Goal: Obtain resource: Download file/media

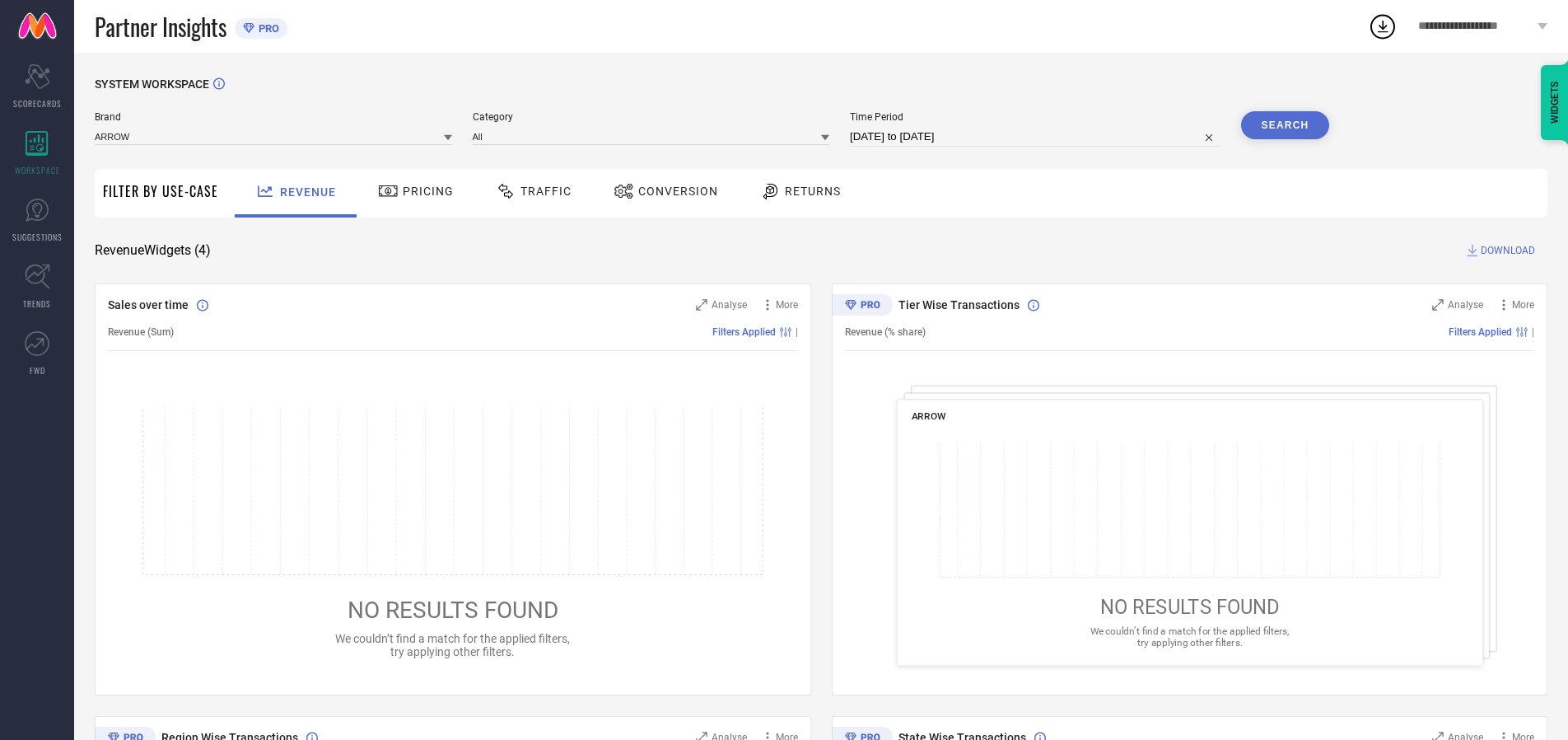
click at [529, 191] on span "Traffic" at bounding box center [546, 191] width 51 height 13
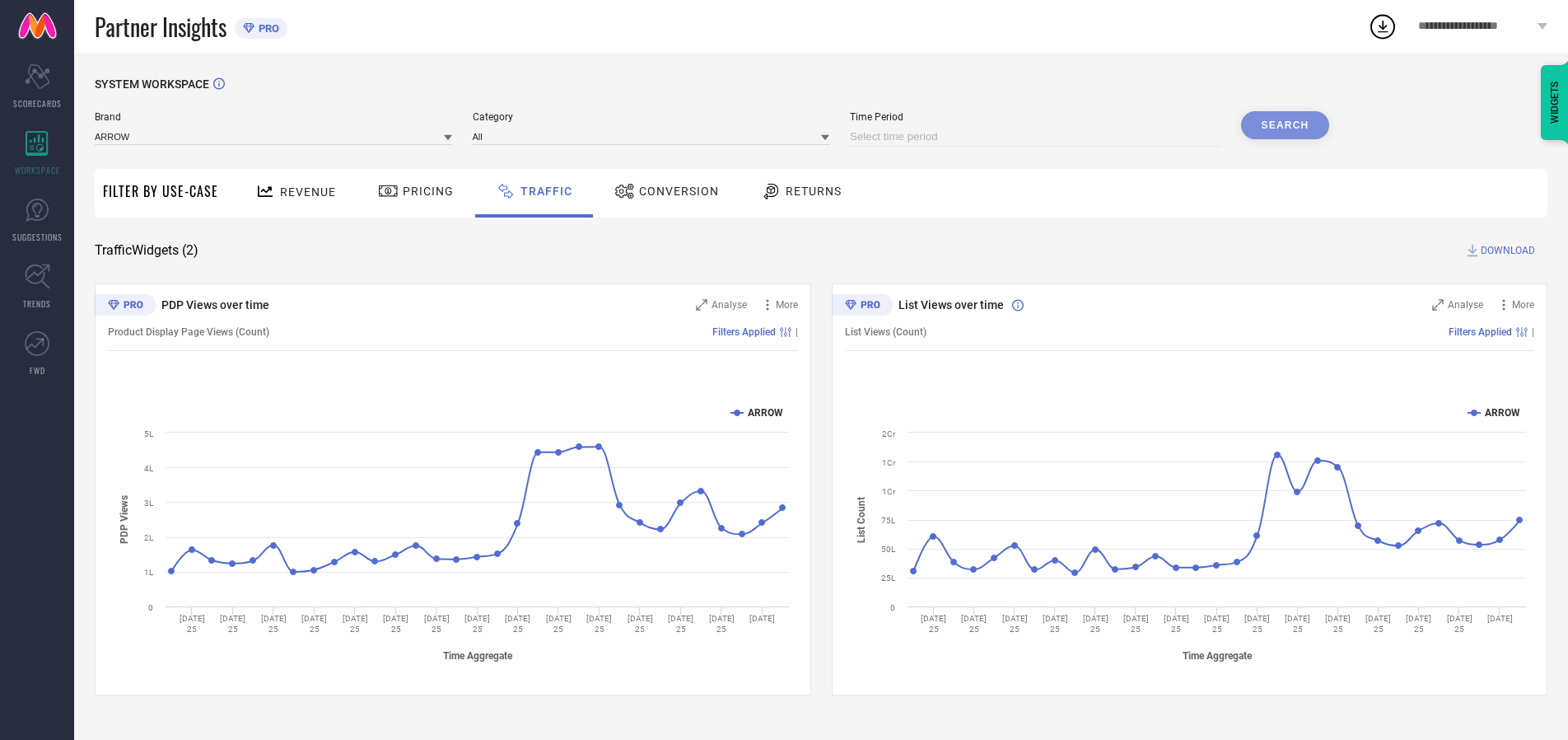
click at [1038, 137] on input at bounding box center [1035, 136] width 370 height 20
select select "9"
select select "2025"
select select "10"
select select "2025"
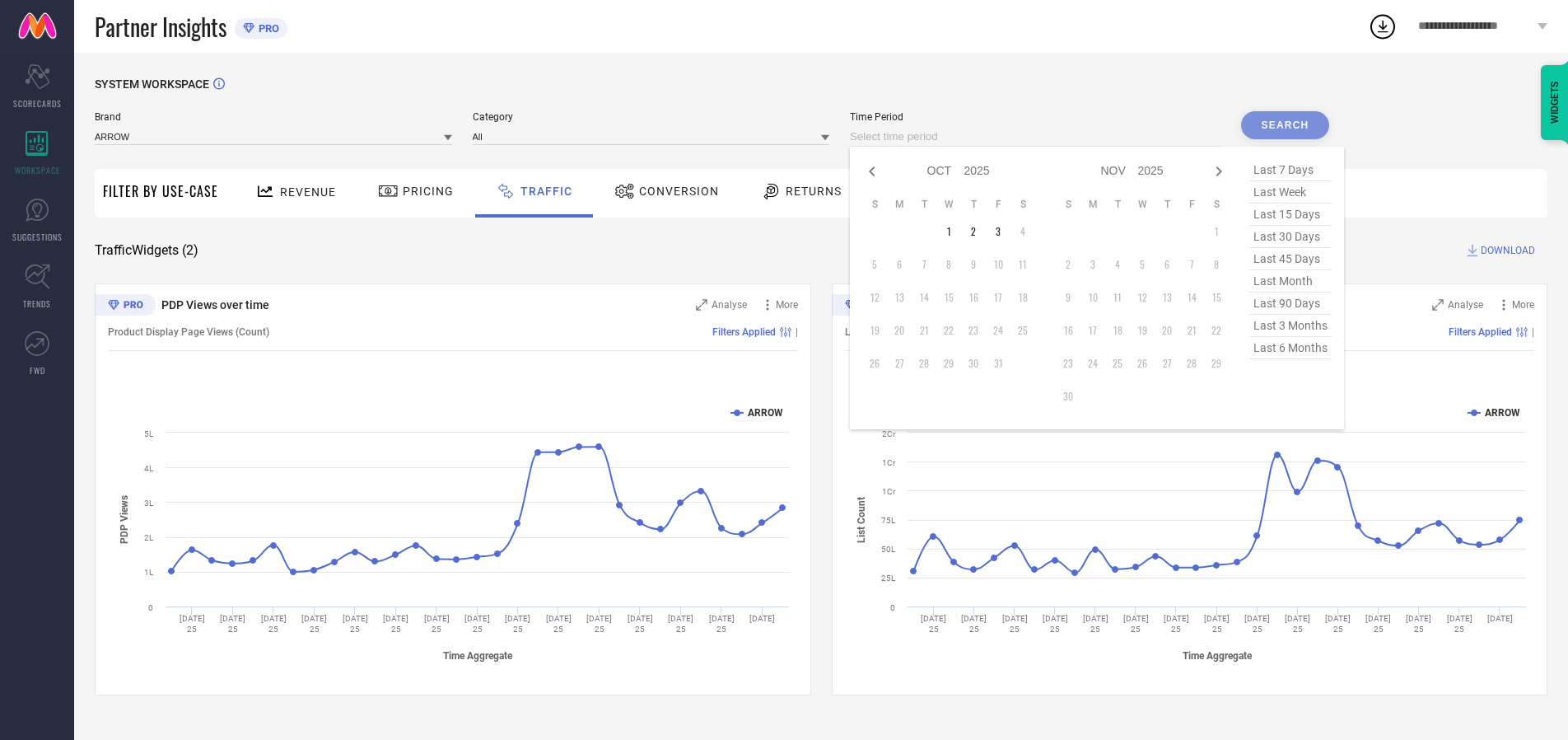
select select "8"
select select "2025"
select select "9"
select select "2025"
click at [1028, 330] on td "27" at bounding box center [1022, 330] width 25 height 25
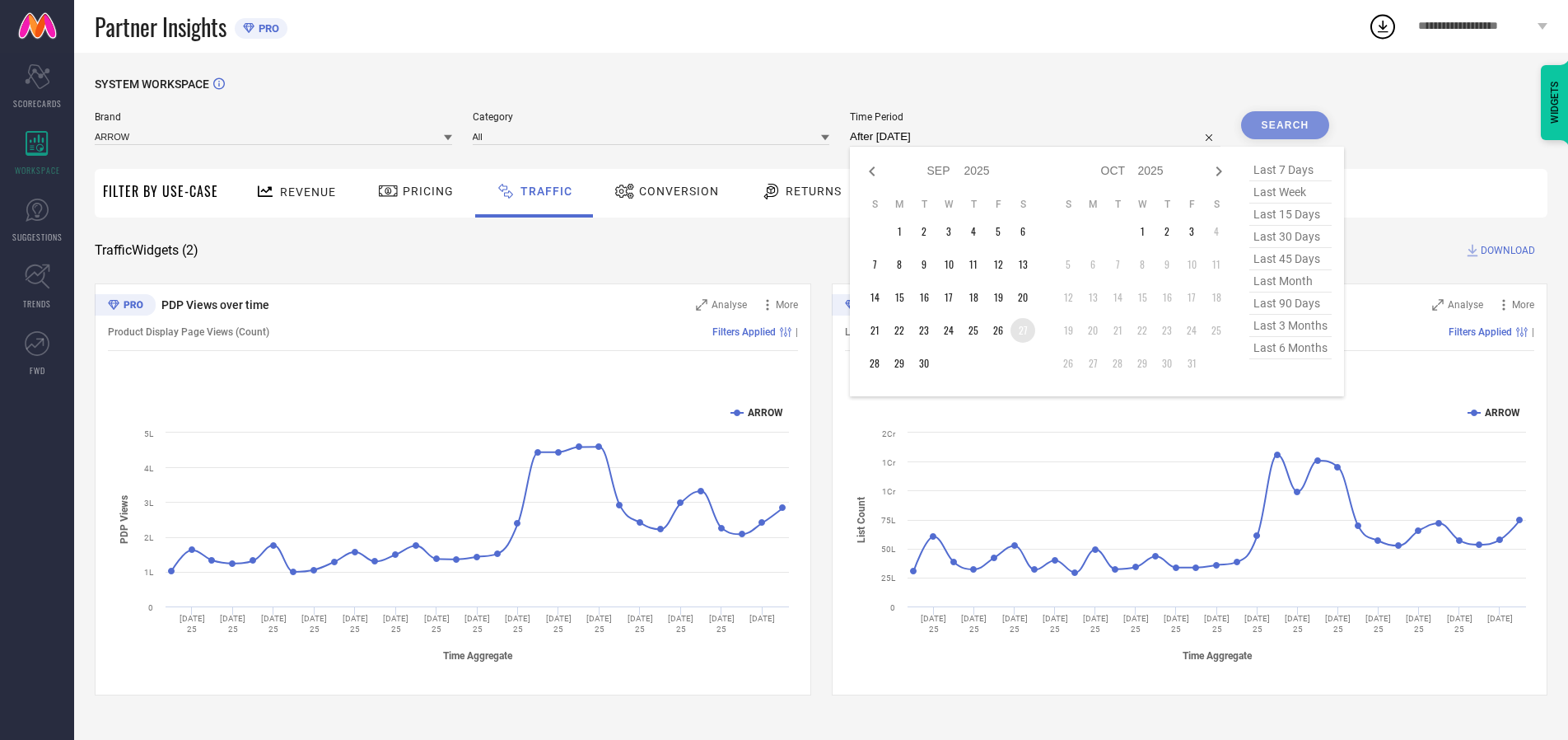
type input "[DATE] to [DATE]"
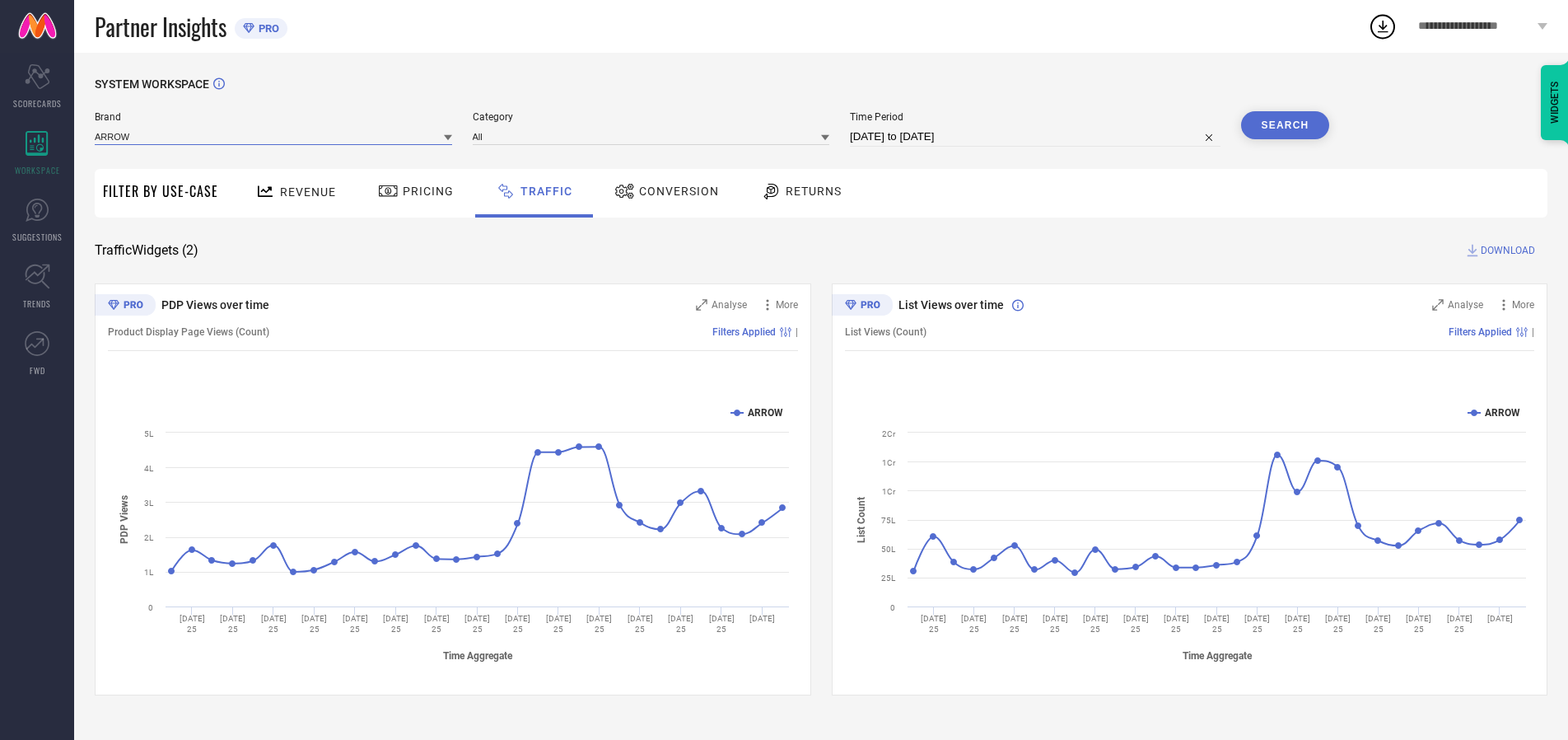
click at [274, 136] on input at bounding box center [272, 136] width 357 height 17
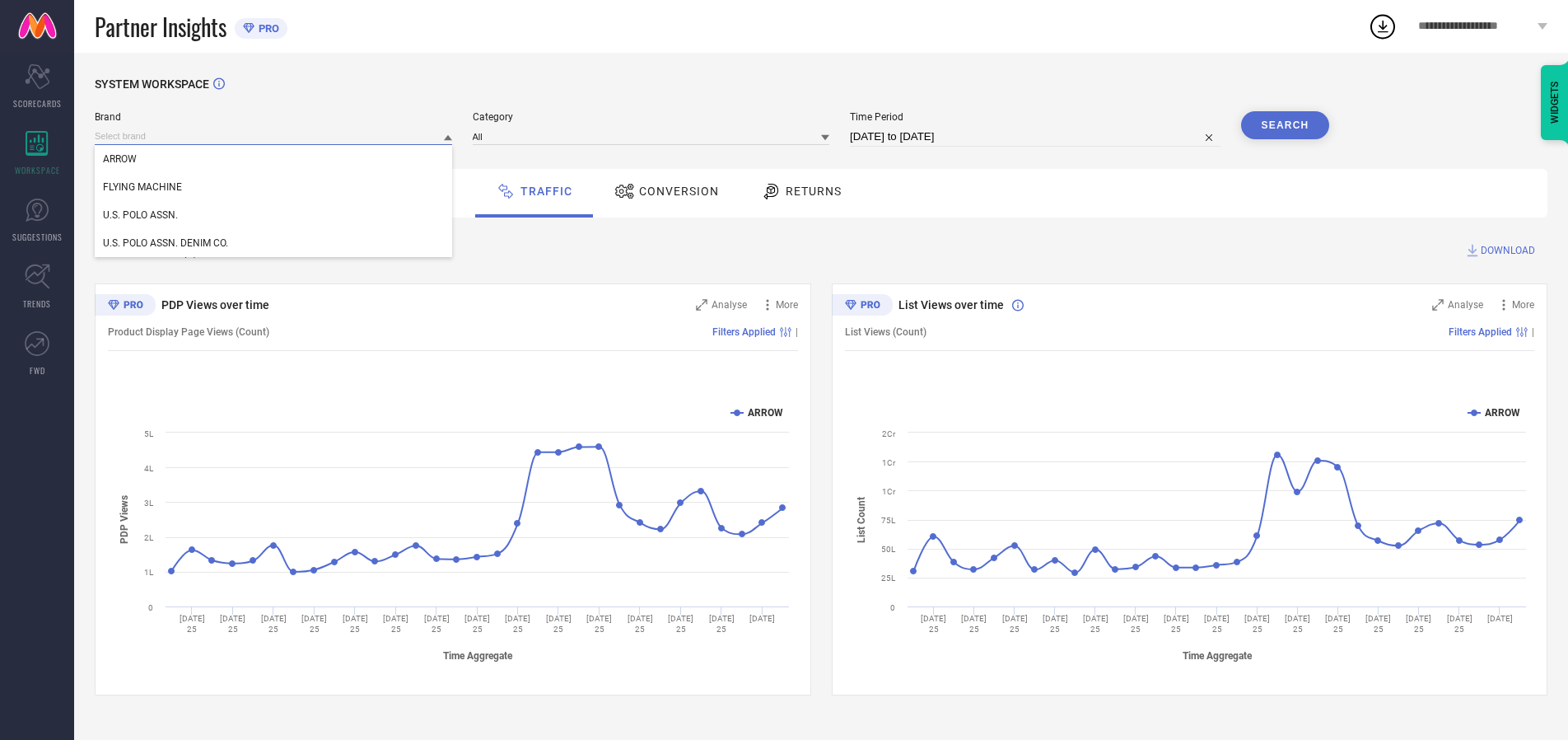
click at [274, 136] on input at bounding box center [272, 136] width 357 height 17
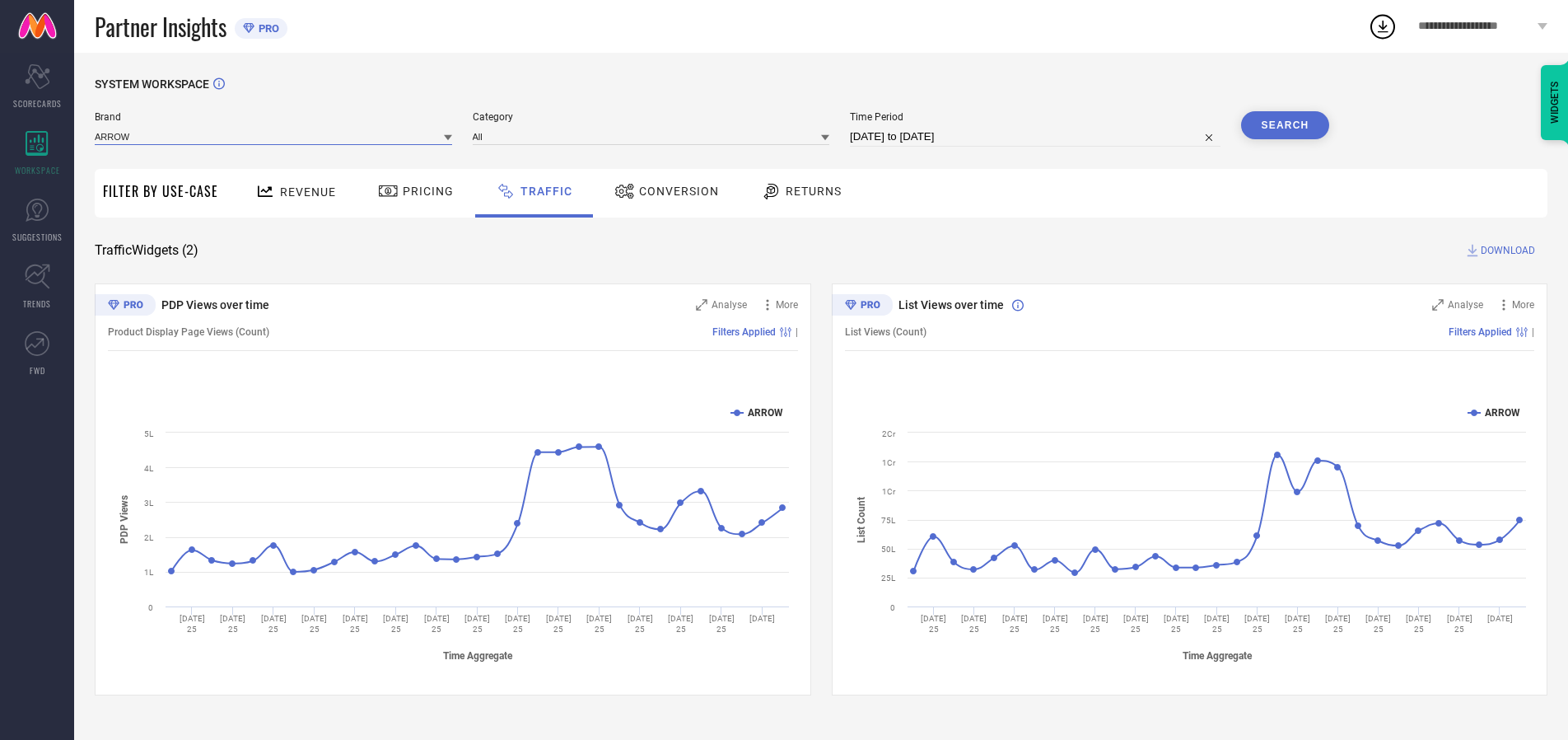
click at [274, 136] on input at bounding box center [272, 136] width 357 height 17
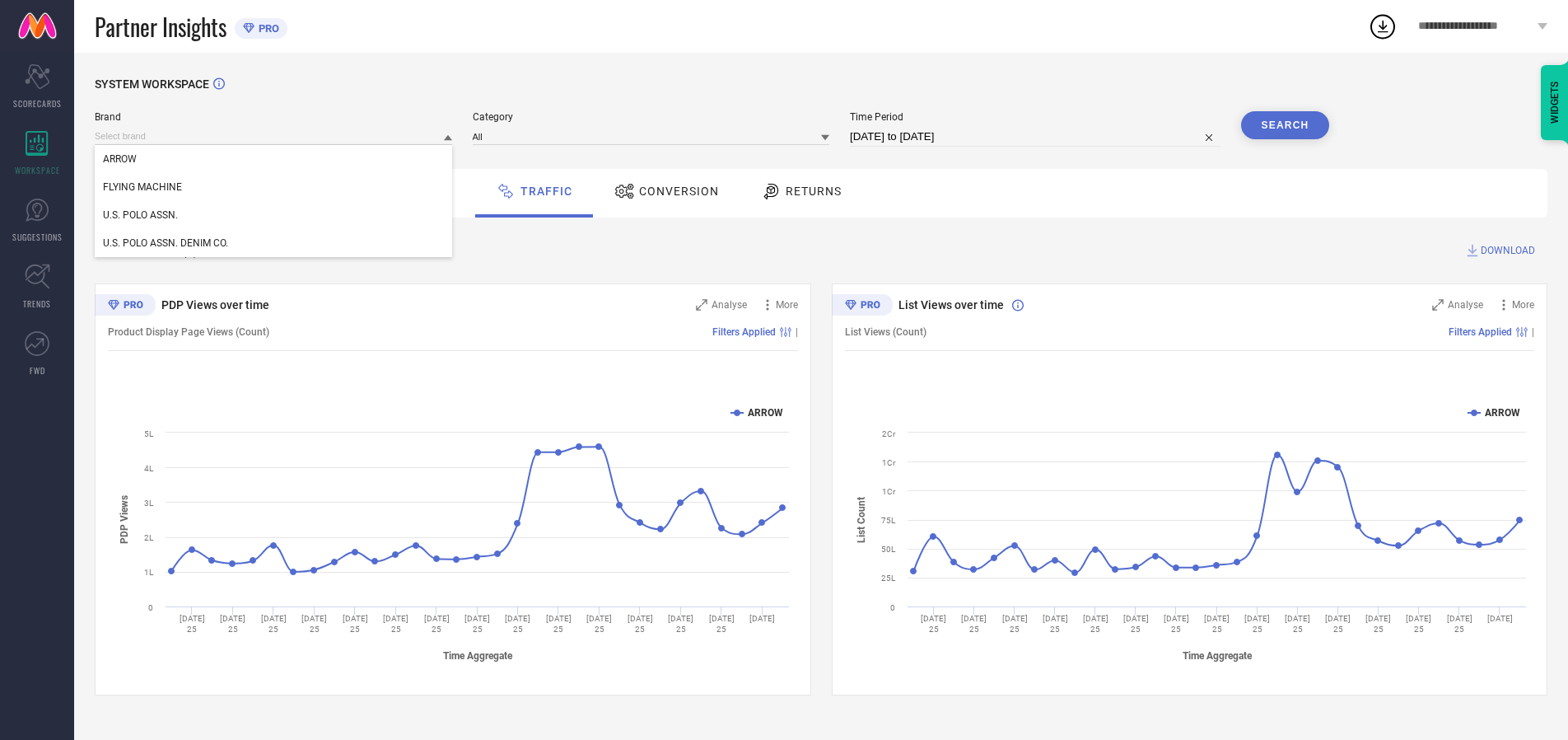
click at [274, 215] on div "U.S. POLO ASSN." at bounding box center [272, 214] width 357 height 28
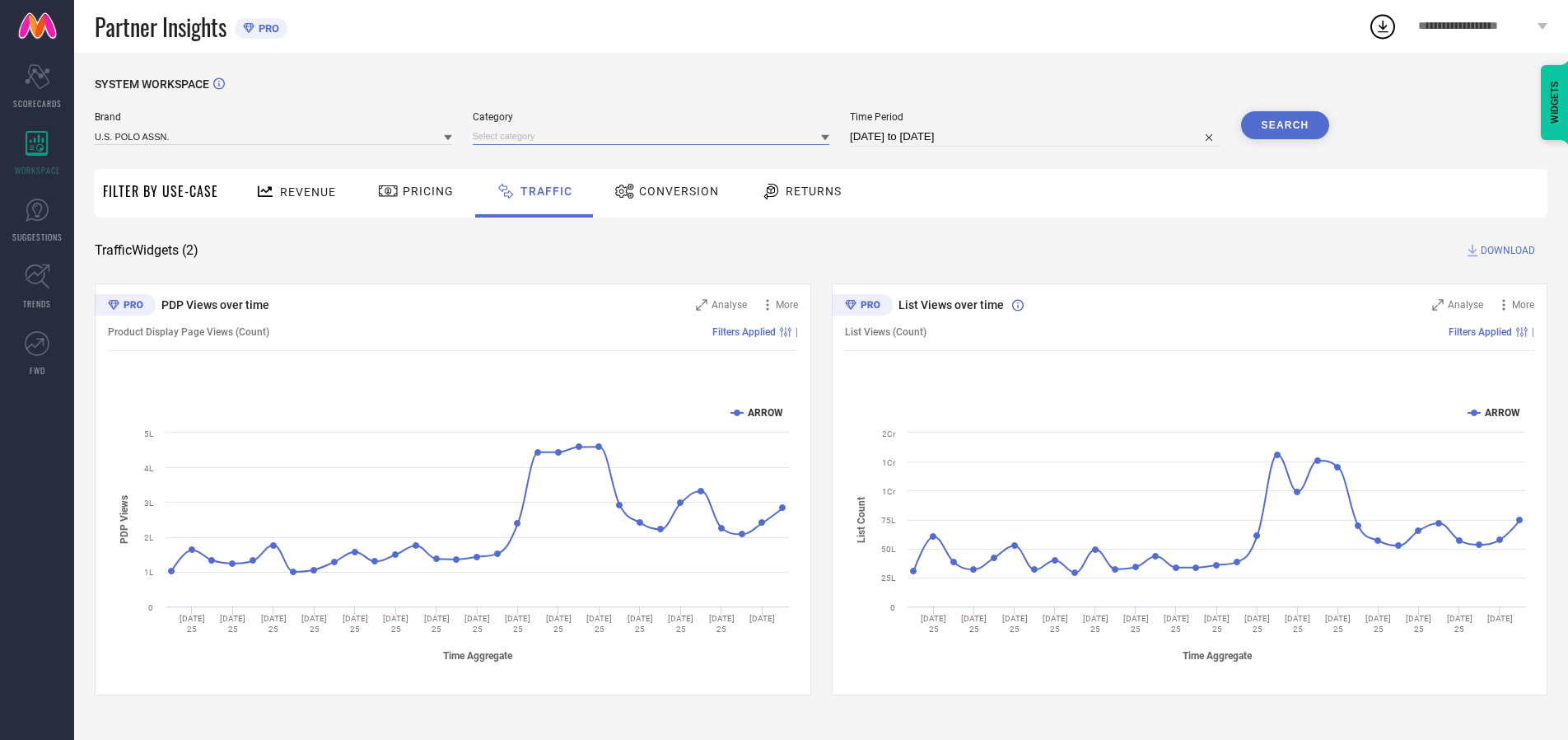
click at [655, 136] on input at bounding box center [651, 136] width 357 height 17
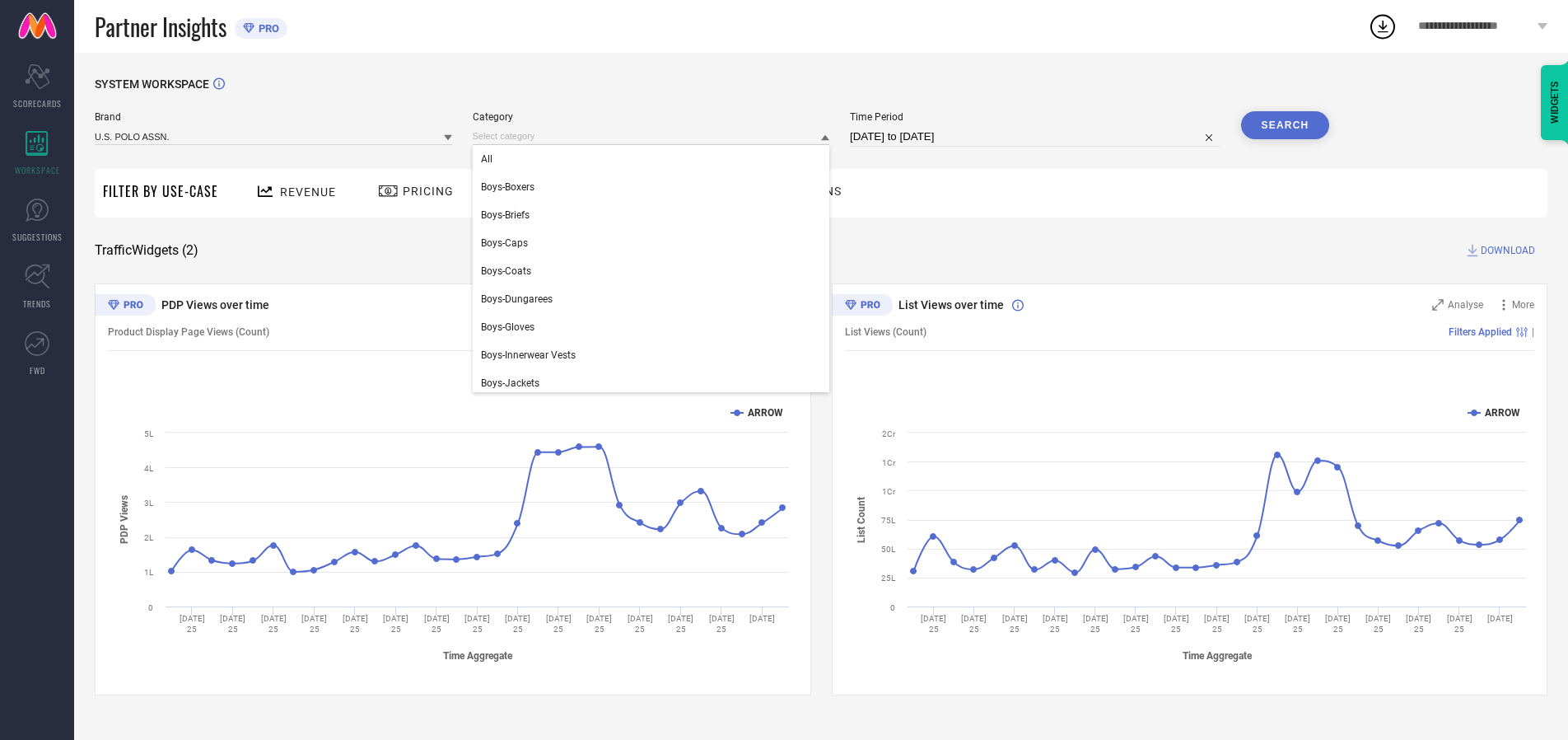
click at [655, 159] on div "All" at bounding box center [651, 158] width 357 height 28
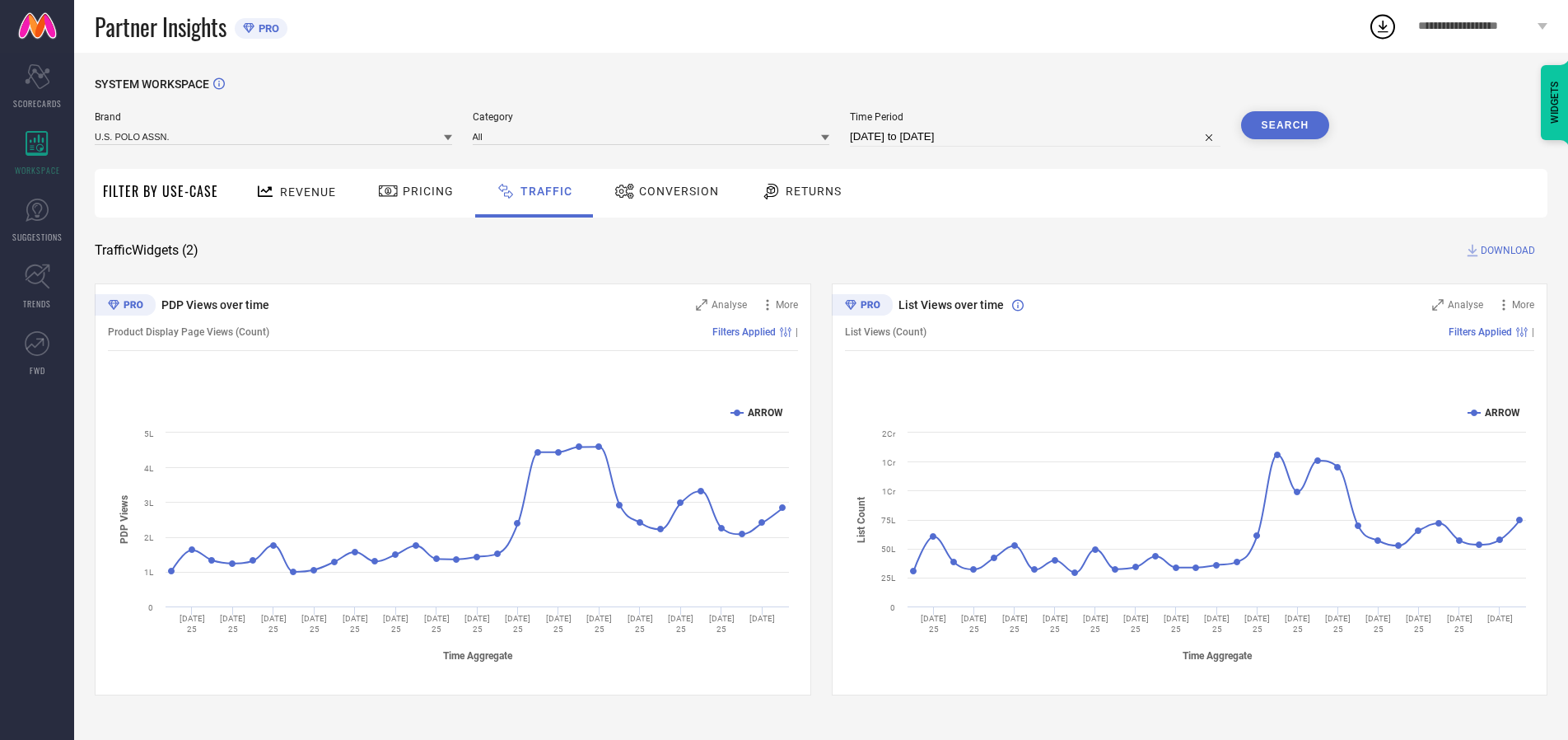
click at [1284, 125] on button "Search" at bounding box center [1285, 125] width 89 height 28
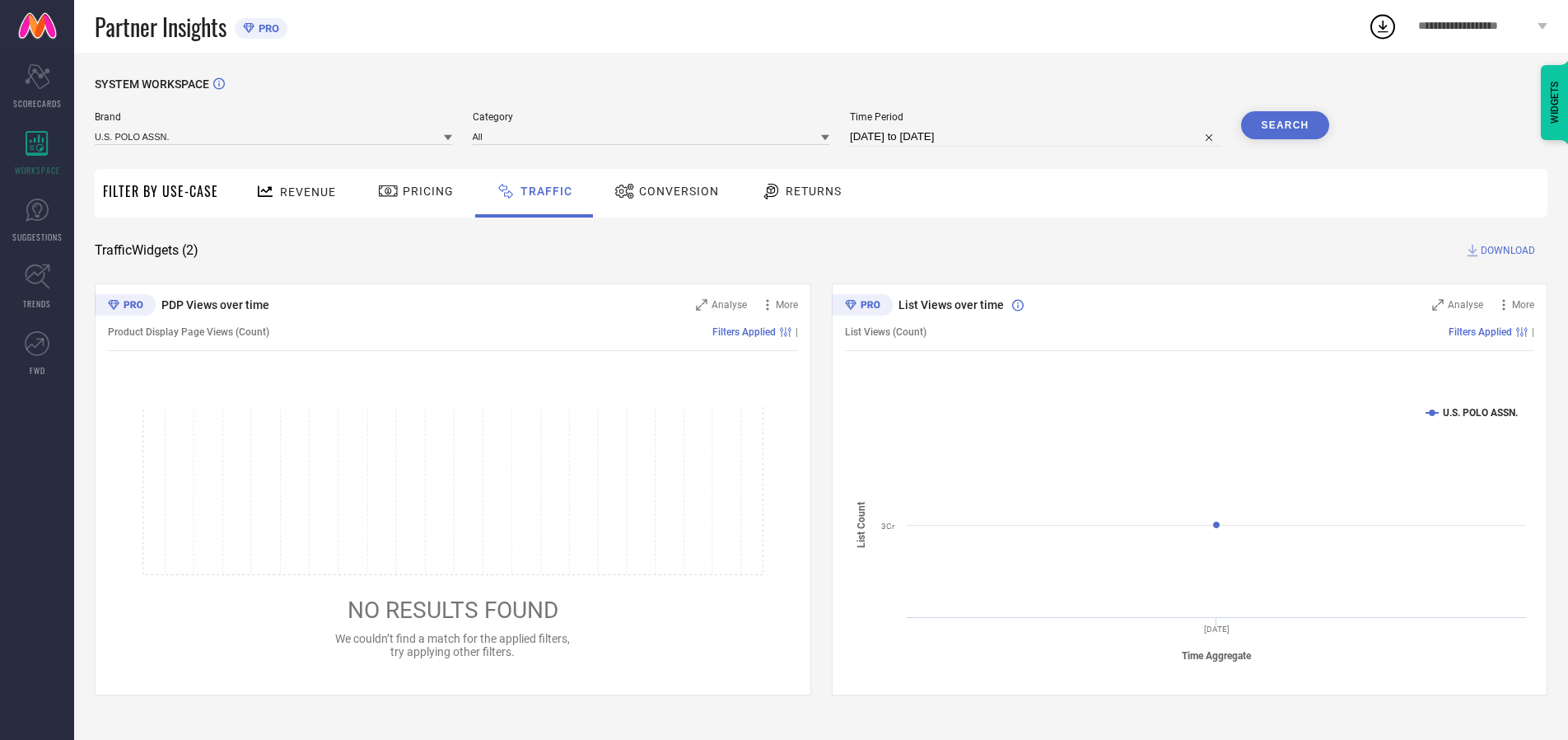
click at [1505, 250] on span "DOWNLOAD" at bounding box center [1507, 250] width 54 height 16
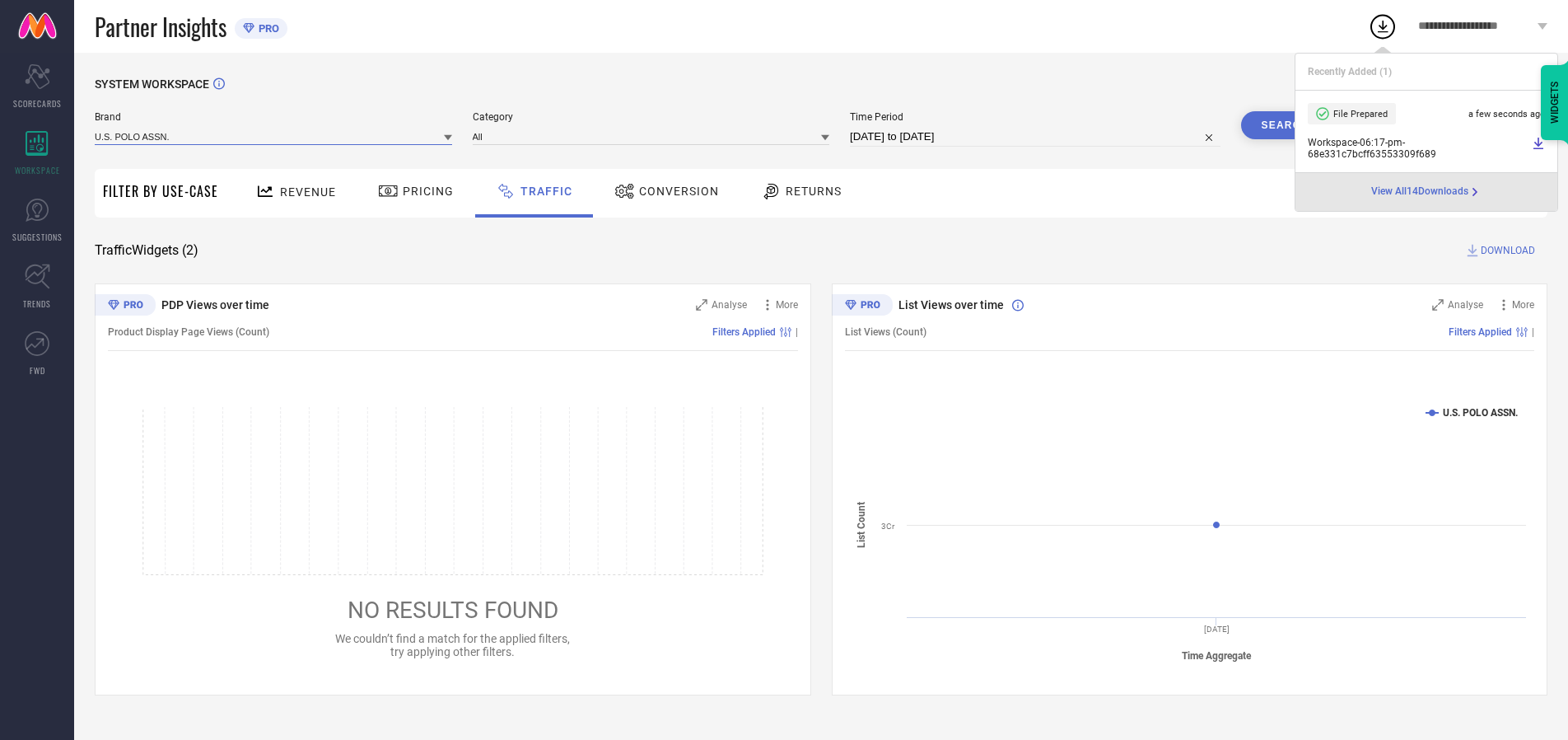
click at [274, 136] on input at bounding box center [272, 136] width 357 height 17
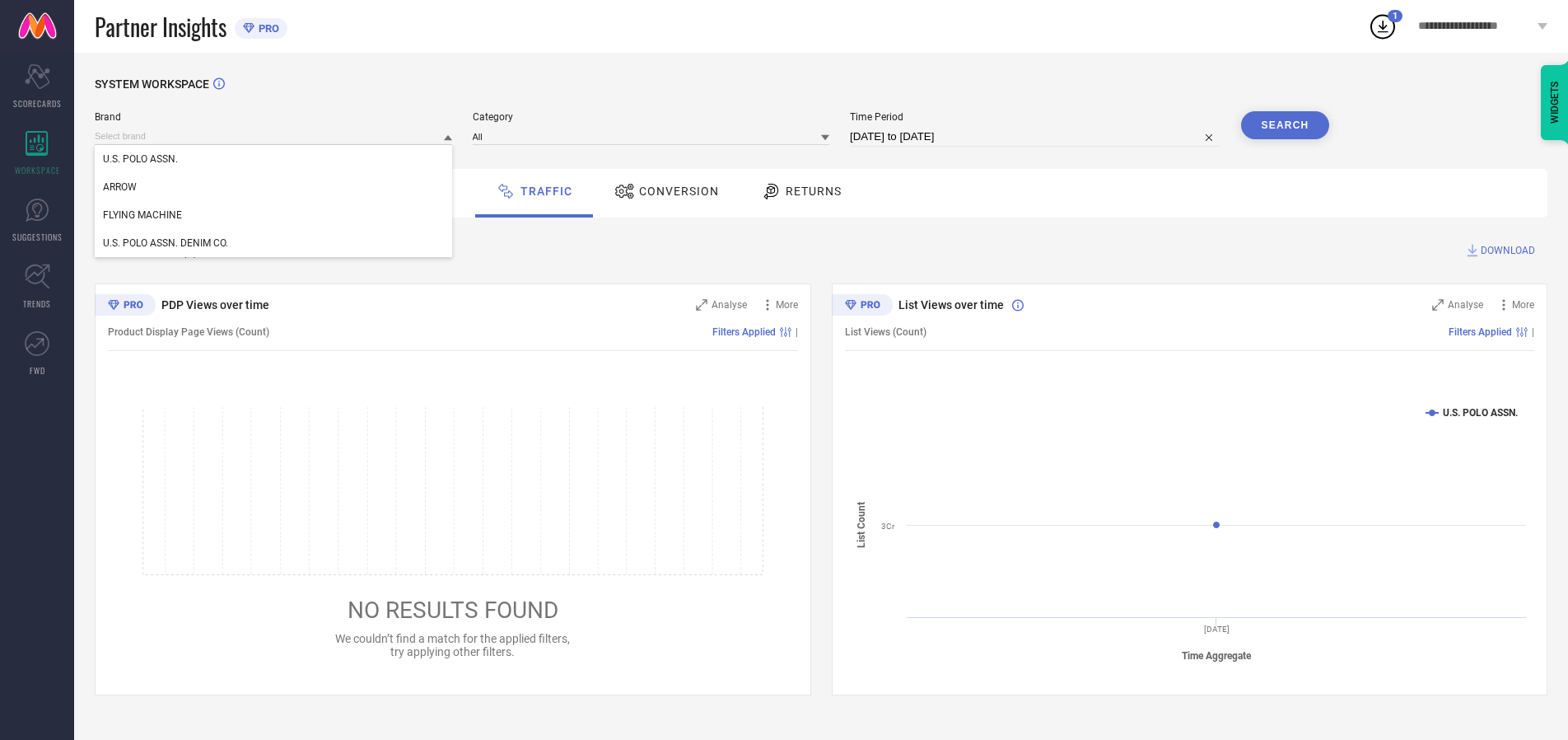
click at [274, 243] on div "U.S. POLO ASSN. DENIM CO." at bounding box center [272, 242] width 357 height 28
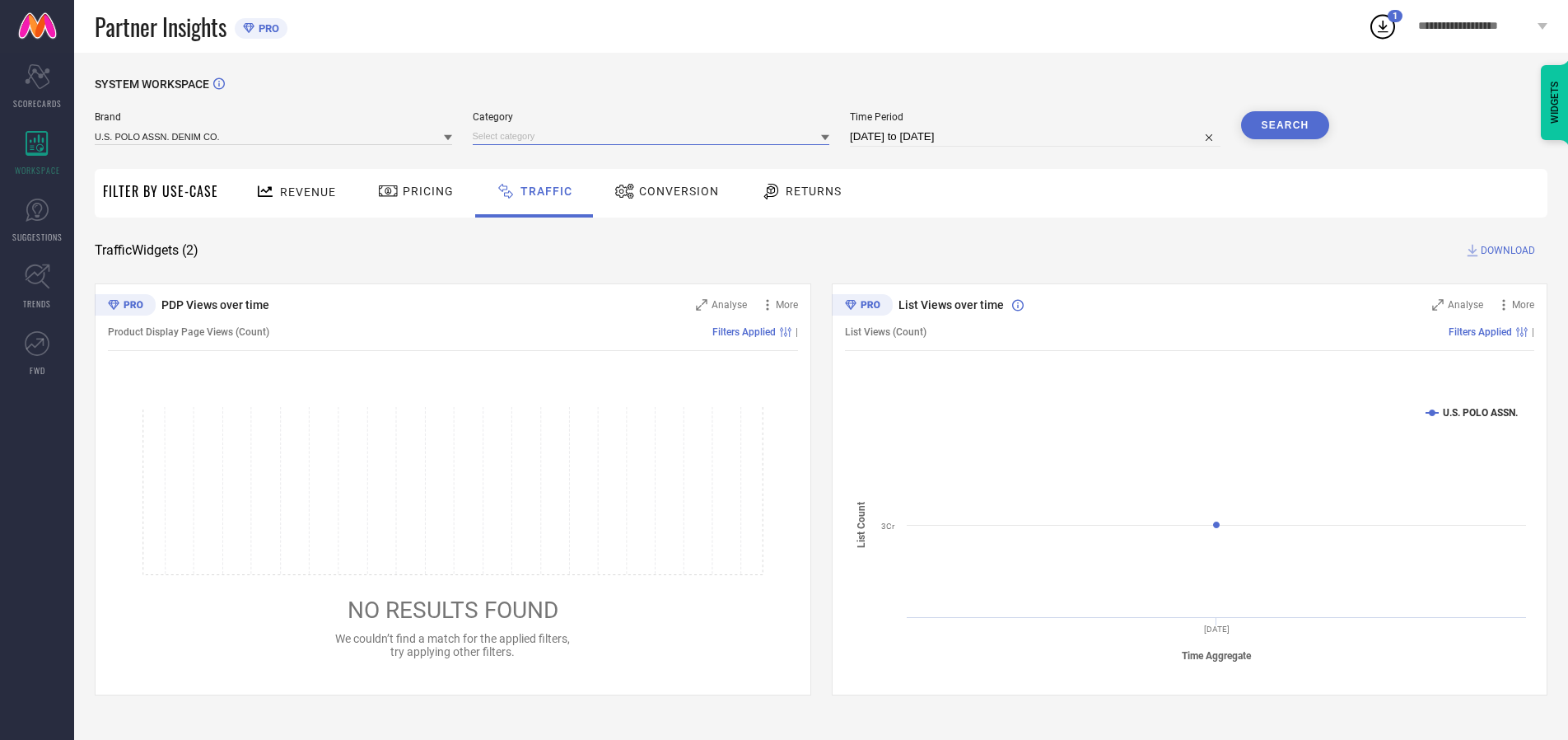
click at [655, 136] on input at bounding box center [651, 136] width 357 height 17
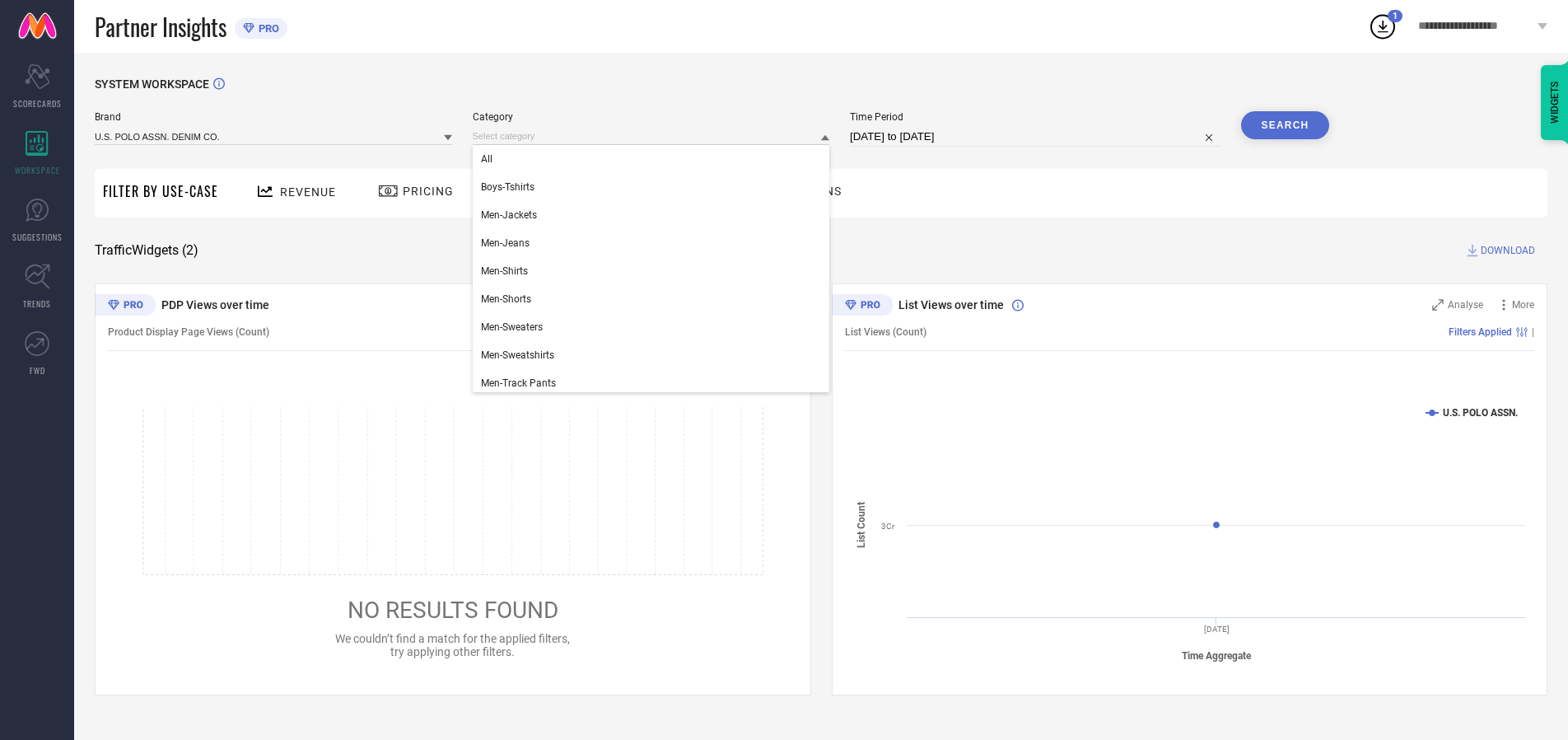
click at [655, 159] on div "All" at bounding box center [651, 158] width 357 height 28
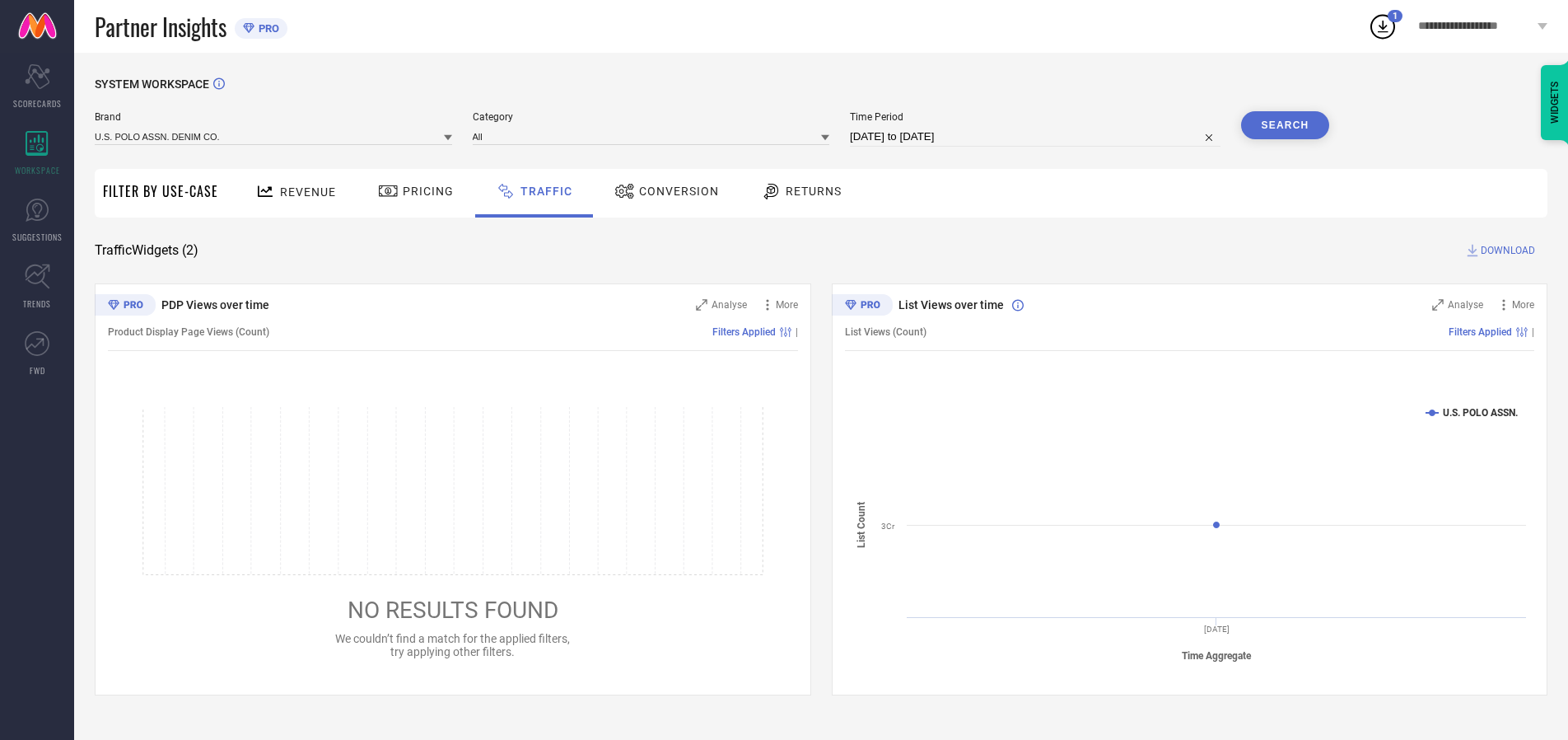
click at [1284, 125] on button "Search" at bounding box center [1285, 125] width 89 height 28
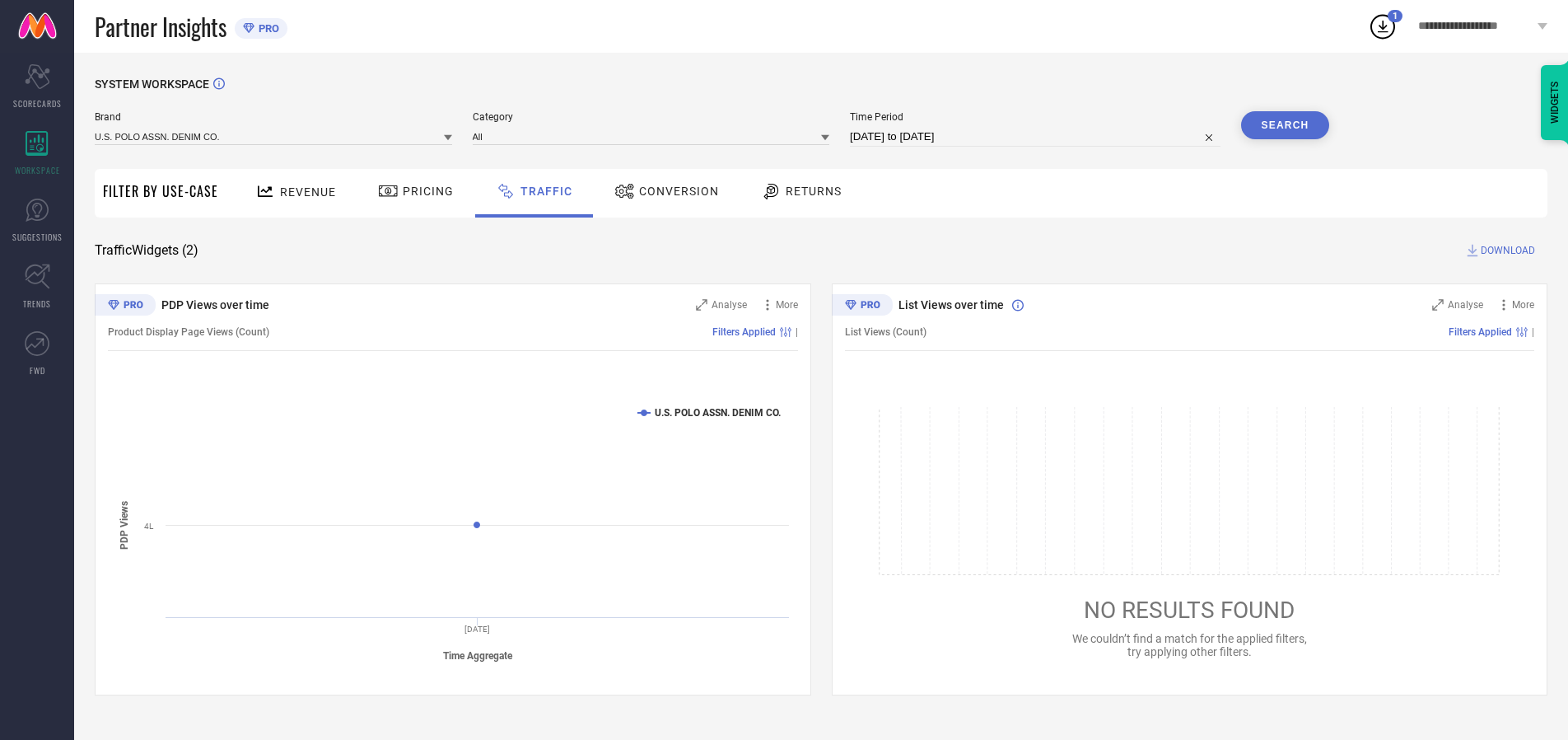
click at [1505, 250] on span "DOWNLOAD" at bounding box center [1507, 250] width 54 height 16
click at [1038, 137] on input at bounding box center [1035, 136] width 370 height 20
select select "9"
select select "2025"
select select "10"
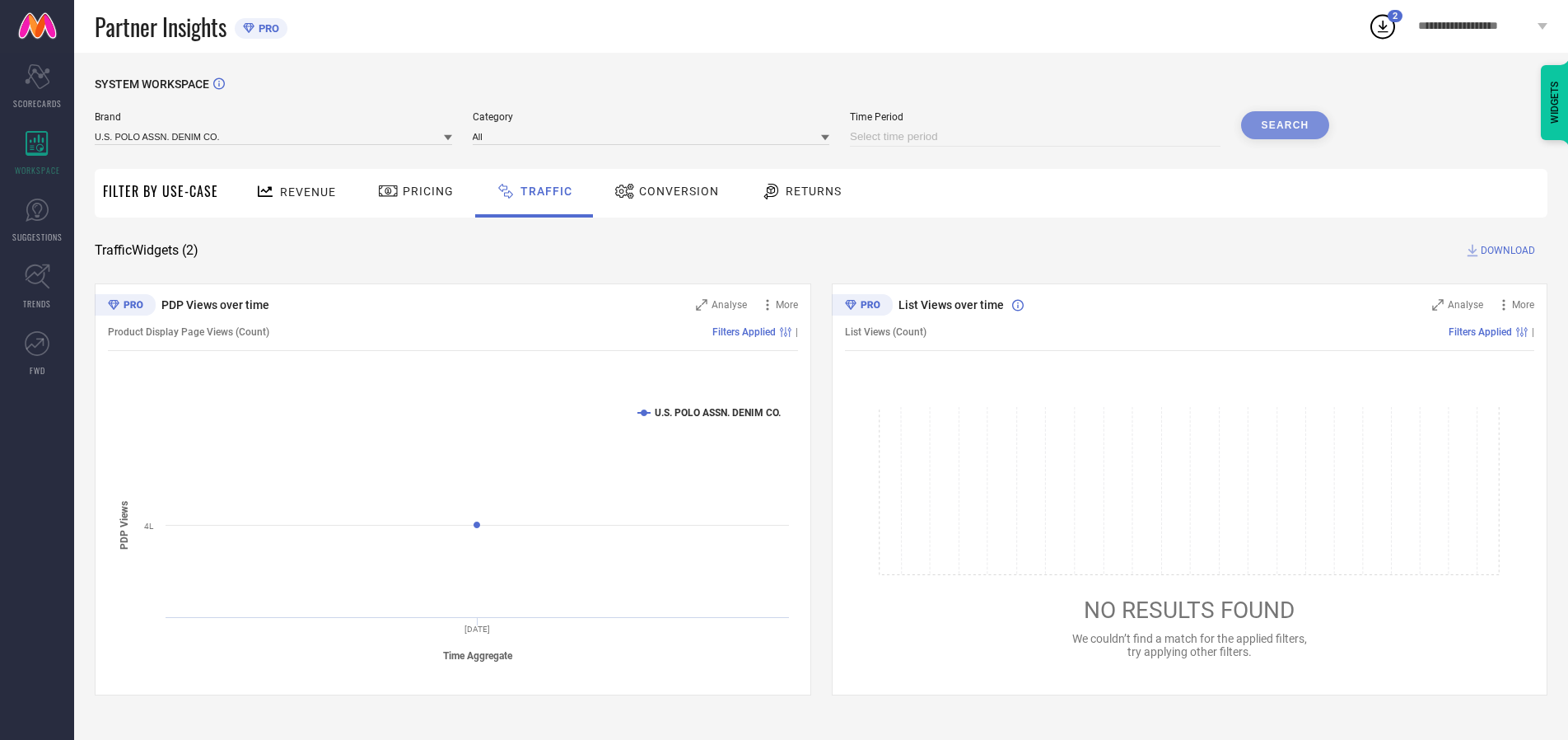
select select "2025"
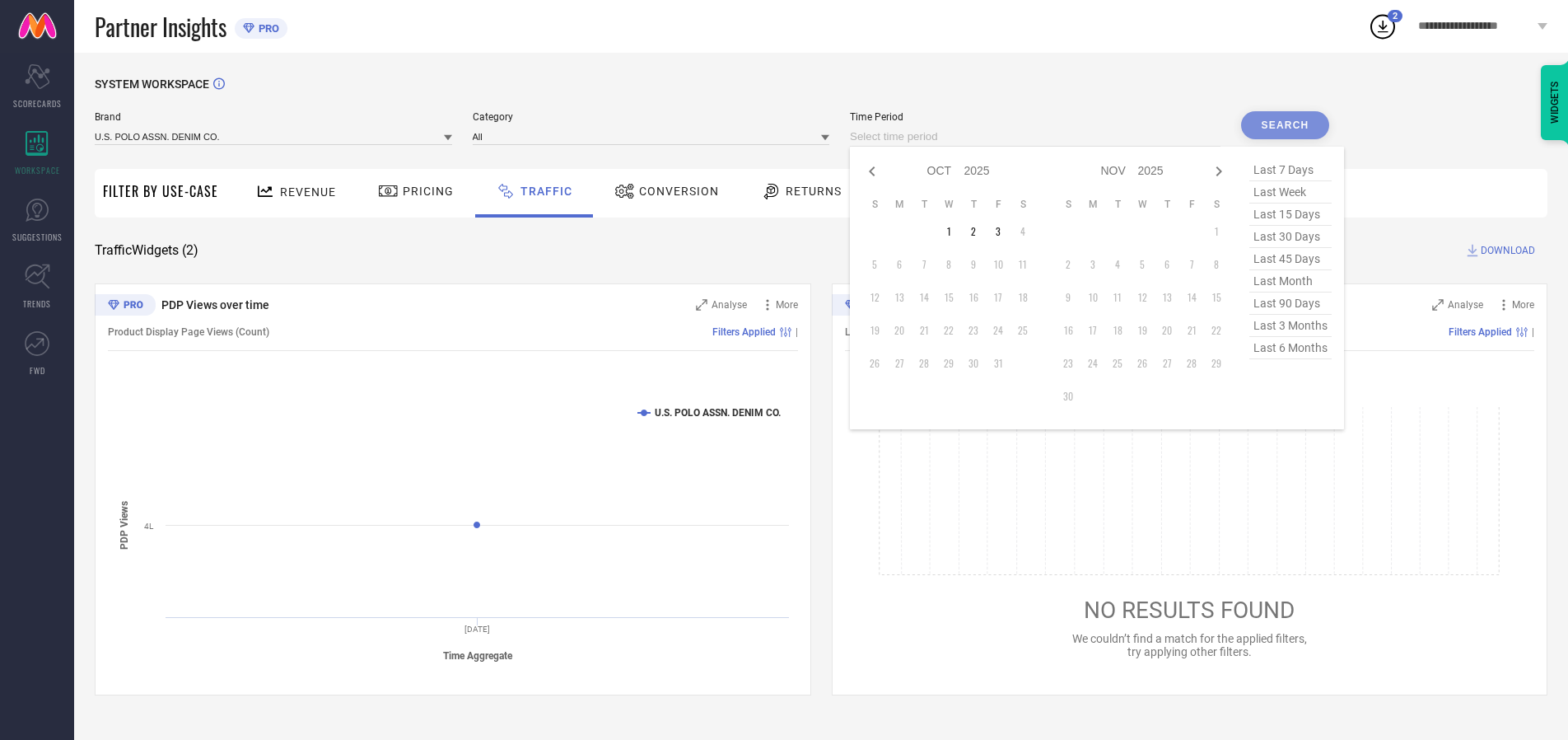
select select "8"
select select "2025"
select select "9"
select select "2025"
click at [880, 363] on td "28" at bounding box center [875, 363] width 25 height 25
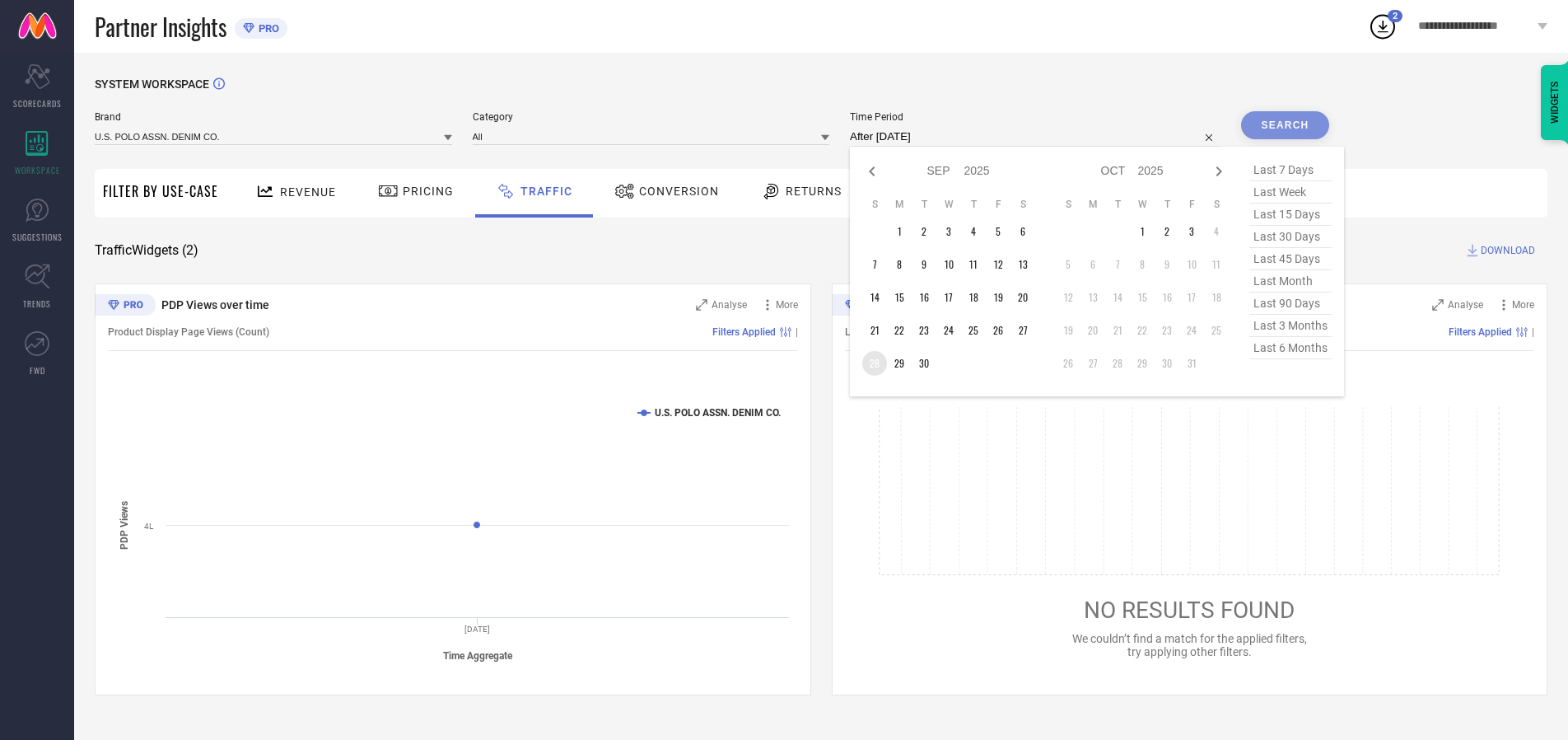
type input "[DATE] to [DATE]"
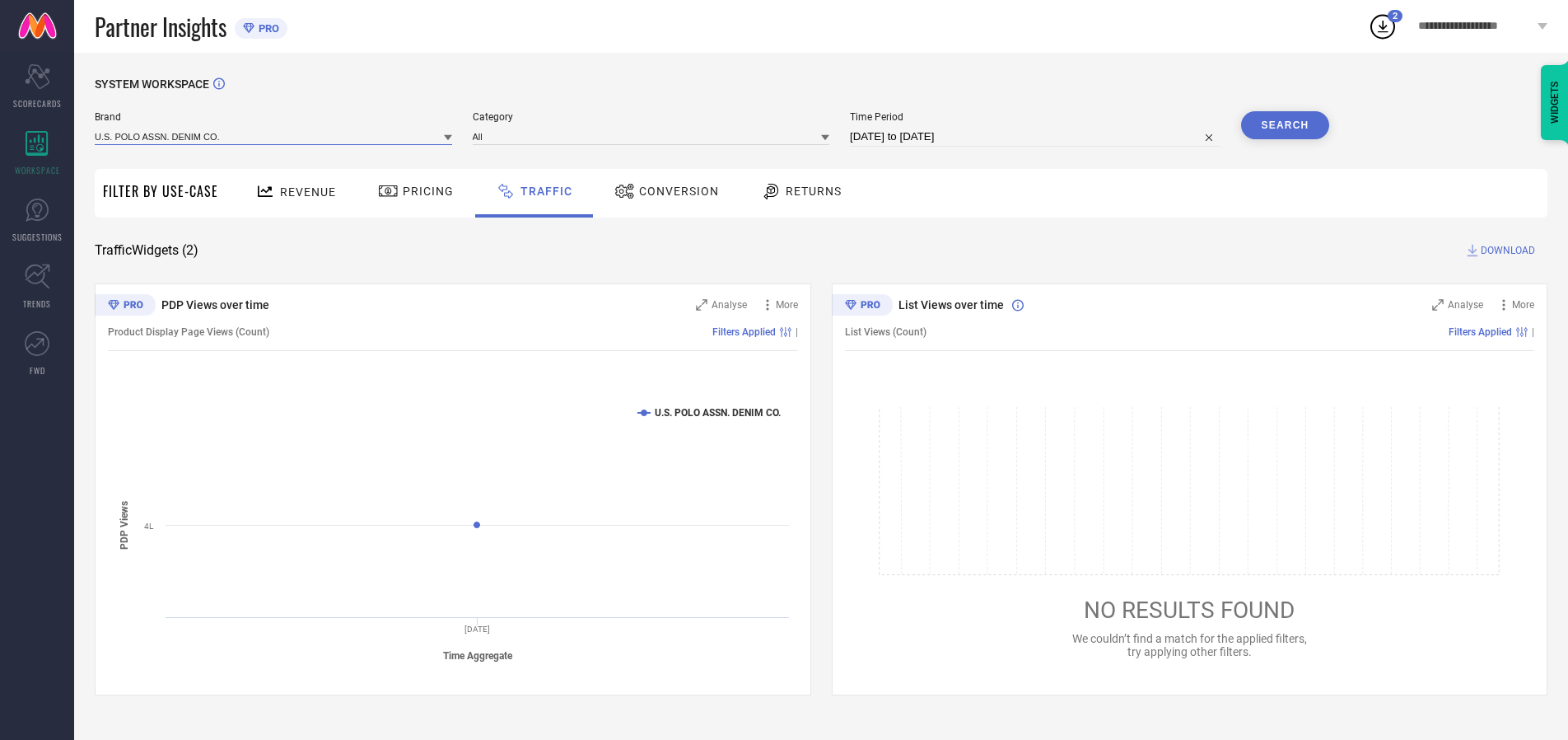
click at [274, 136] on input at bounding box center [272, 136] width 357 height 17
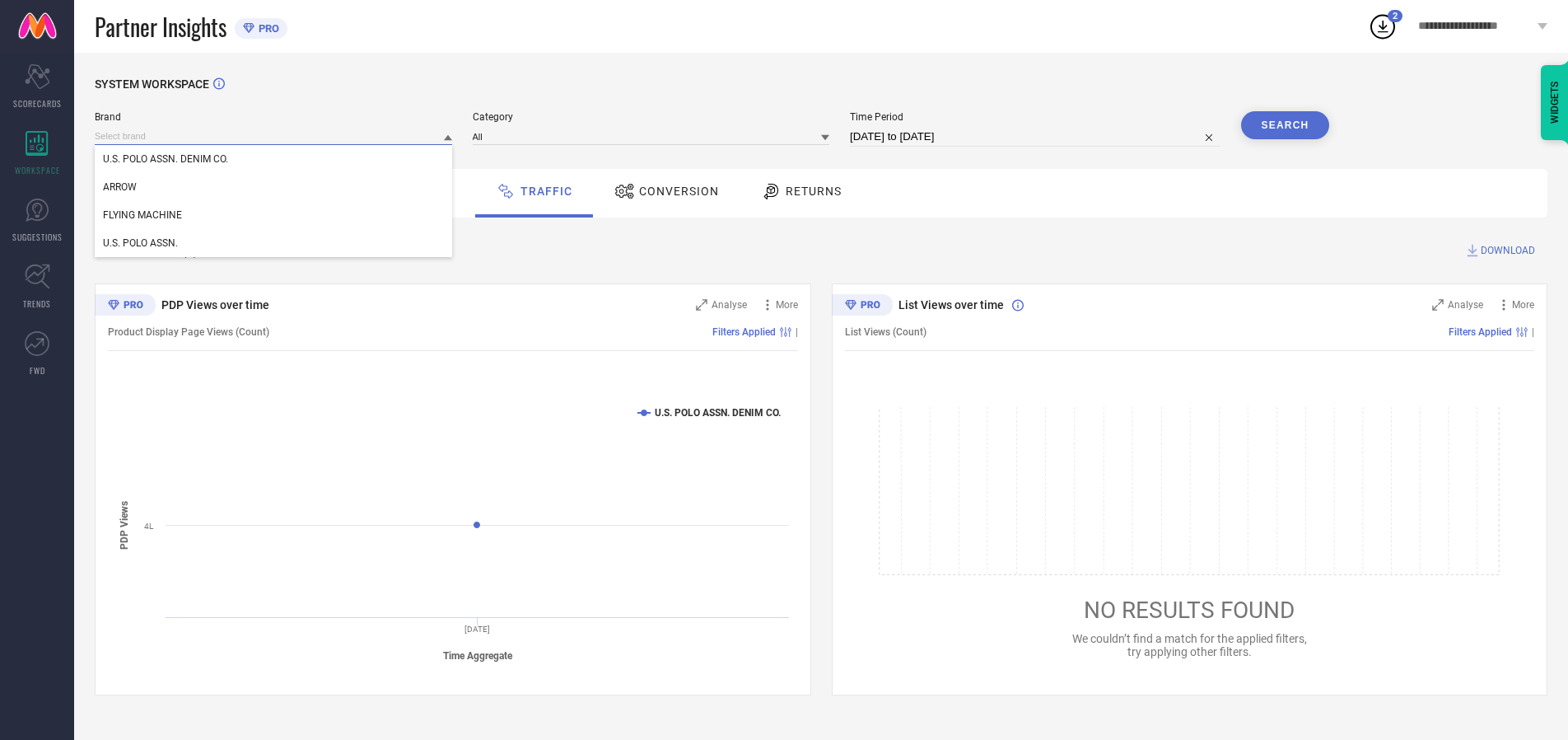
click at [274, 136] on input at bounding box center [272, 136] width 357 height 17
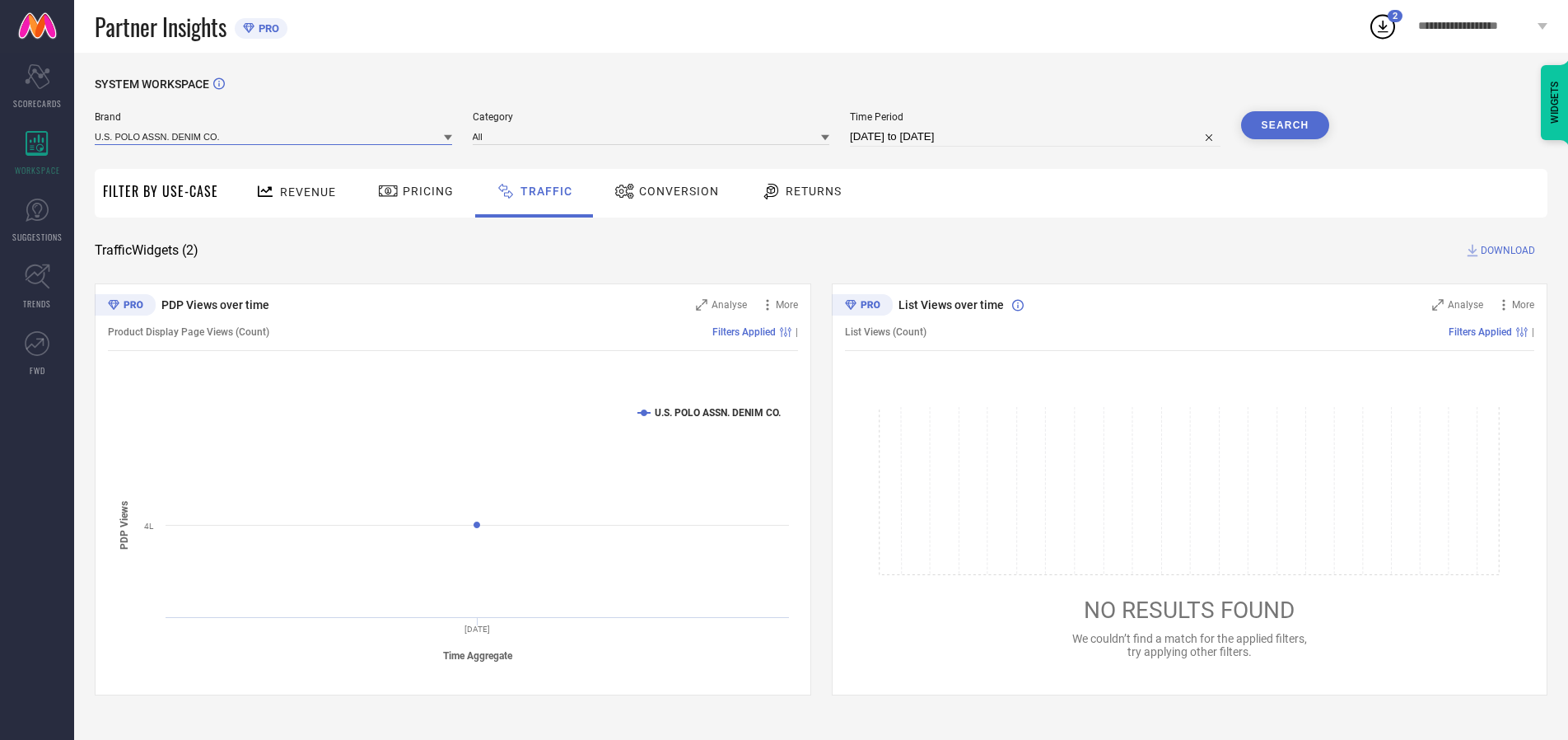
click at [274, 136] on input at bounding box center [272, 136] width 357 height 17
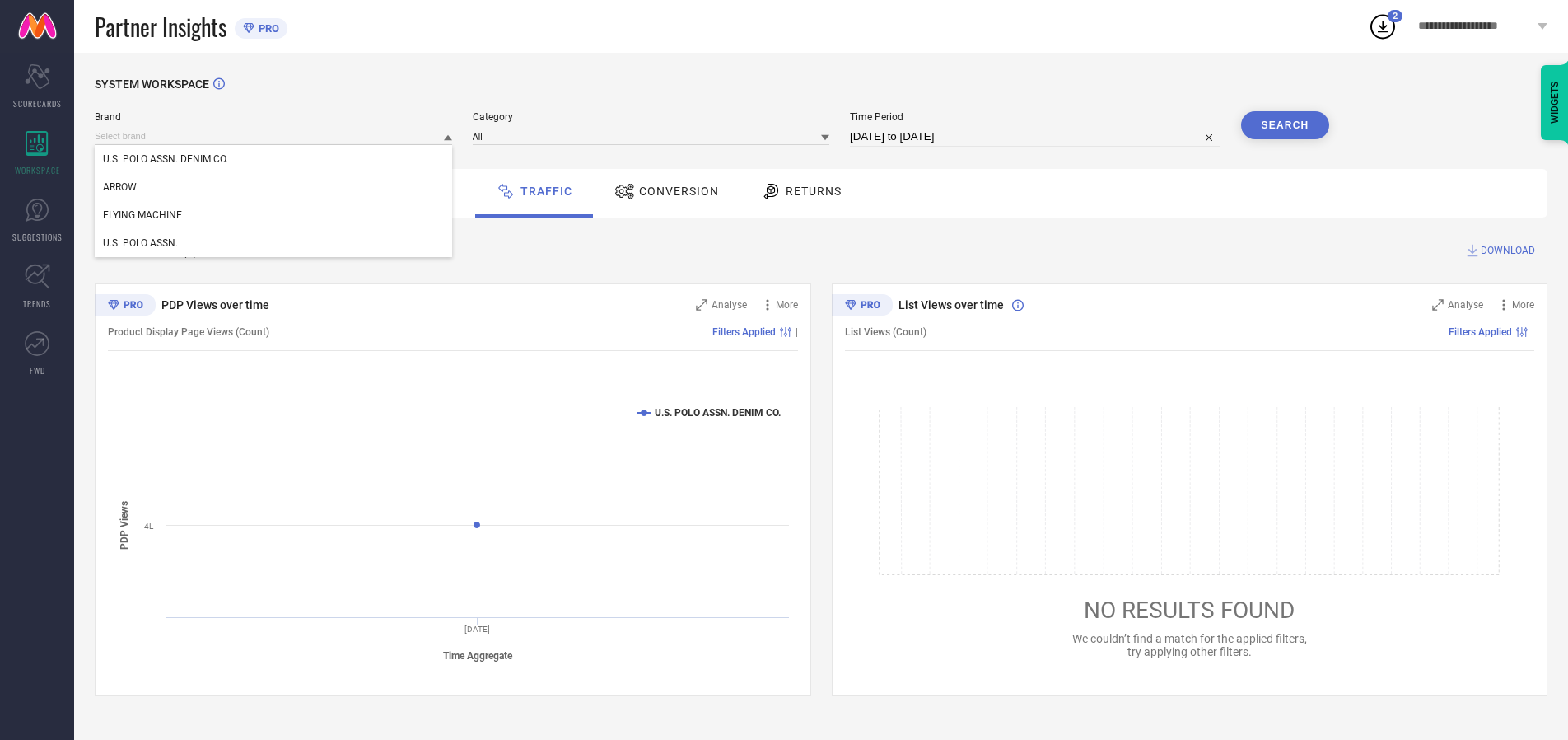
click at [274, 159] on div "U.S. POLO ASSN. DENIM CO." at bounding box center [272, 158] width 357 height 28
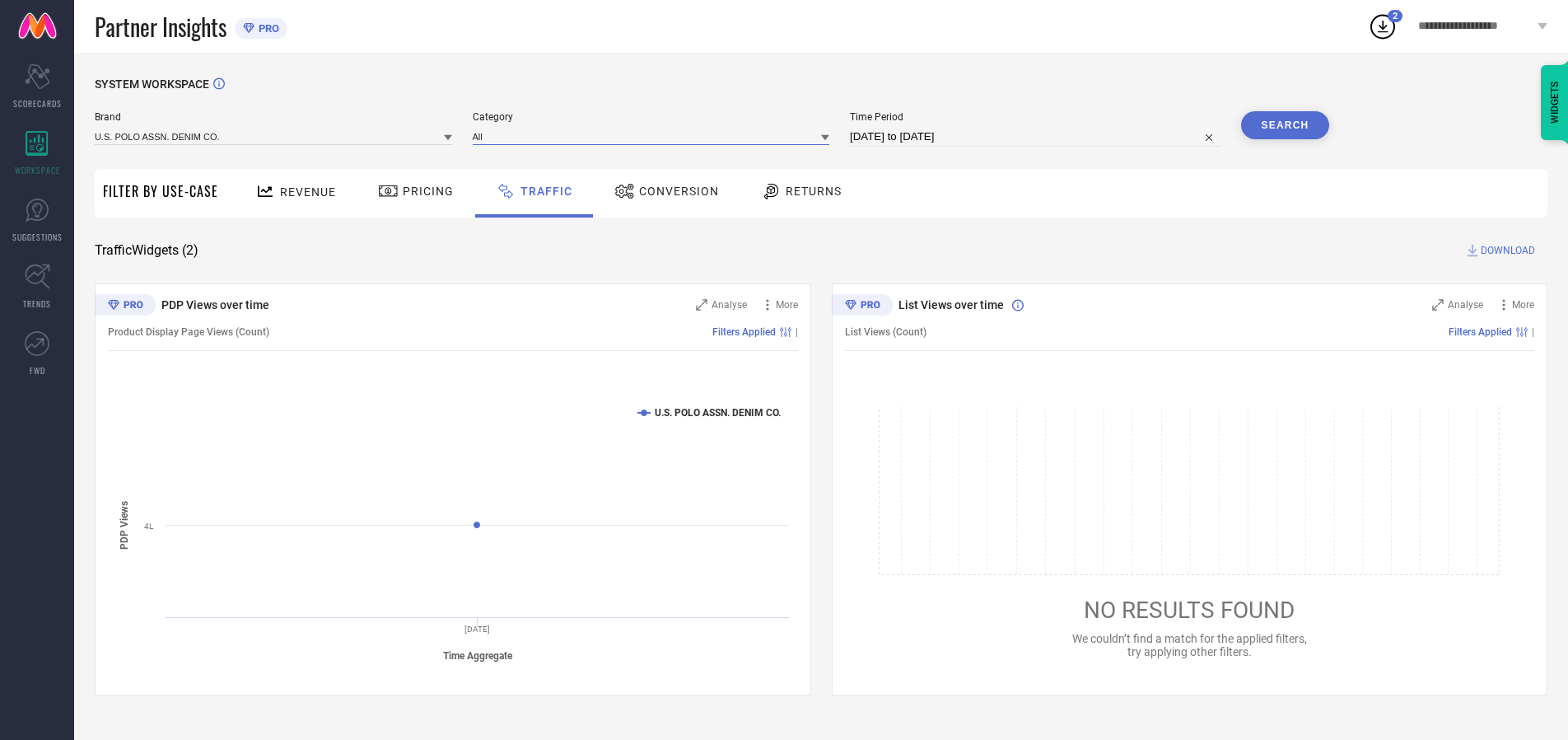
click at [655, 136] on input at bounding box center [651, 136] width 357 height 17
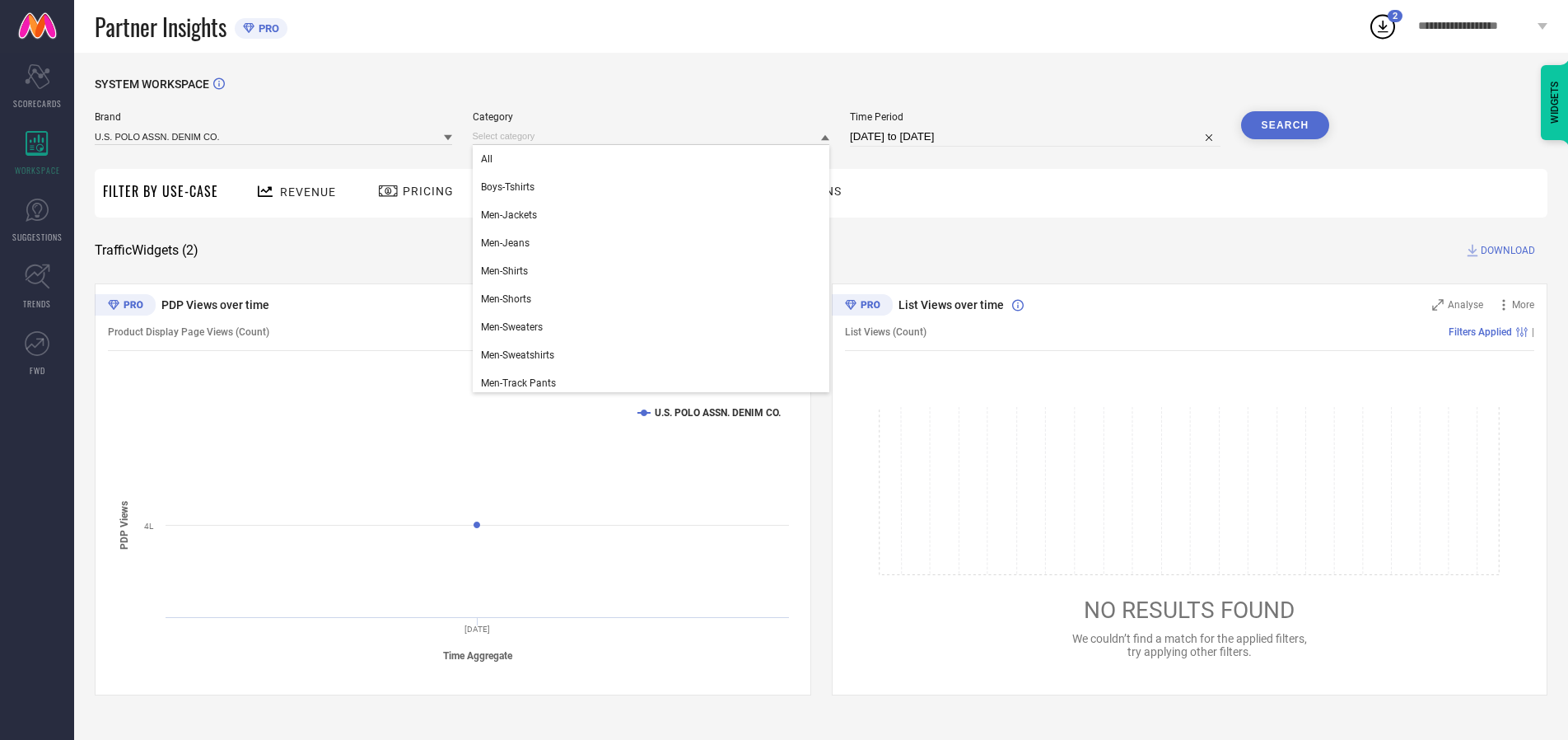
click at [655, 159] on div "All" at bounding box center [651, 158] width 357 height 28
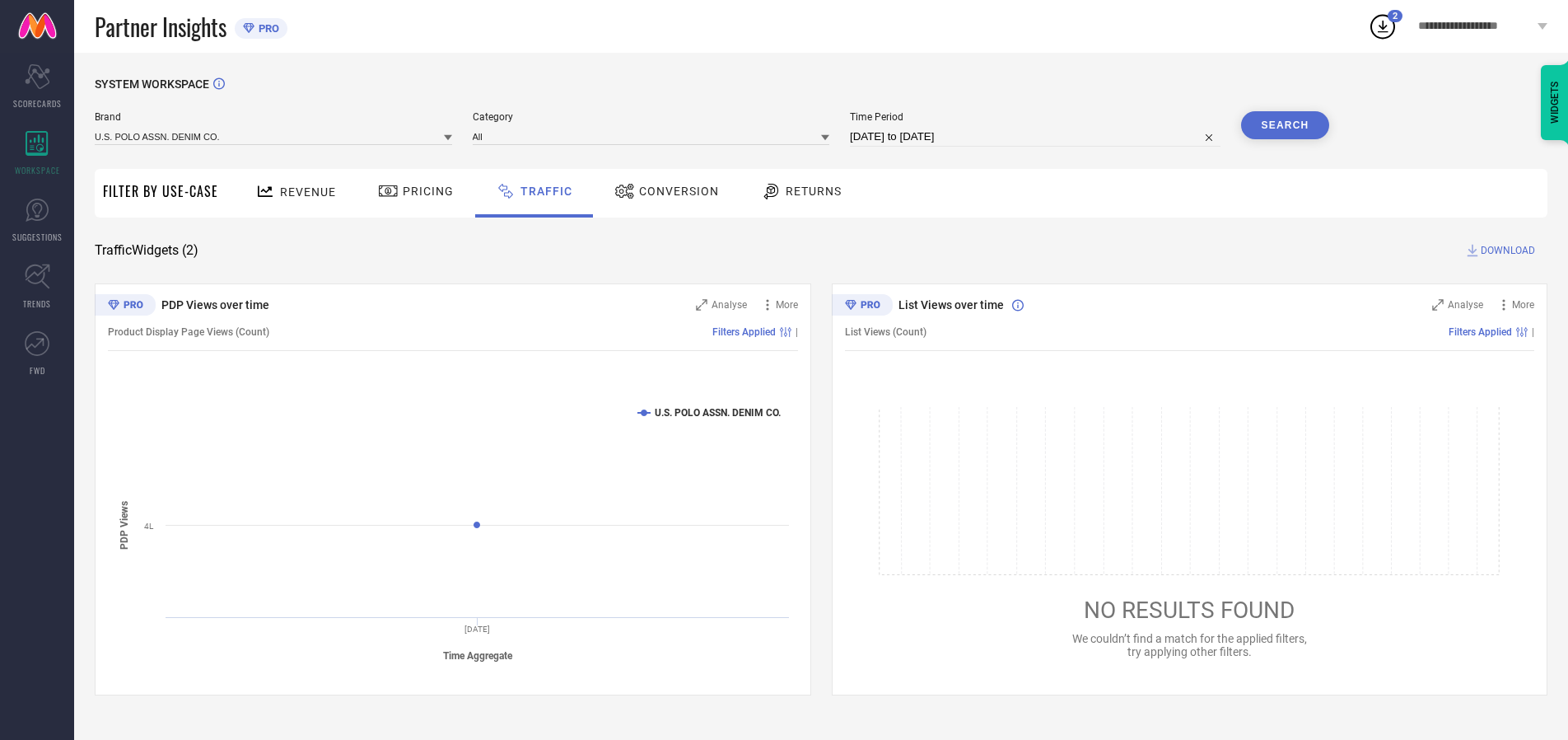
click at [1284, 125] on button "Search" at bounding box center [1285, 125] width 89 height 28
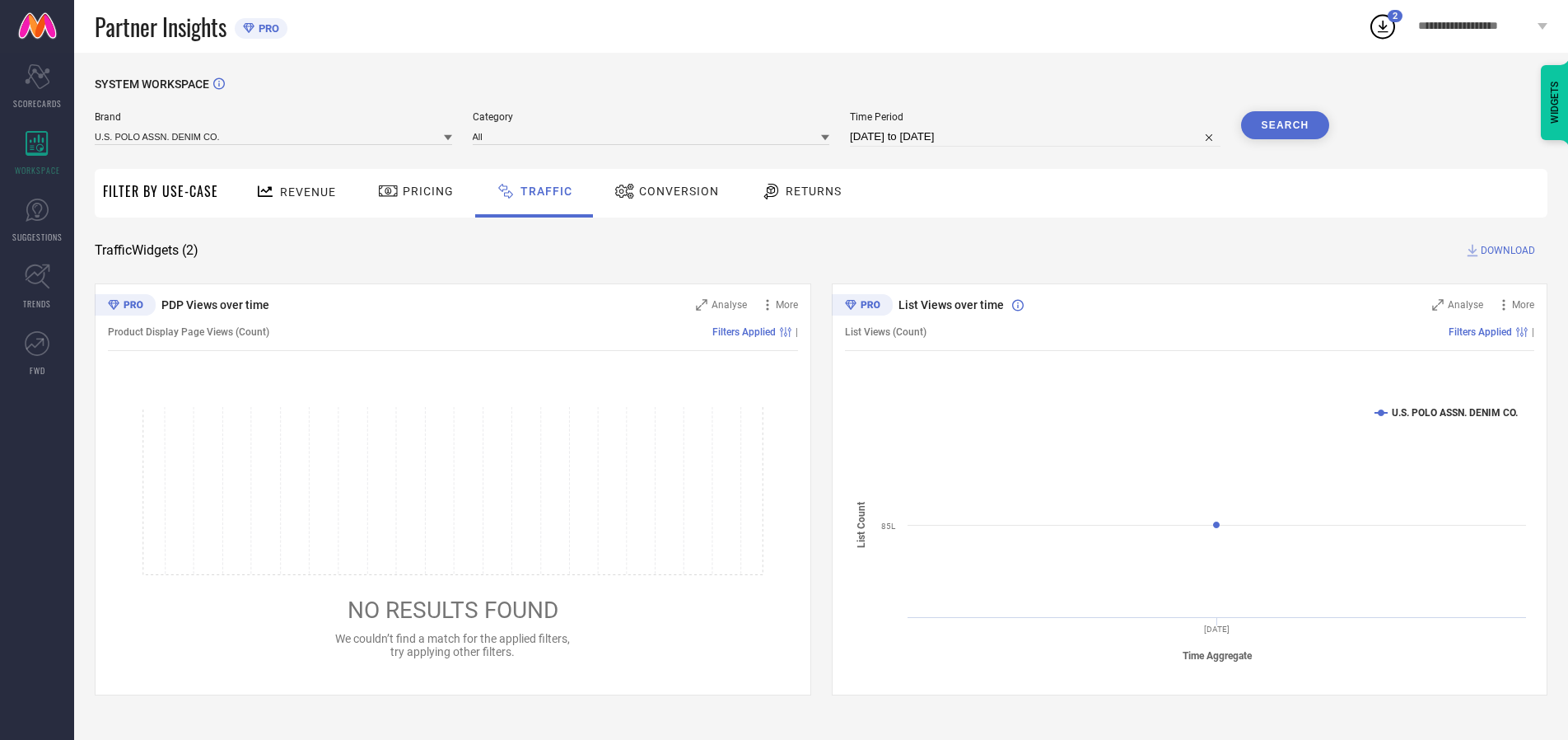
click at [1505, 250] on span "DOWNLOAD" at bounding box center [1507, 250] width 54 height 16
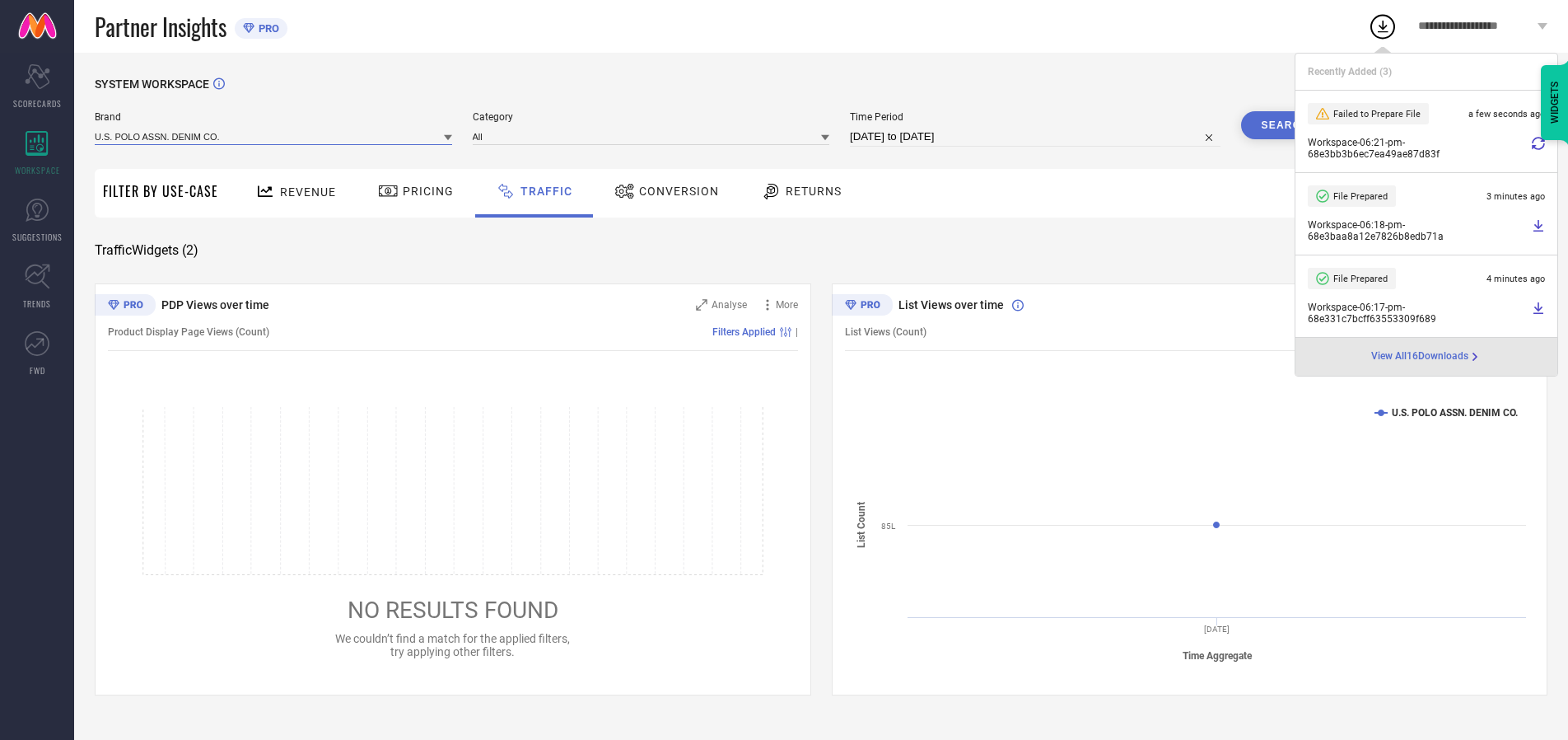
click at [274, 136] on input at bounding box center [272, 136] width 357 height 17
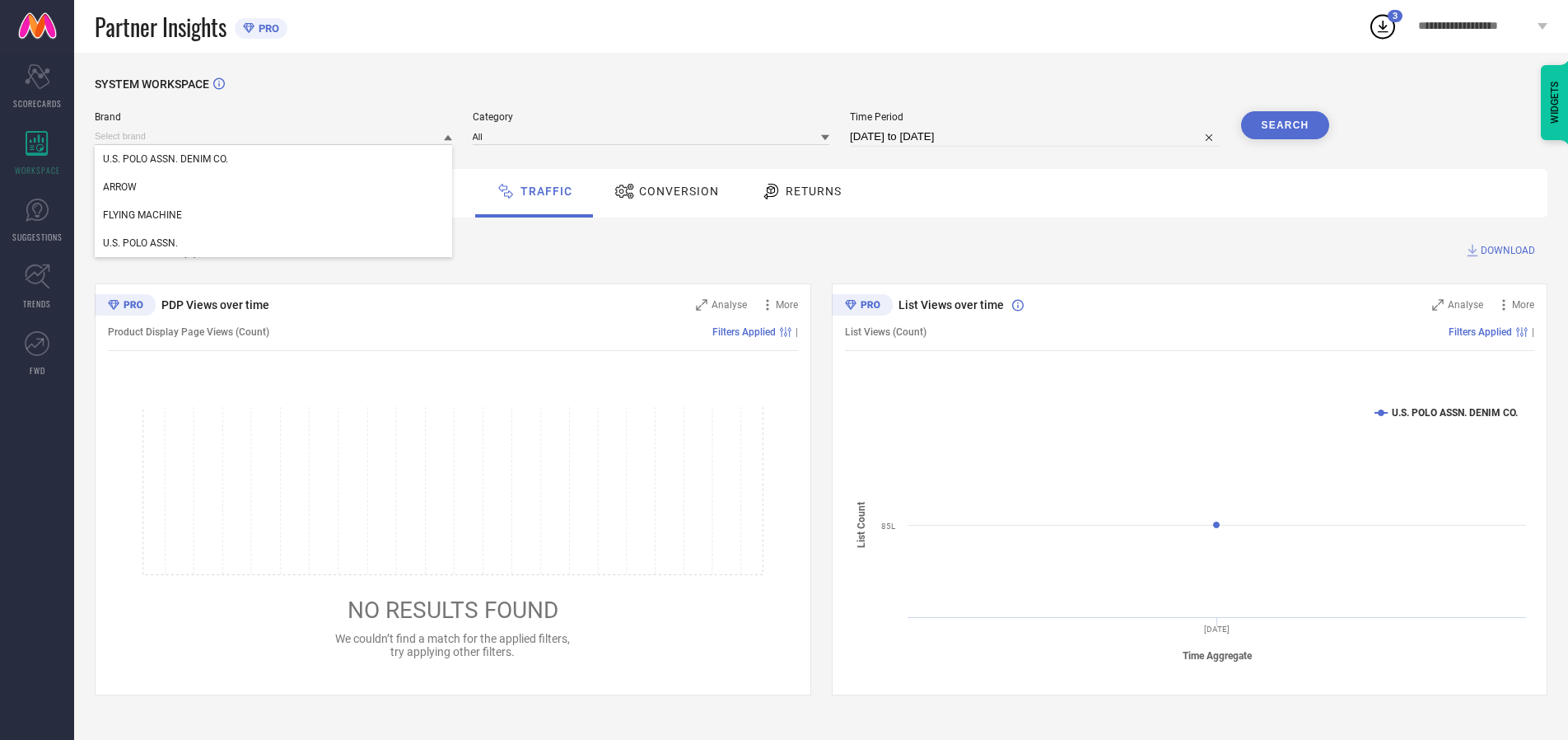
click at [274, 243] on div "U.S. POLO ASSN." at bounding box center [272, 242] width 357 height 28
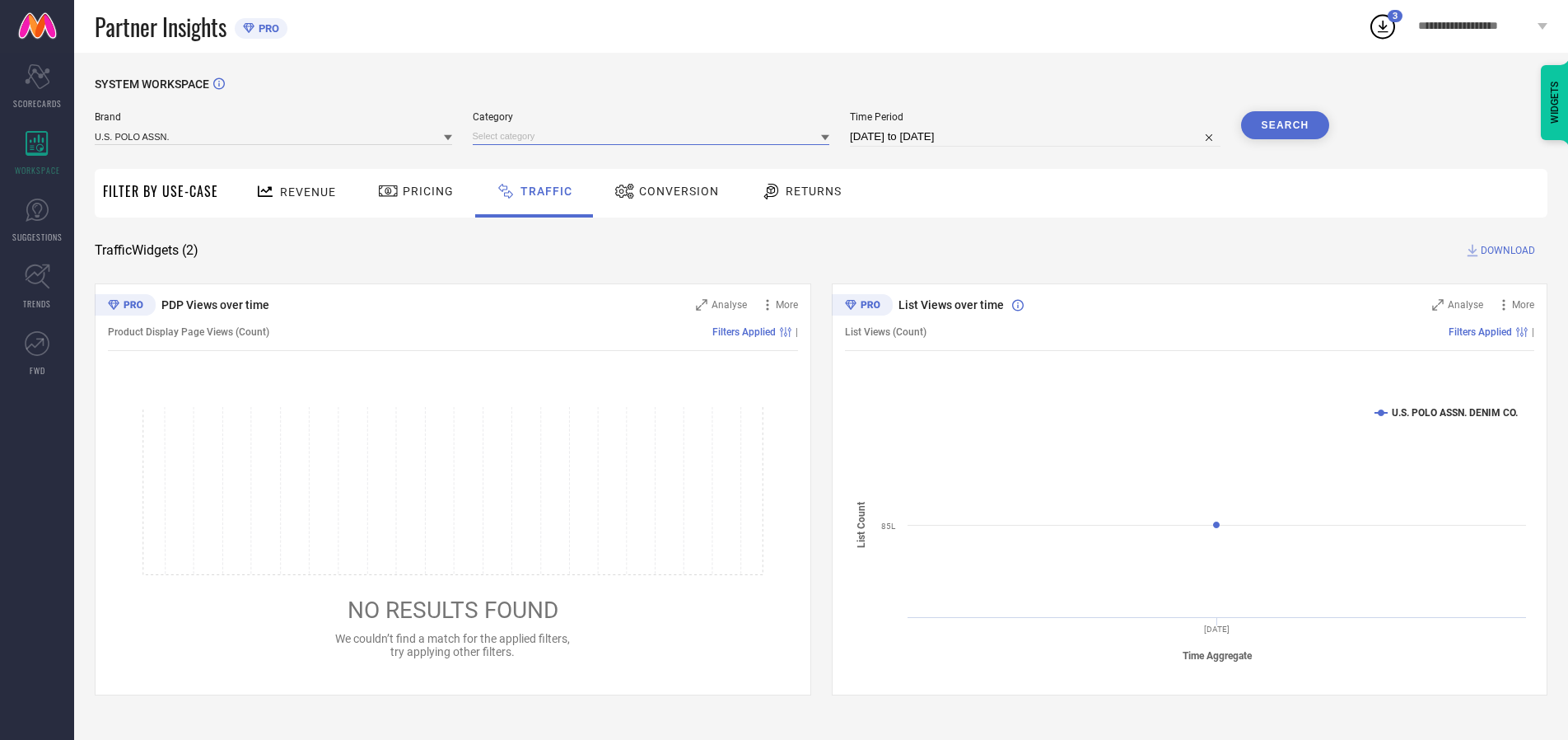
click at [655, 136] on input at bounding box center [651, 136] width 357 height 17
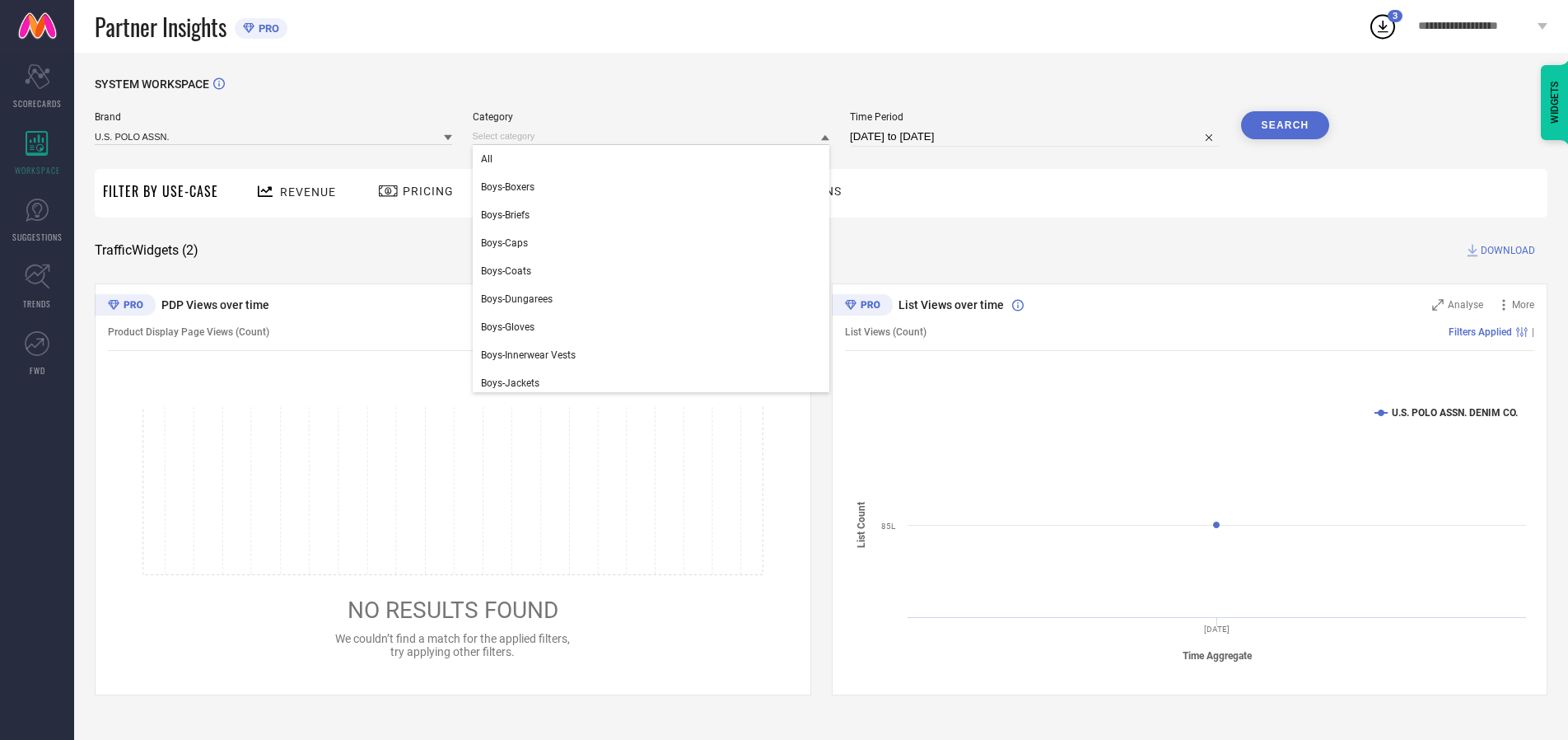
click at [655, 159] on div "All" at bounding box center [651, 158] width 357 height 28
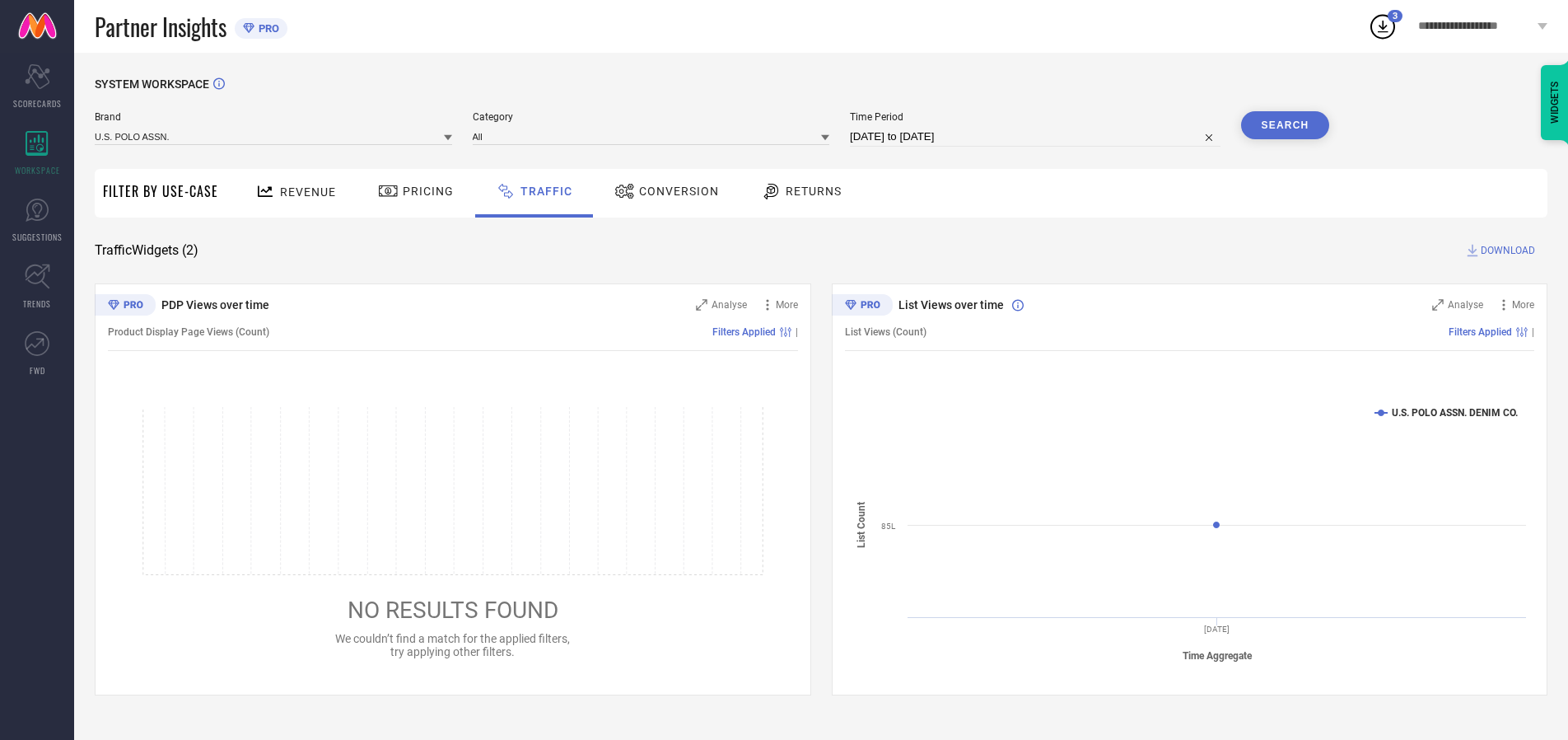
click at [1284, 125] on button "Search" at bounding box center [1285, 125] width 89 height 28
click at [1505, 250] on span "DOWNLOAD" at bounding box center [1507, 250] width 54 height 16
click at [1038, 137] on input at bounding box center [1035, 136] width 370 height 20
select select "9"
select select "2025"
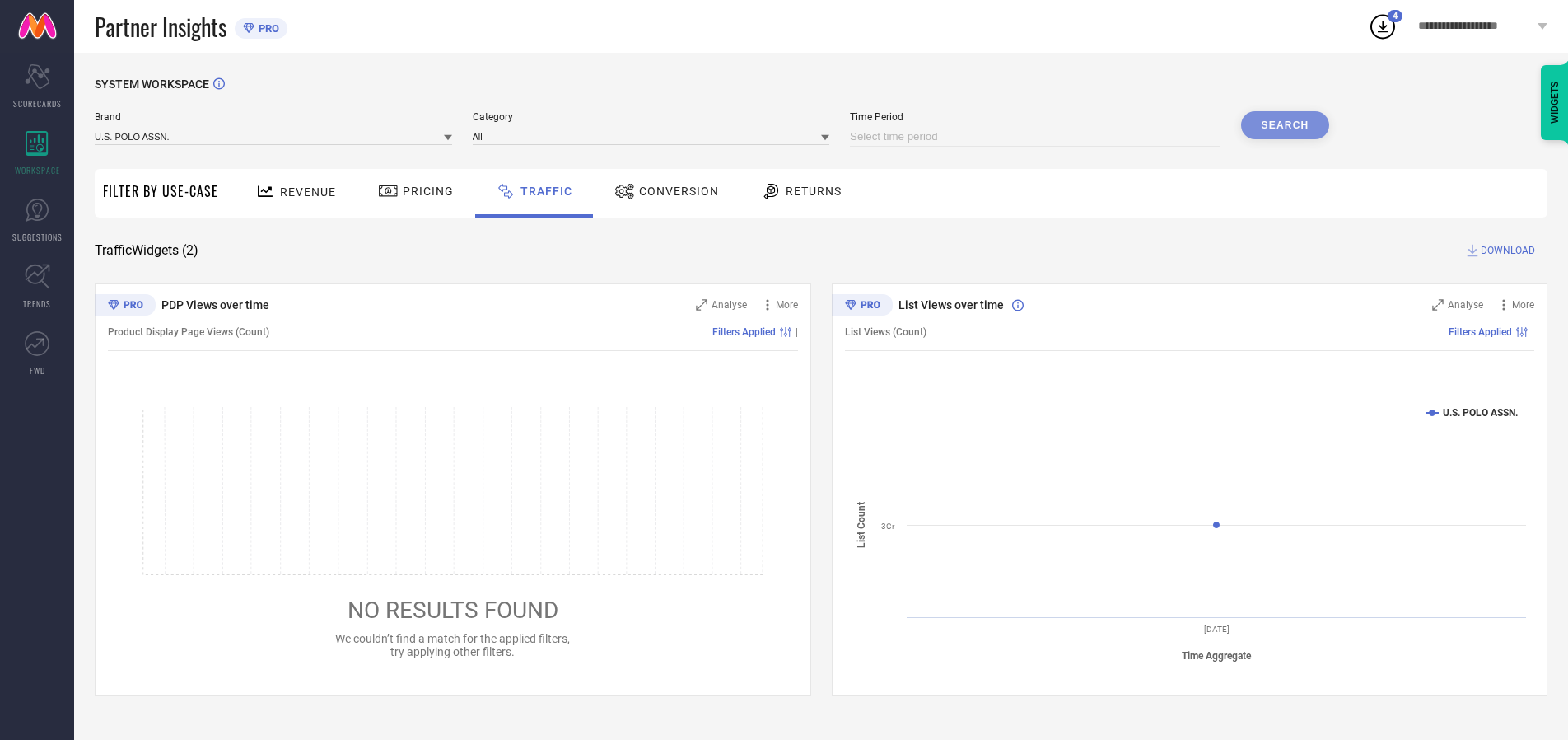
select select "10"
select select "2025"
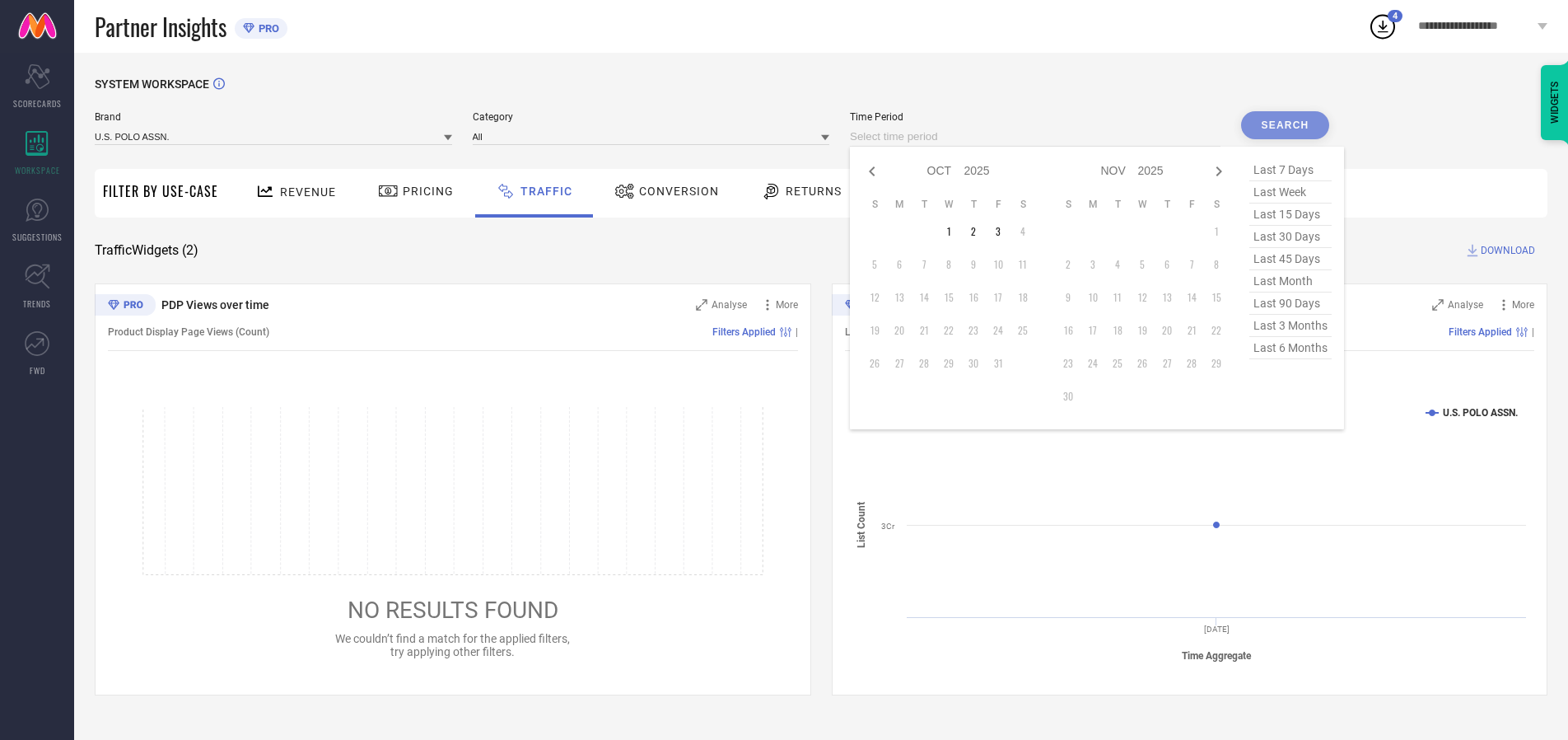
select select "8"
select select "2025"
select select "9"
select select "2025"
click at [904, 363] on td "29" at bounding box center [900, 363] width 25 height 25
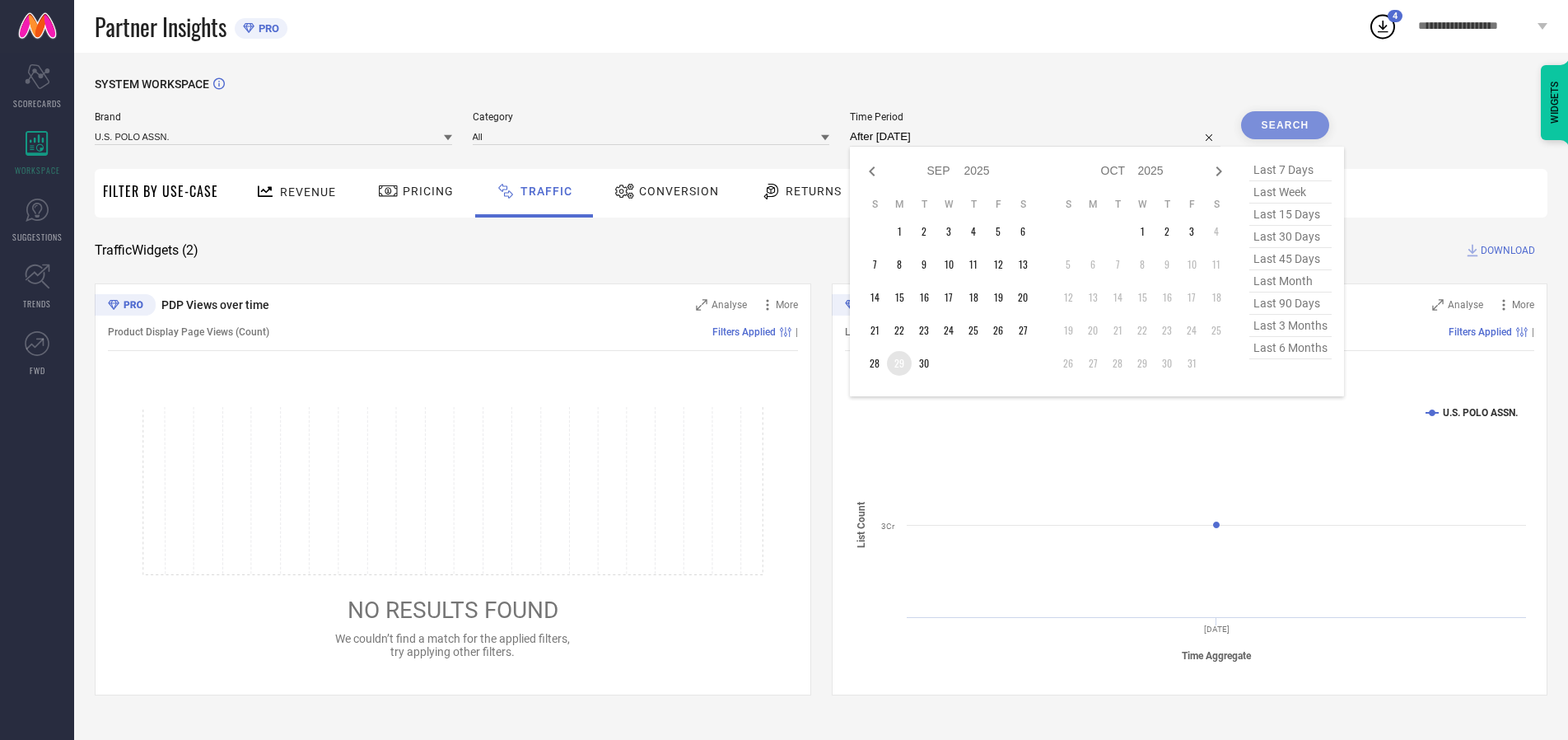
type input "[DATE] to [DATE]"
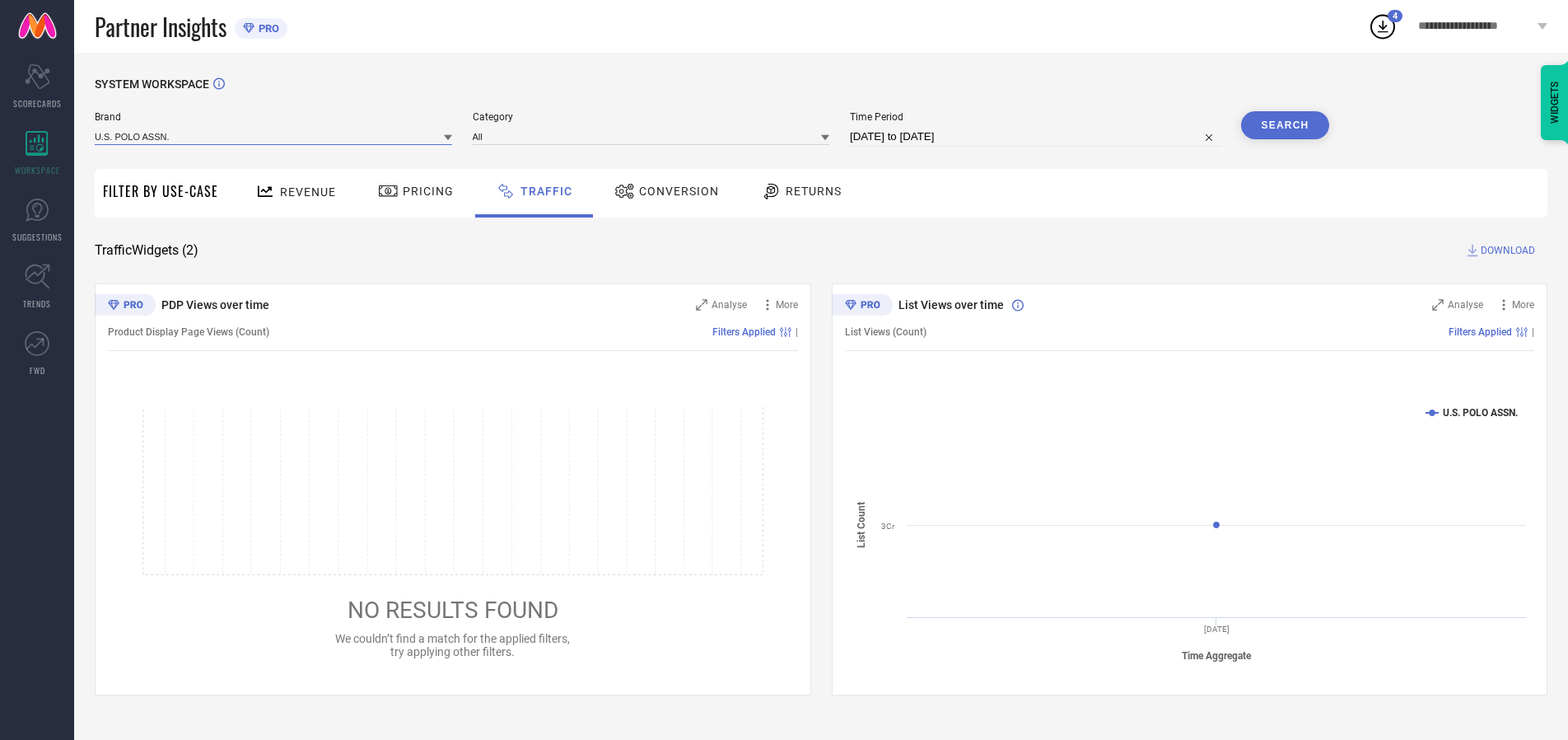
click at [274, 136] on input at bounding box center [272, 136] width 357 height 17
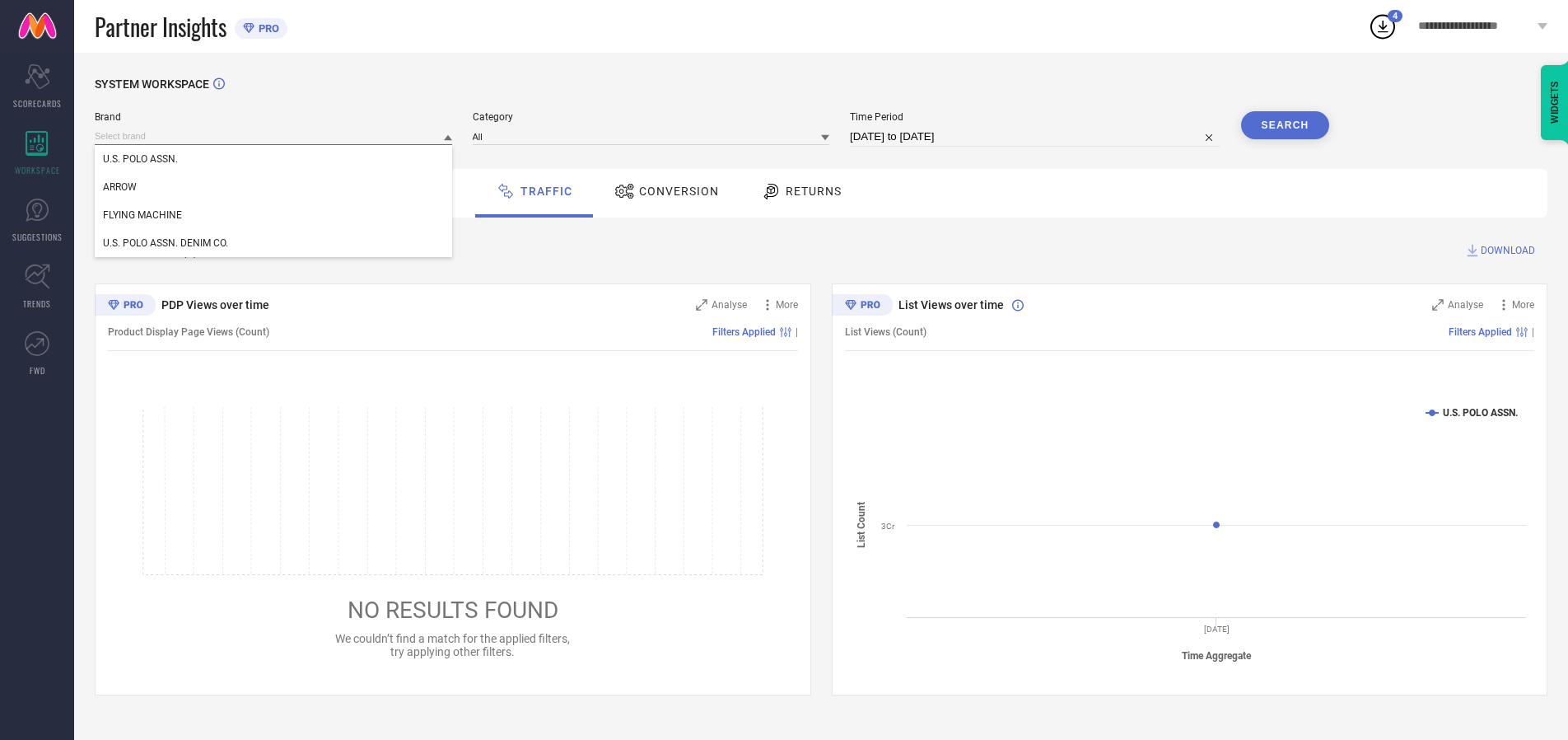
click at [274, 136] on input at bounding box center [272, 136] width 357 height 17
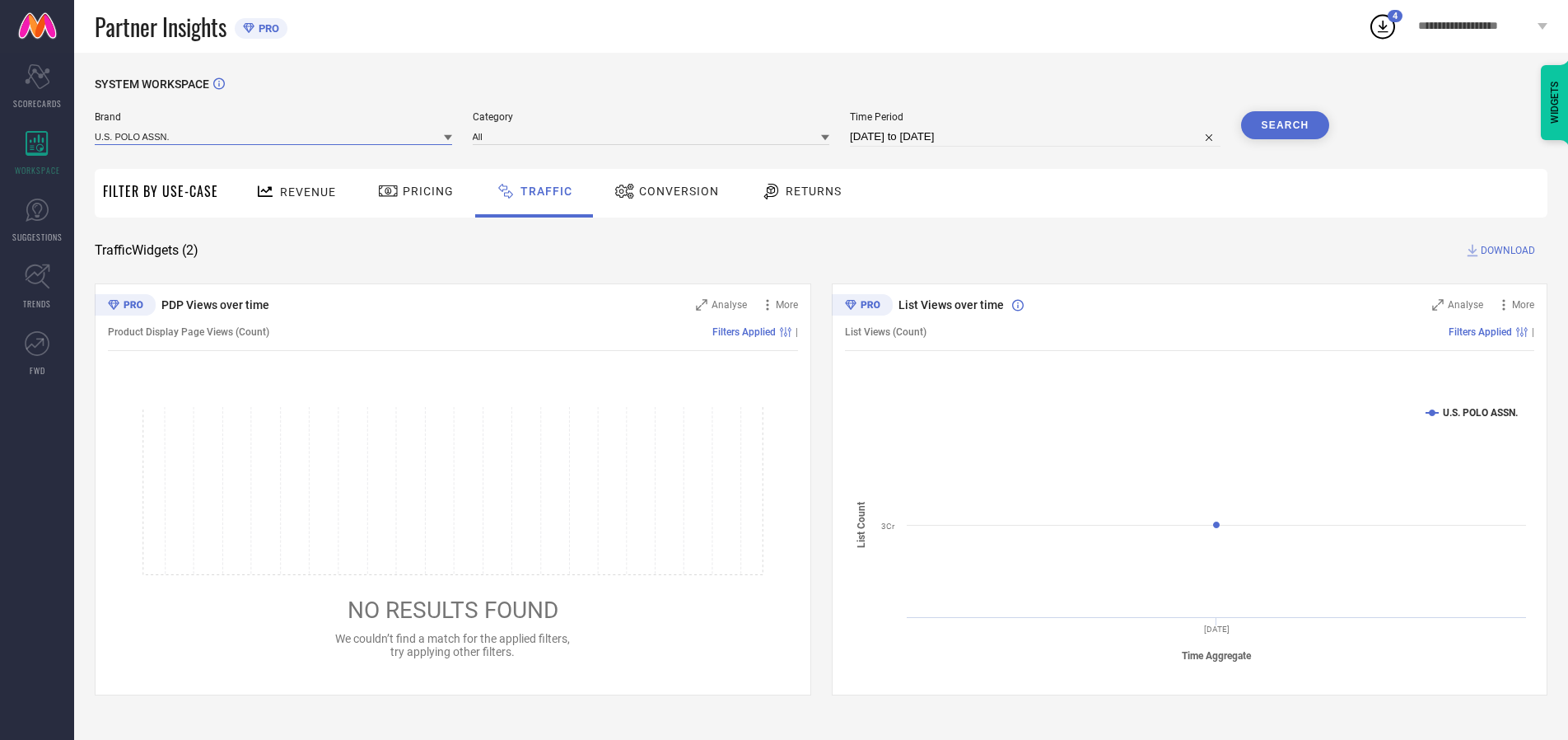
click at [274, 136] on input at bounding box center [272, 136] width 357 height 17
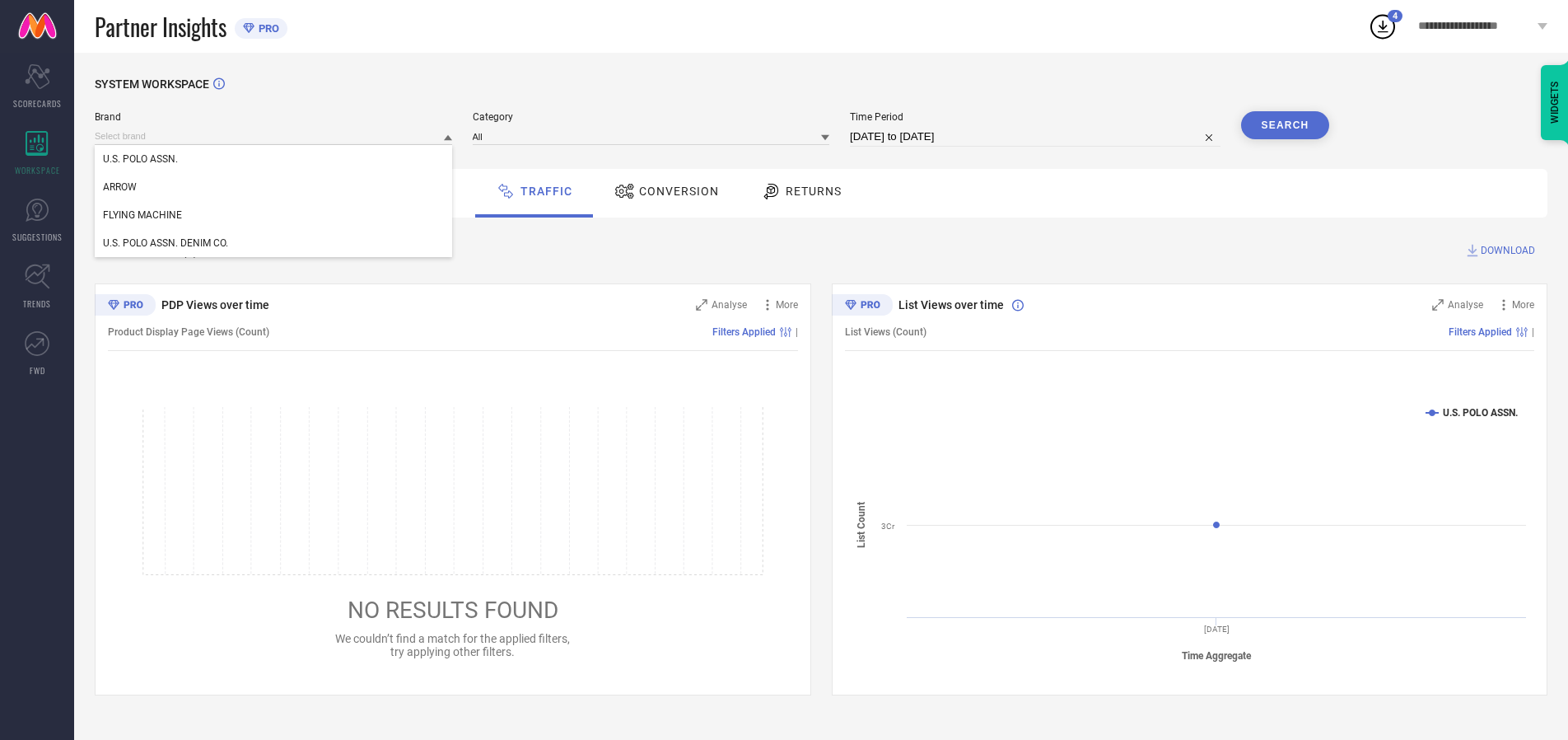
click at [274, 159] on div "U.S. POLO ASSN." at bounding box center [272, 158] width 357 height 28
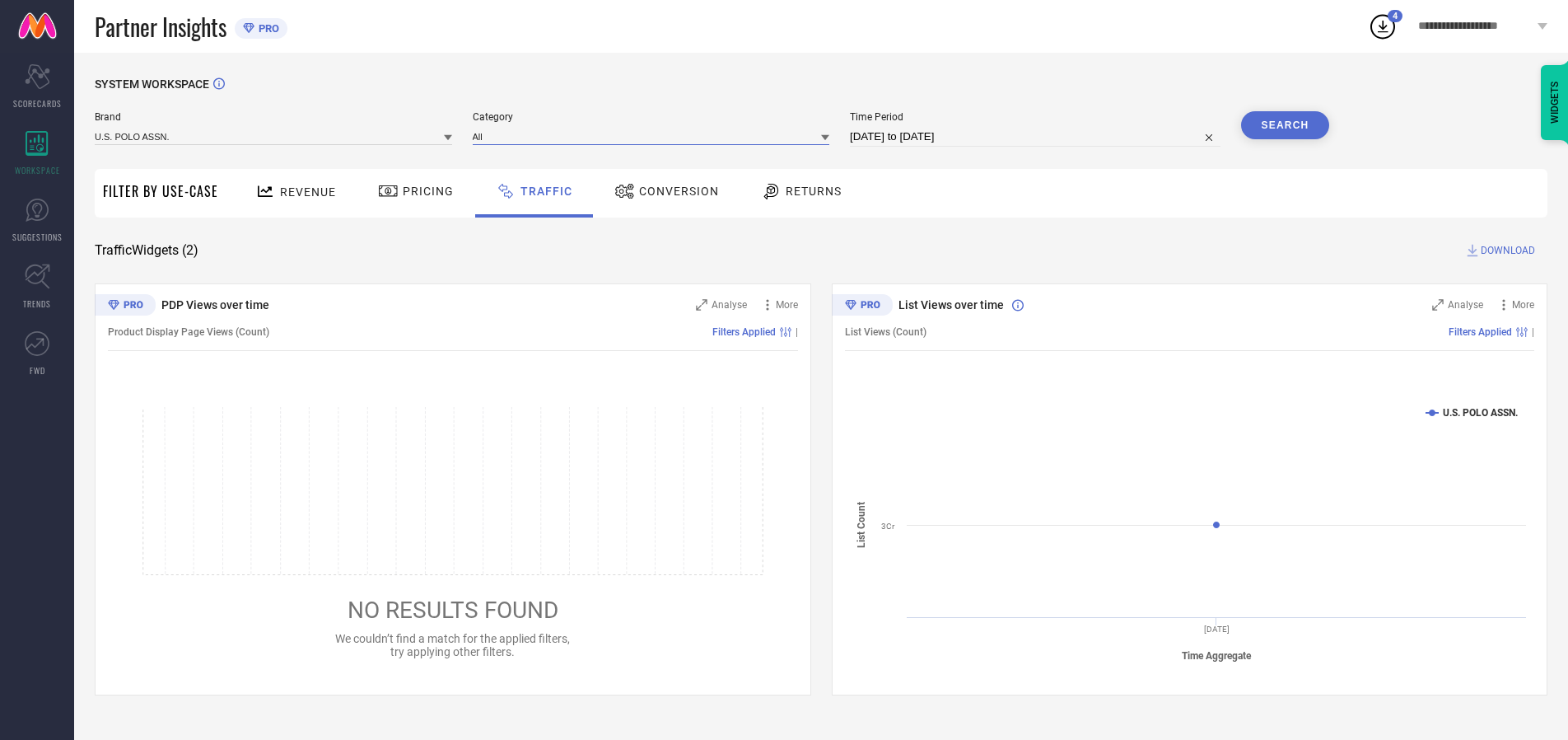
click at [655, 136] on input at bounding box center [651, 136] width 357 height 17
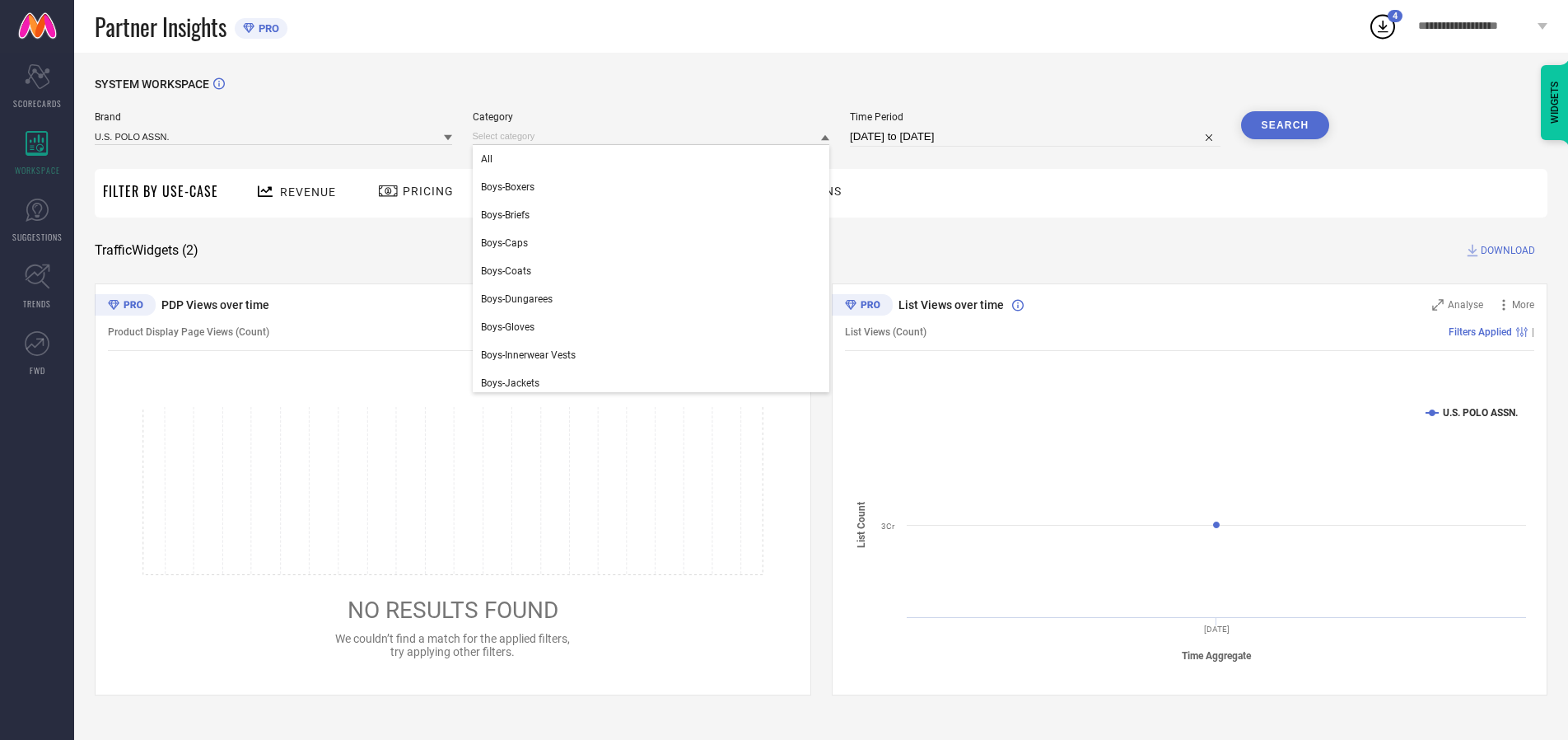
click at [655, 159] on div "All" at bounding box center [651, 158] width 357 height 28
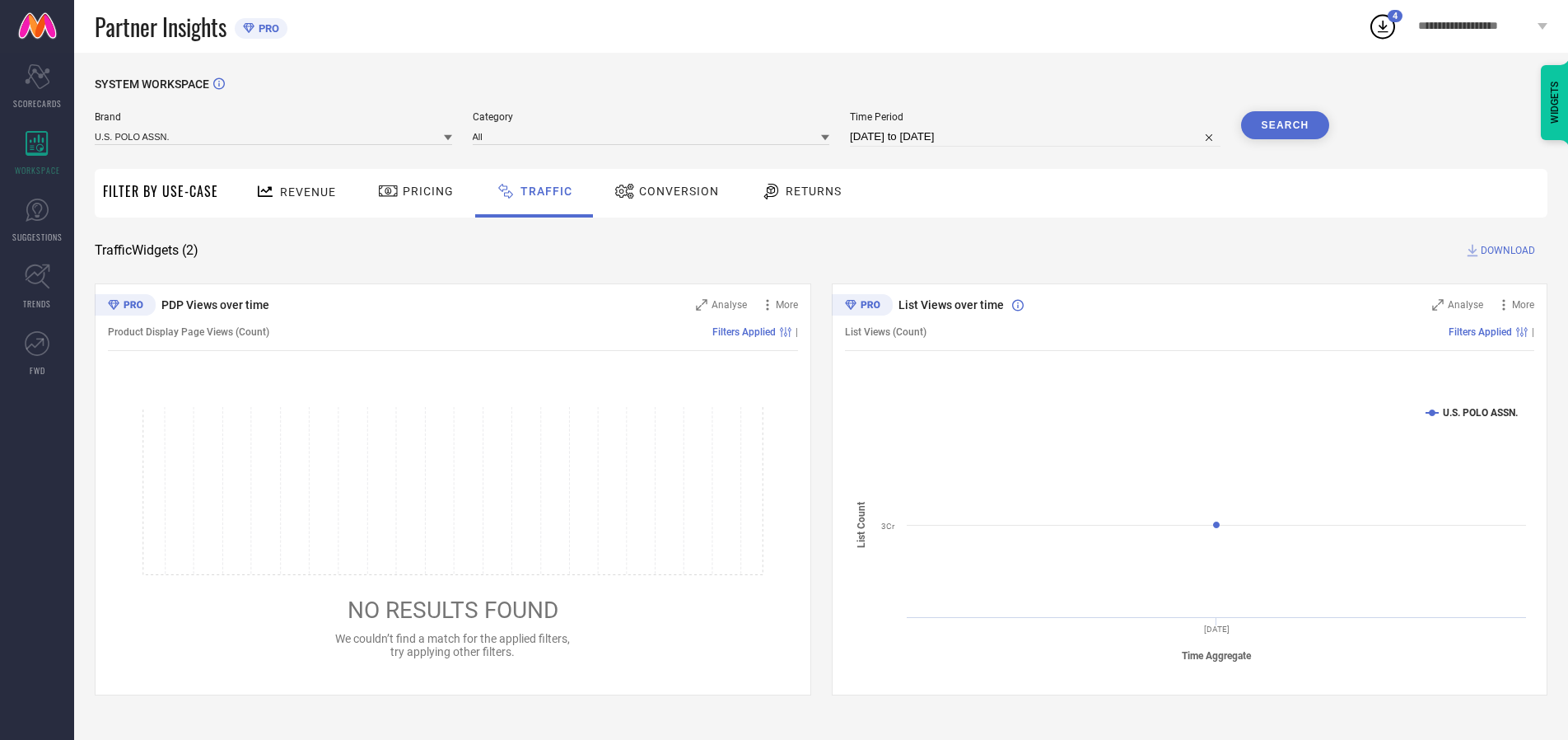
click at [1284, 125] on button "Search" at bounding box center [1285, 125] width 89 height 28
click at [1505, 250] on span "DOWNLOAD" at bounding box center [1507, 250] width 54 height 16
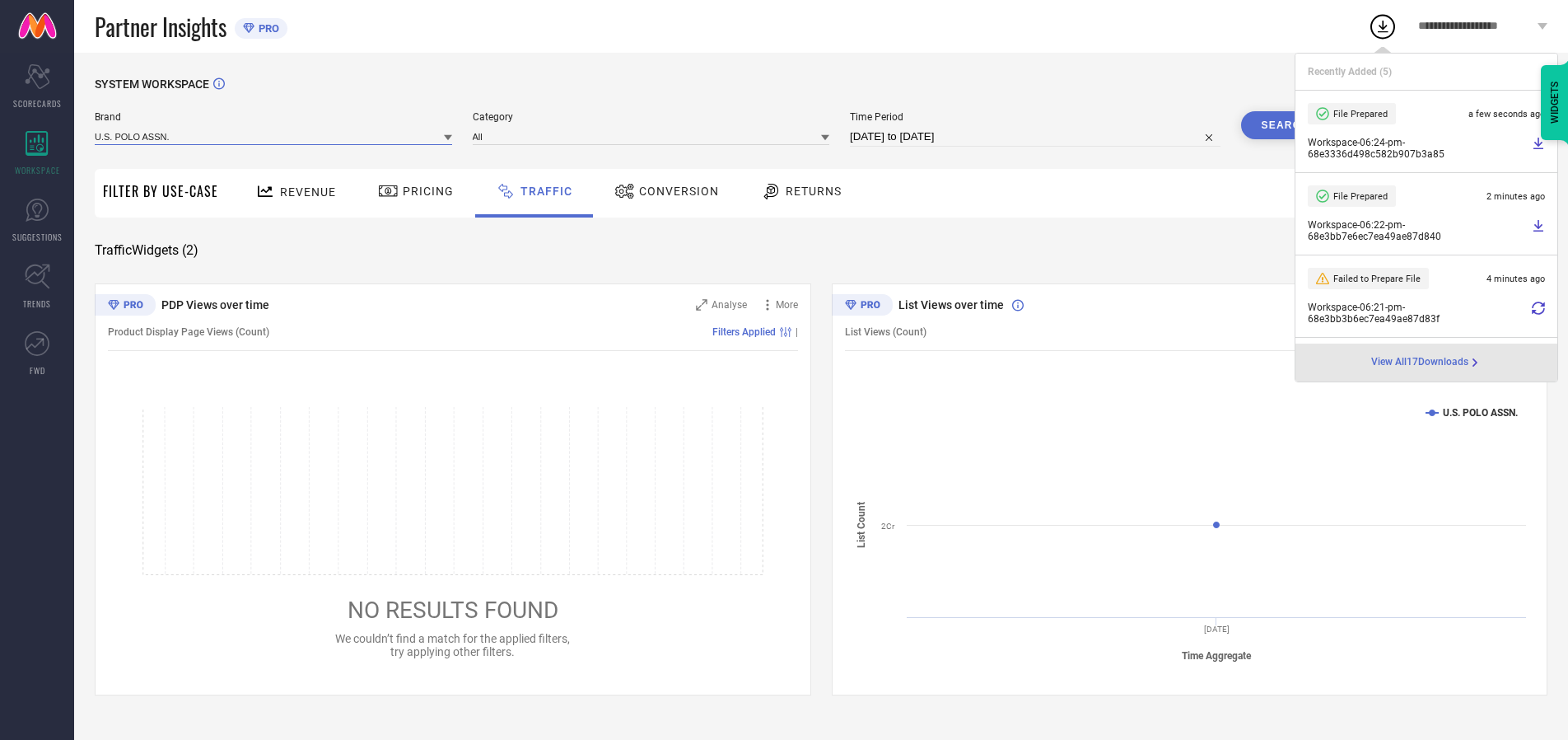
click at [274, 136] on input at bounding box center [272, 136] width 357 height 17
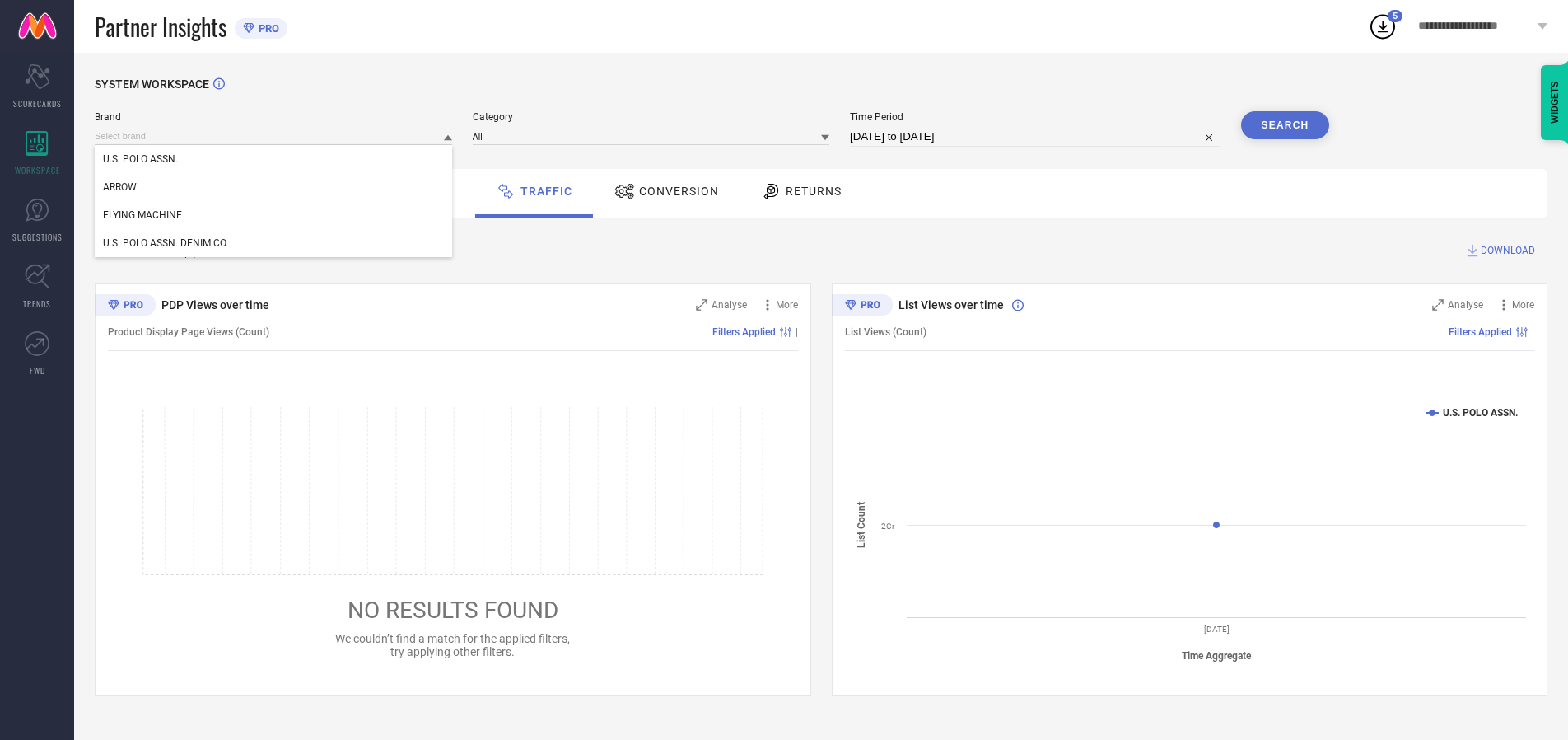
click at [274, 243] on div "U.S. POLO ASSN. DENIM CO." at bounding box center [272, 242] width 357 height 28
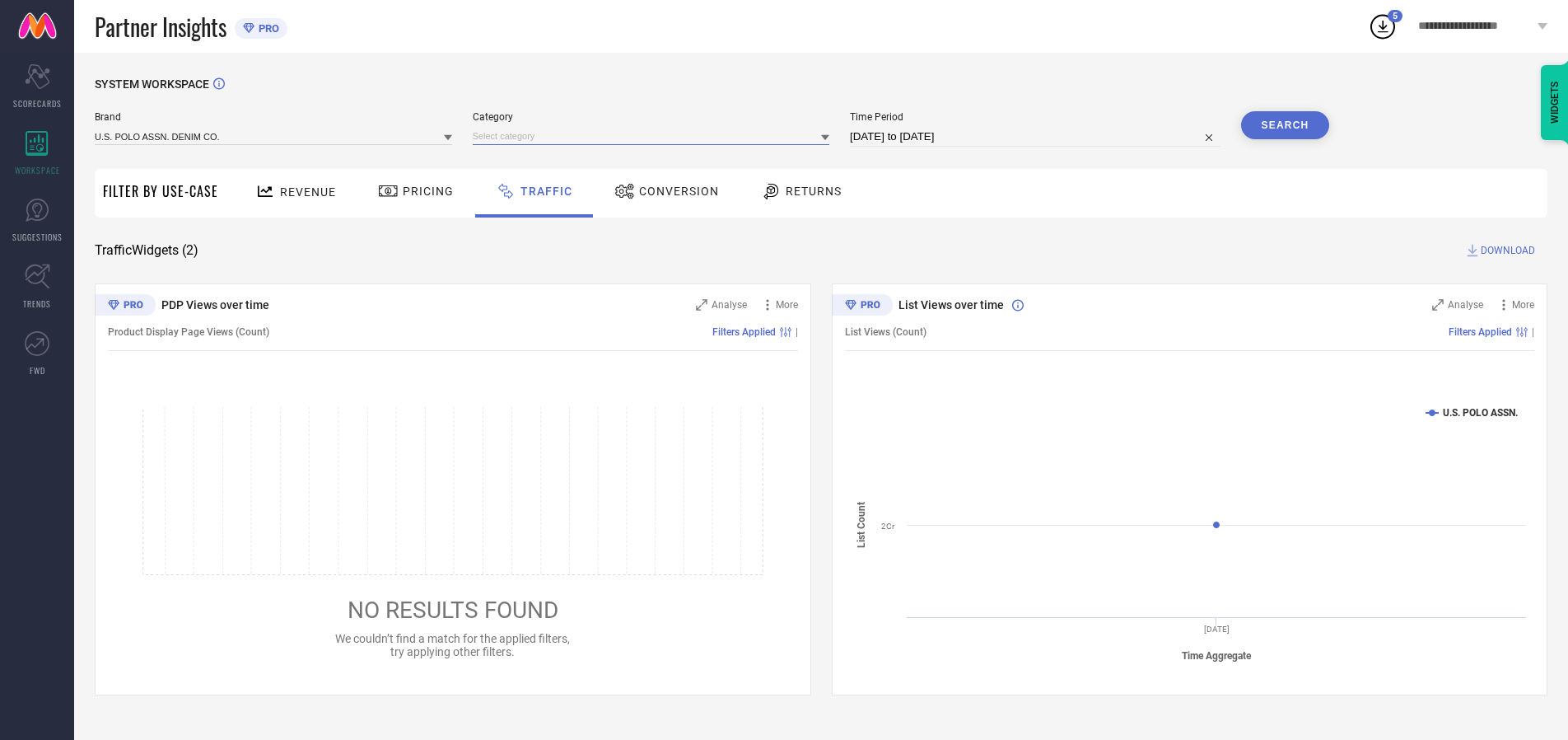
click at [655, 136] on input at bounding box center [651, 136] width 357 height 17
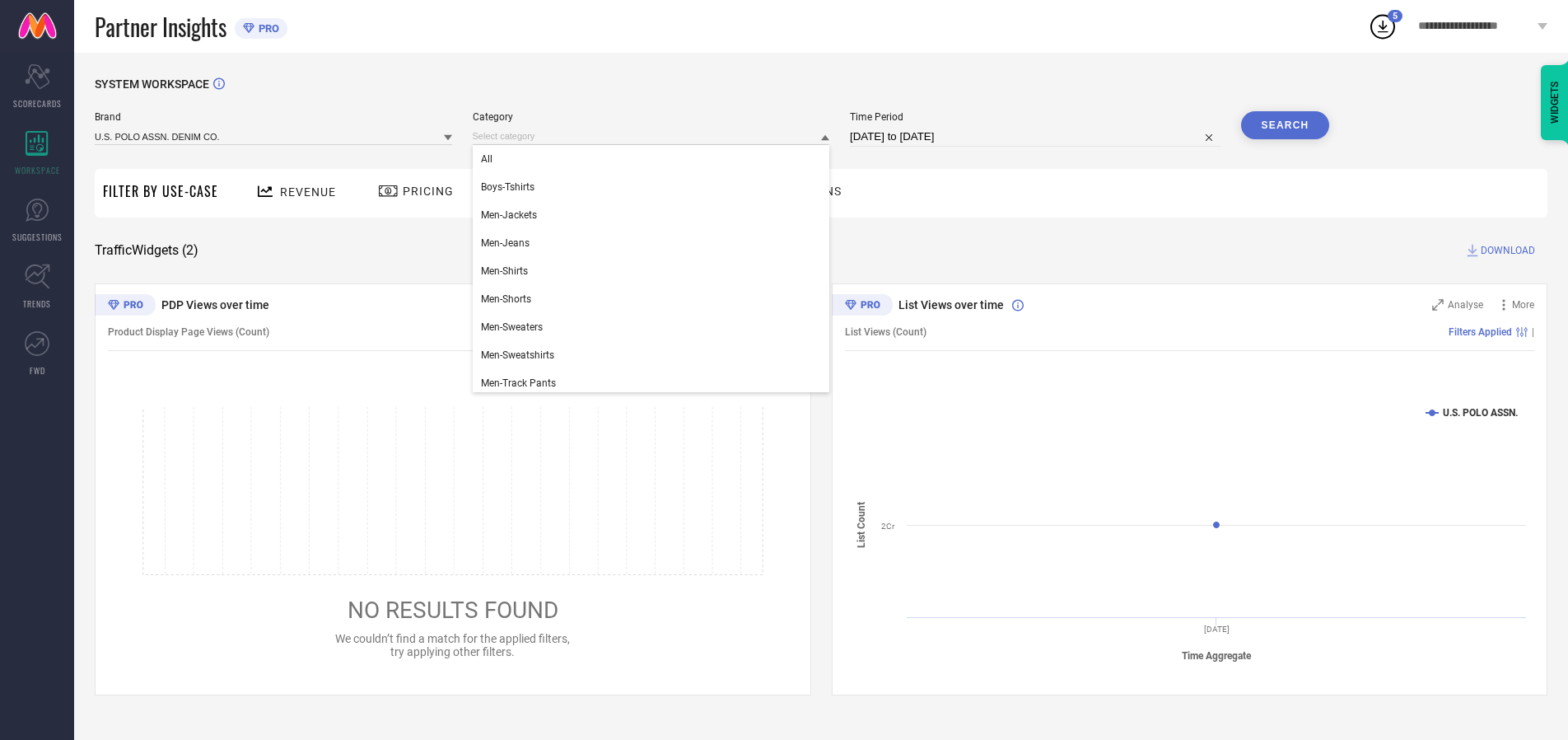
click at [655, 159] on div "All" at bounding box center [651, 158] width 357 height 28
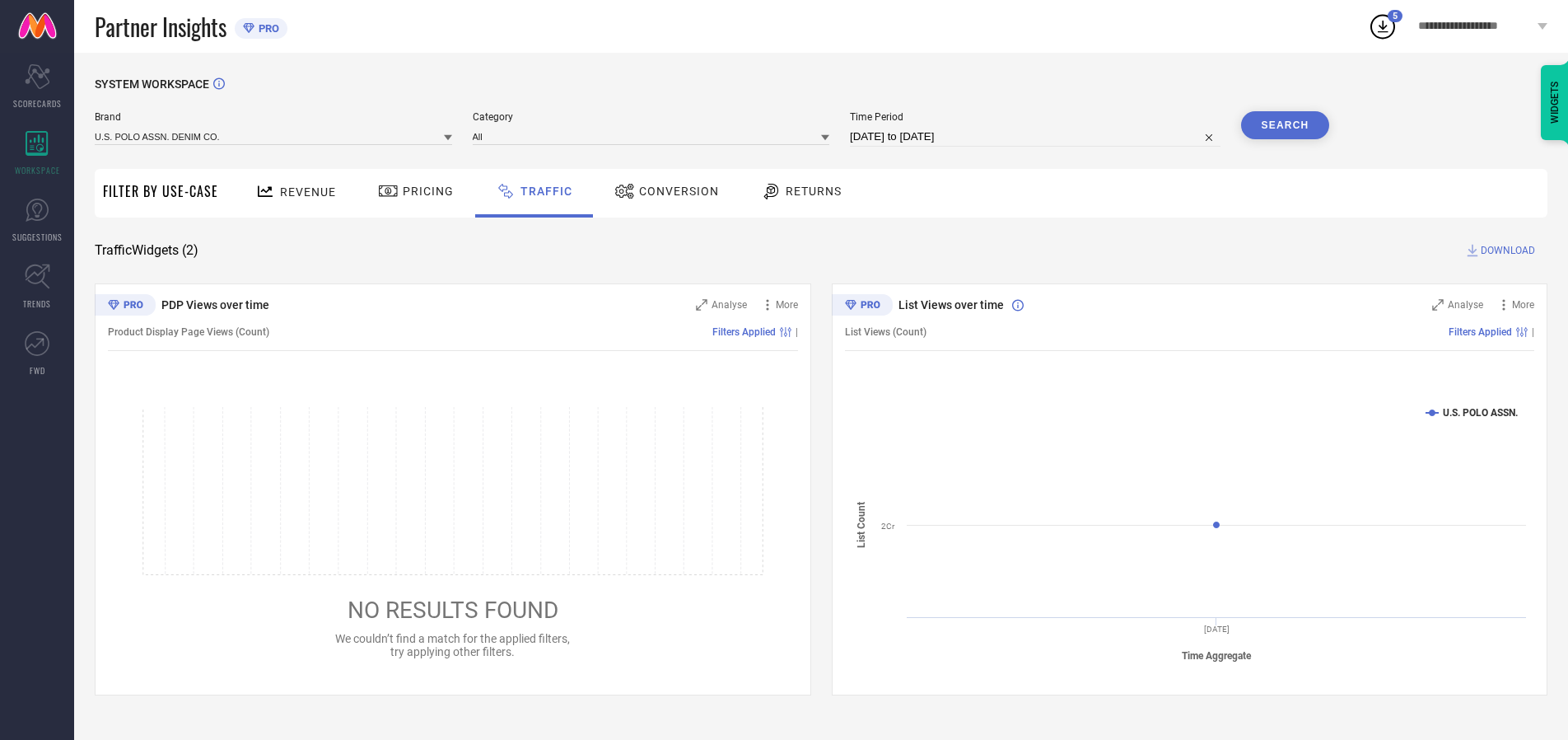
click at [1284, 125] on button "Search" at bounding box center [1285, 125] width 89 height 28
click at [1505, 250] on span "DOWNLOAD" at bounding box center [1507, 250] width 54 height 16
click at [1038, 137] on input at bounding box center [1035, 136] width 370 height 20
select select "9"
select select "2025"
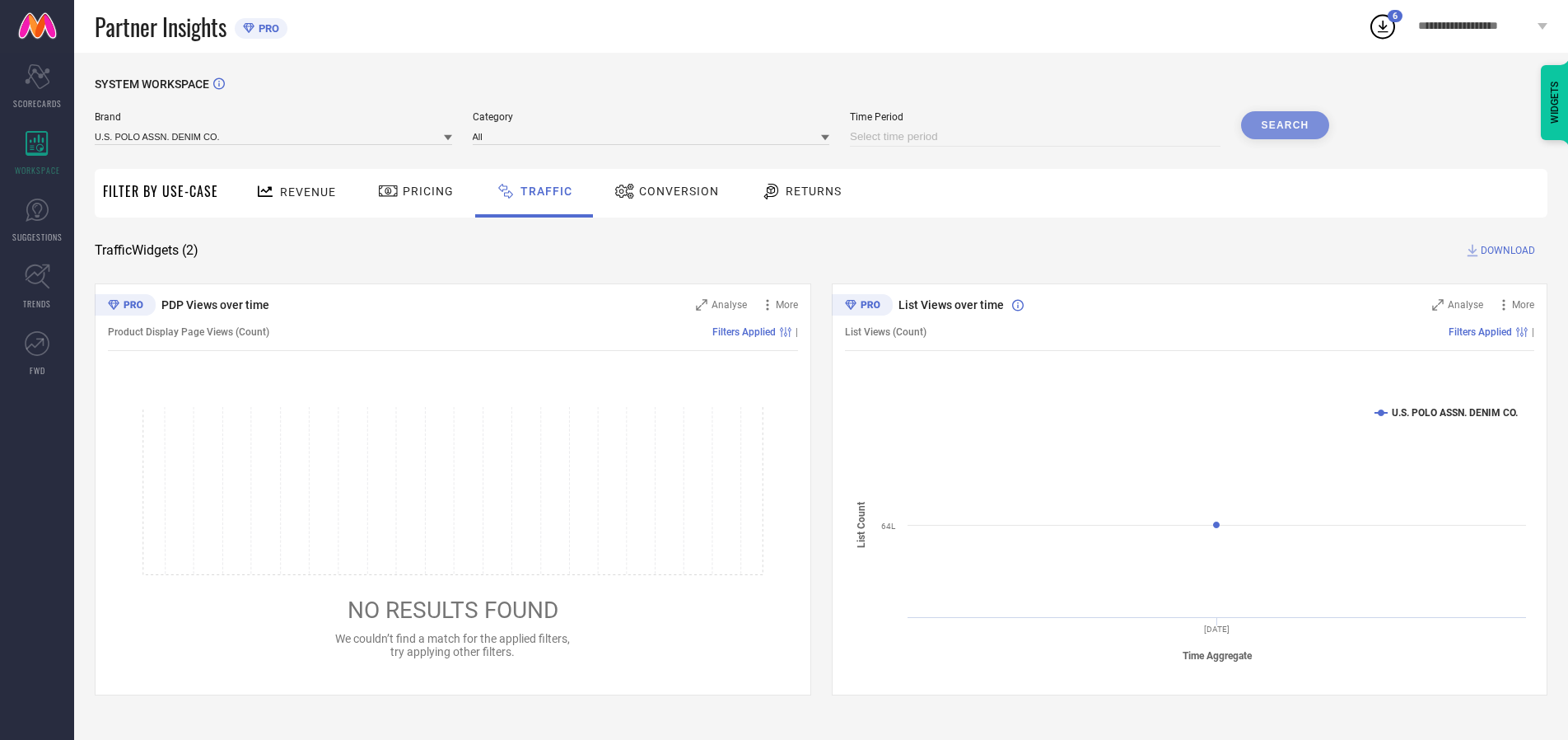
select select "10"
select select "2025"
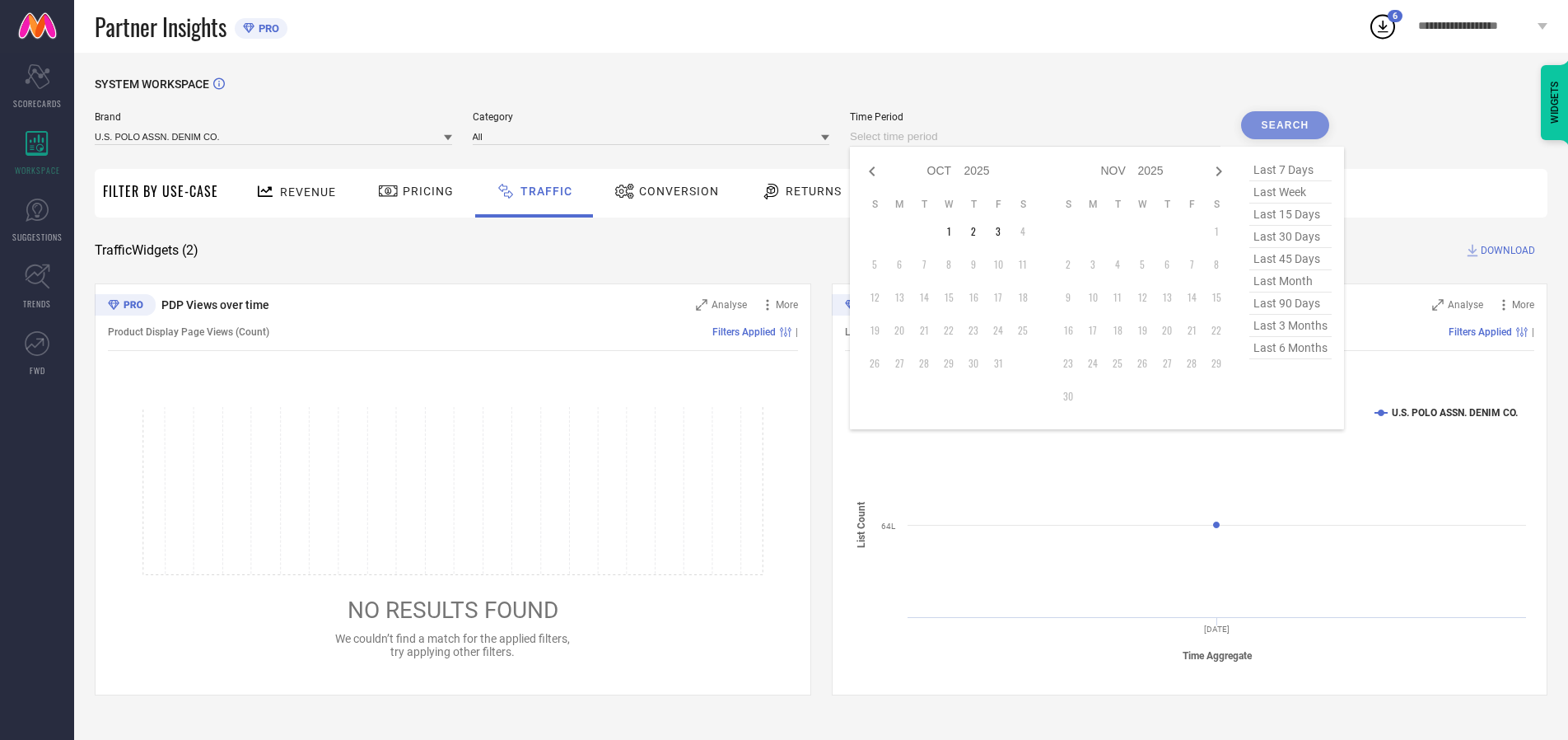
select select "8"
select select "2025"
select select "9"
select select "2025"
click at [929, 363] on td "30" at bounding box center [924, 363] width 25 height 25
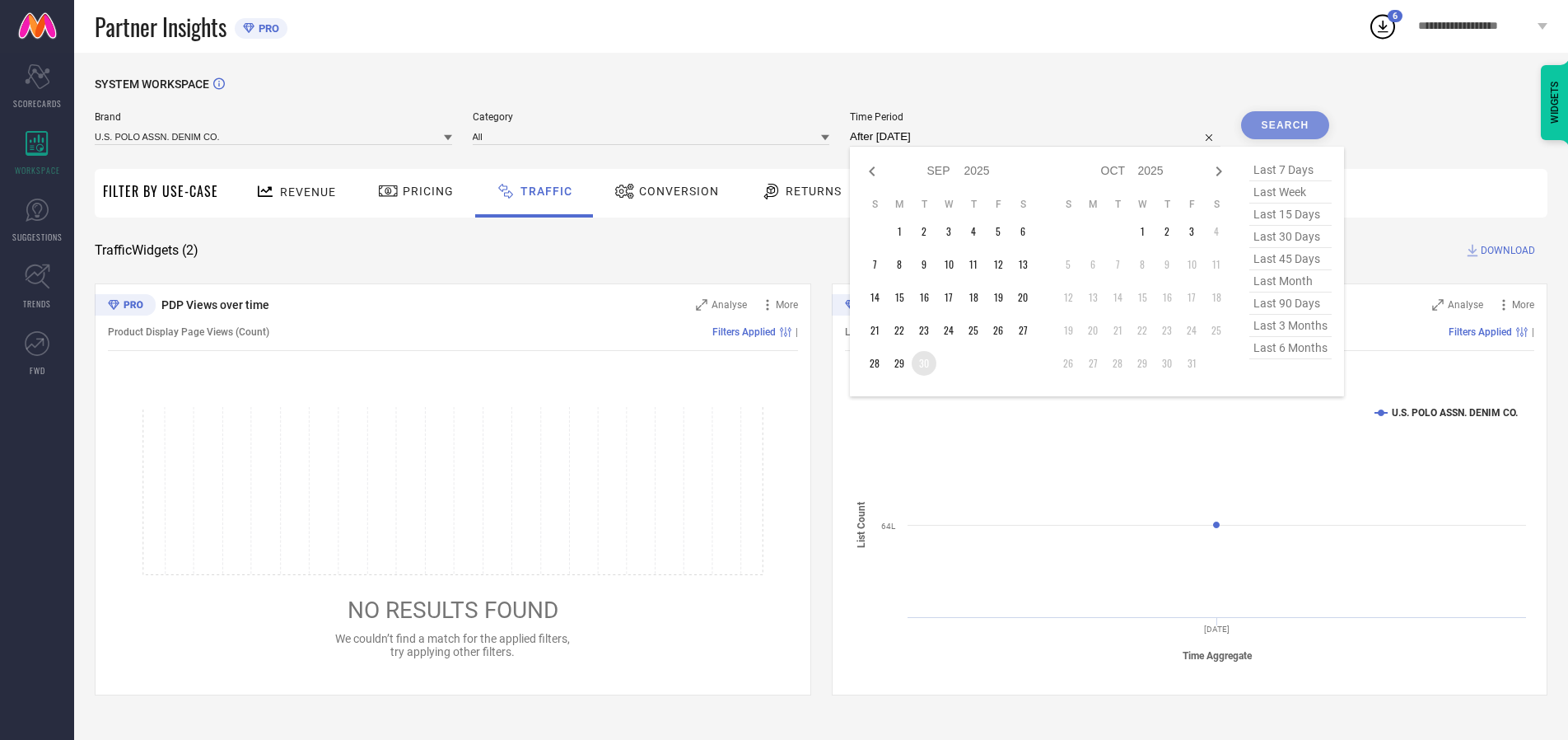
type input "[DATE] to [DATE]"
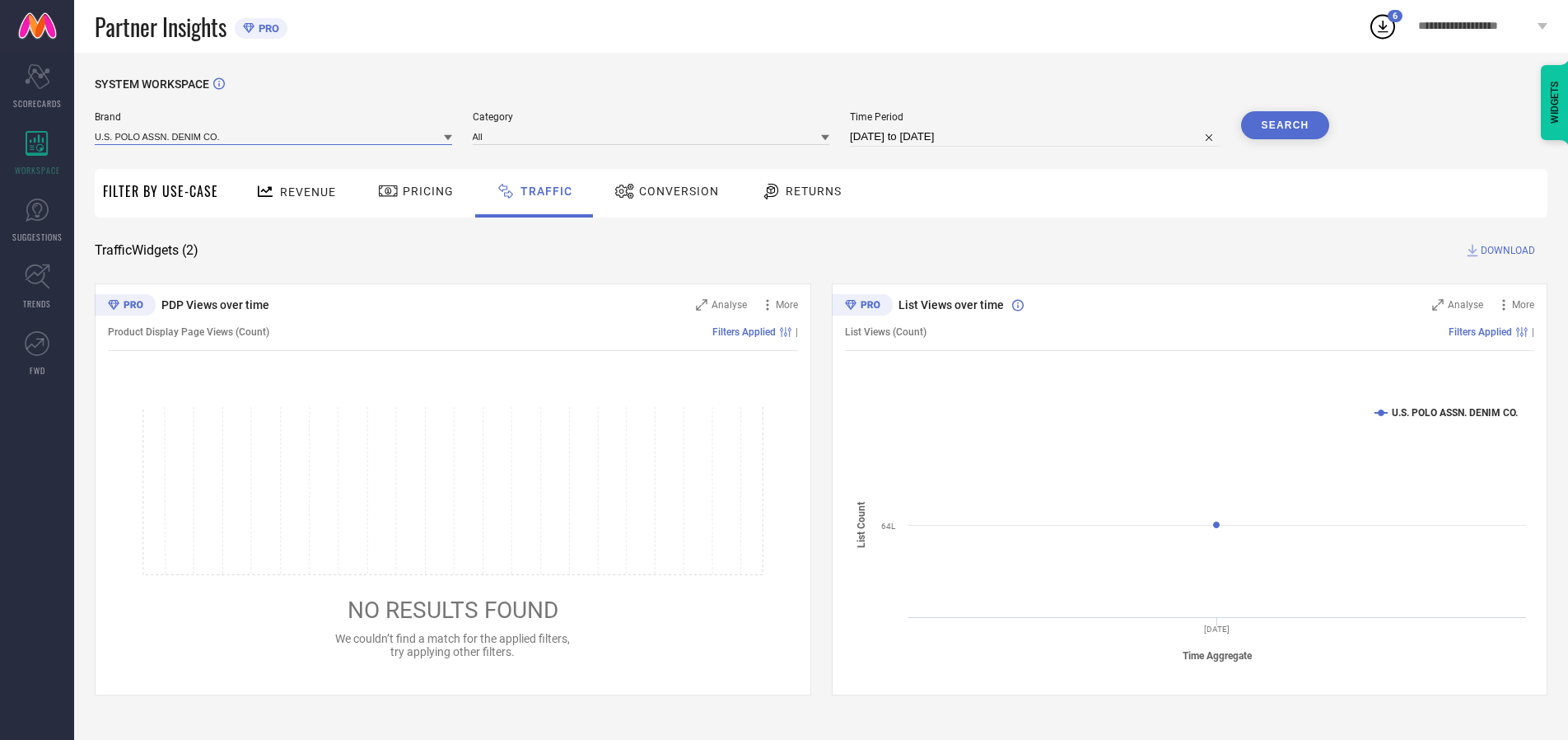
click at [274, 136] on input at bounding box center [272, 136] width 357 height 17
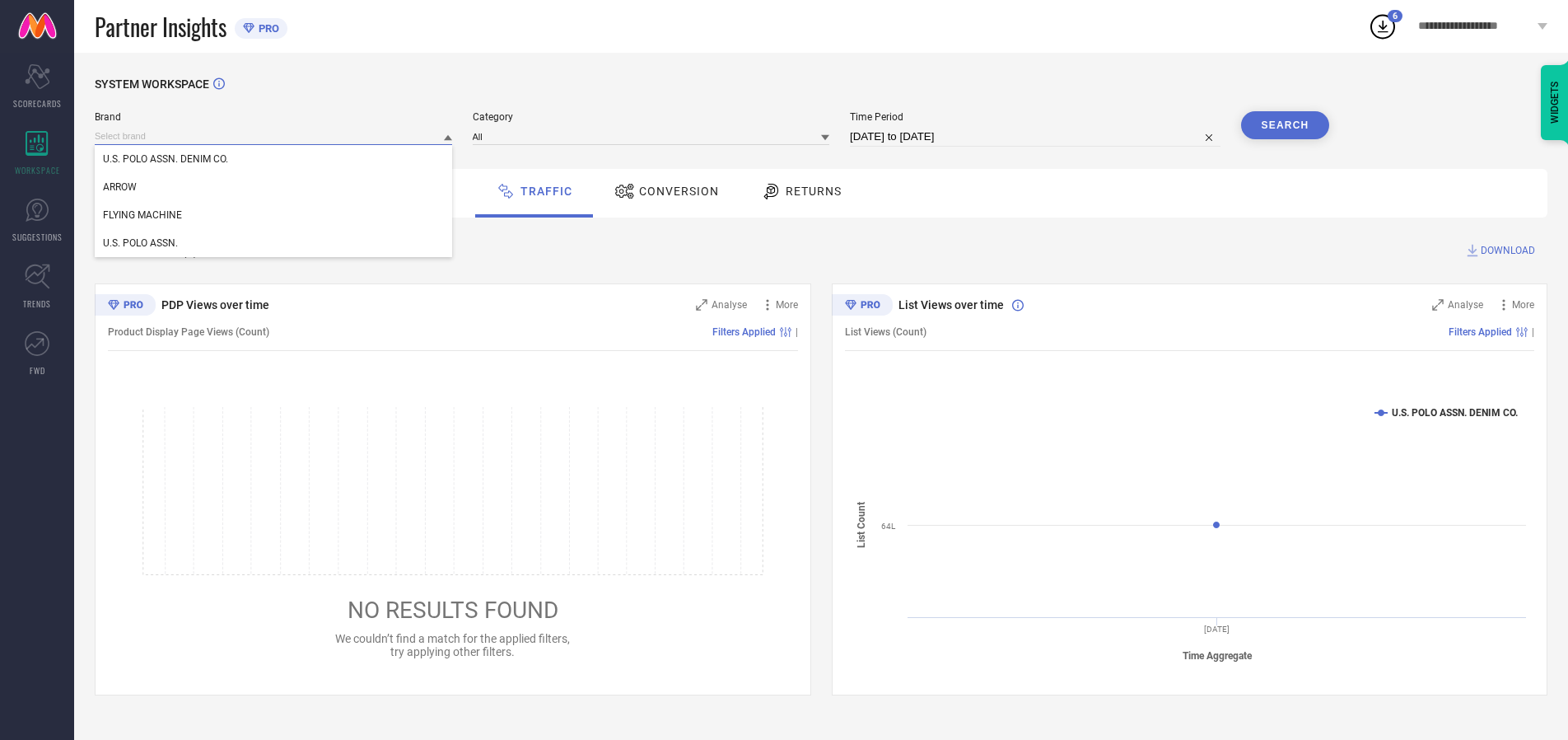
click at [274, 136] on input at bounding box center [272, 136] width 357 height 17
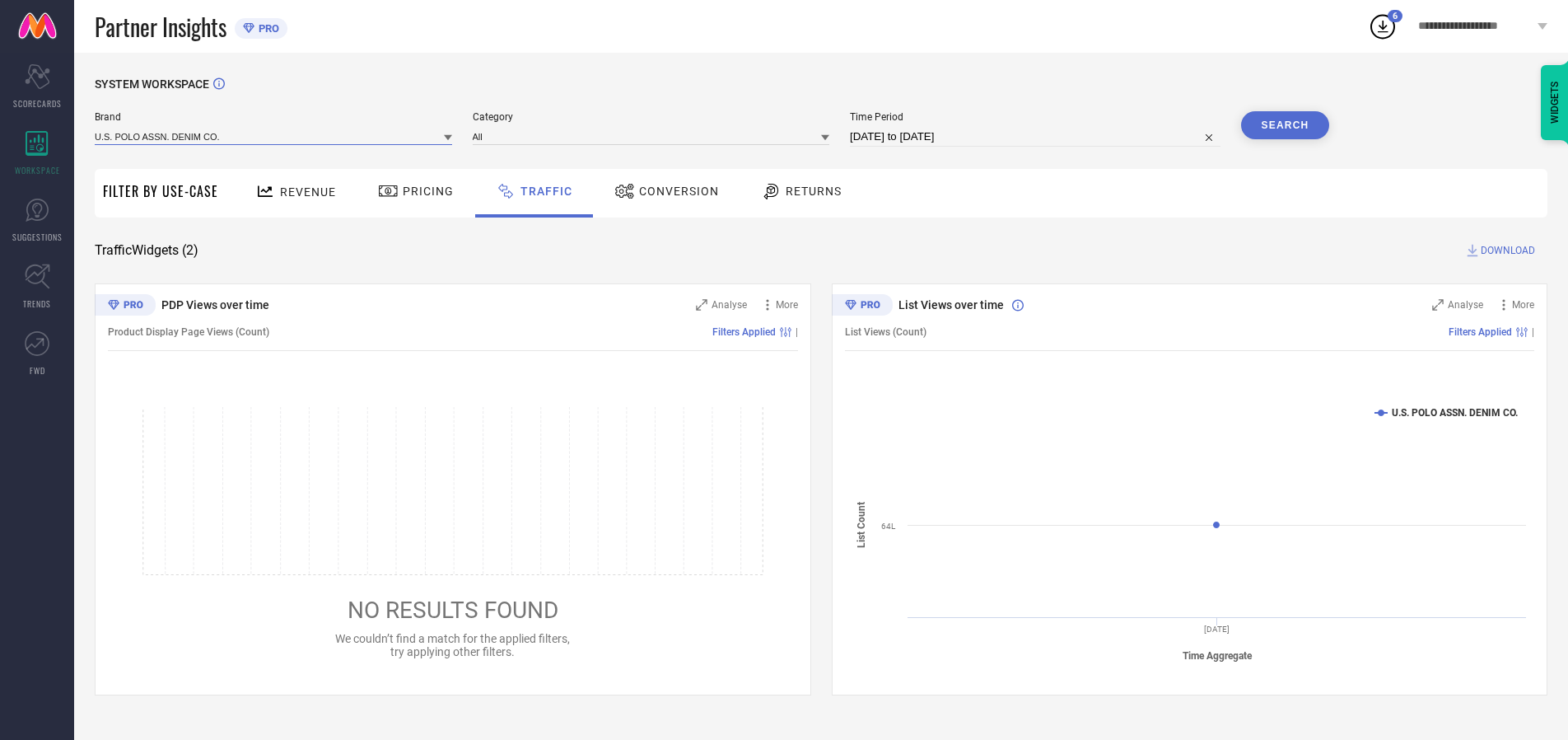
click at [274, 136] on input at bounding box center [272, 136] width 357 height 17
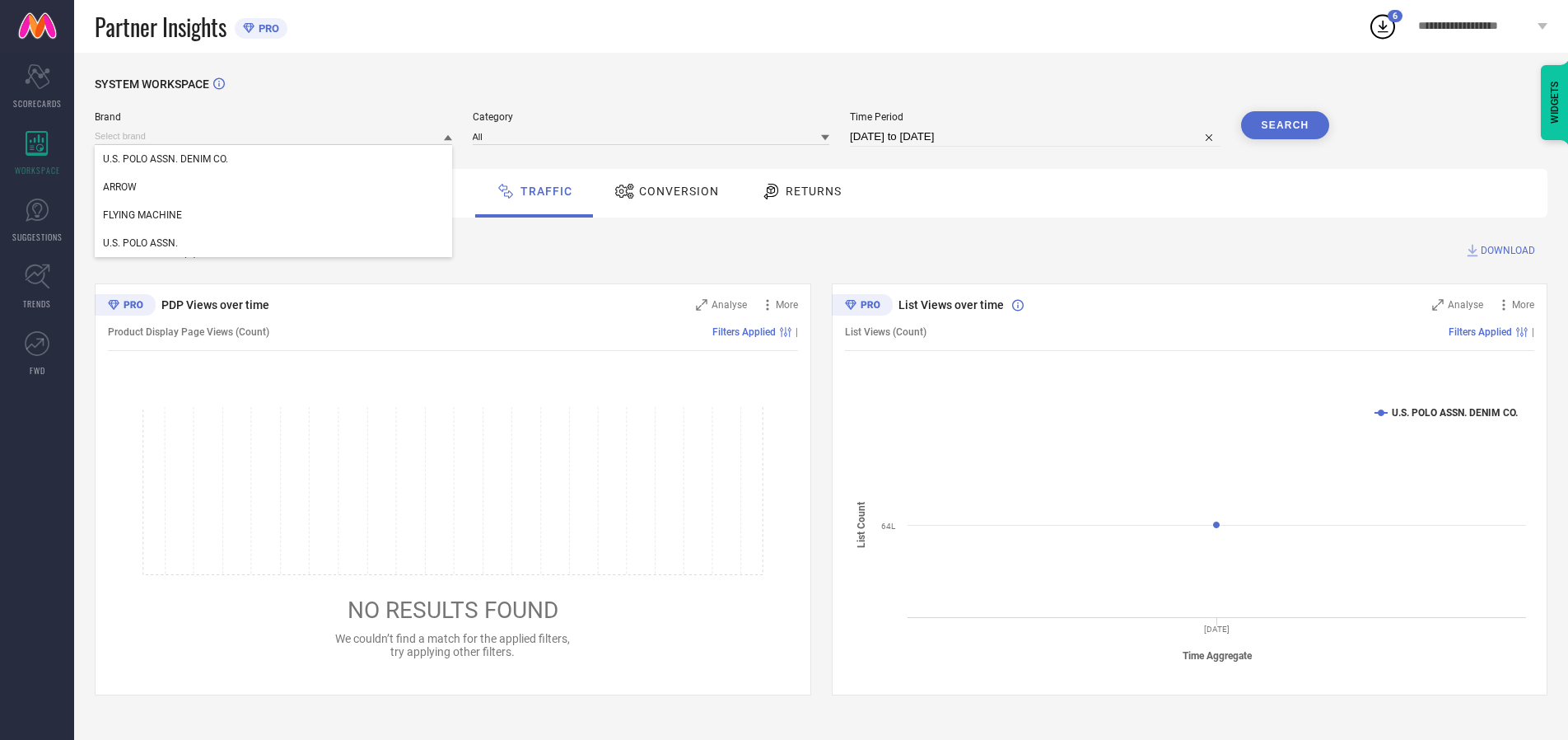
click at [274, 159] on div "U.S. POLO ASSN. DENIM CO." at bounding box center [272, 158] width 357 height 28
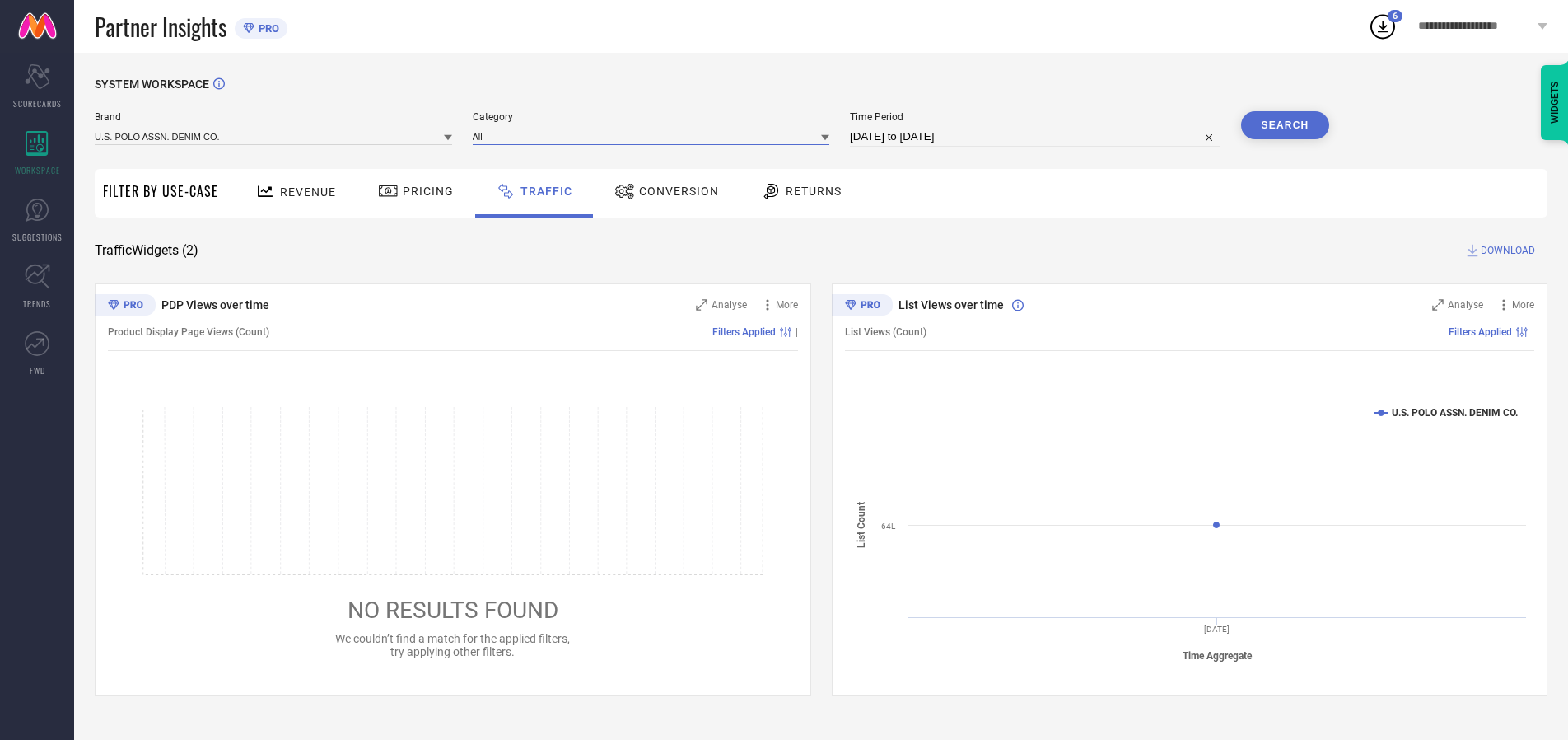
click at [655, 136] on input at bounding box center [651, 136] width 357 height 17
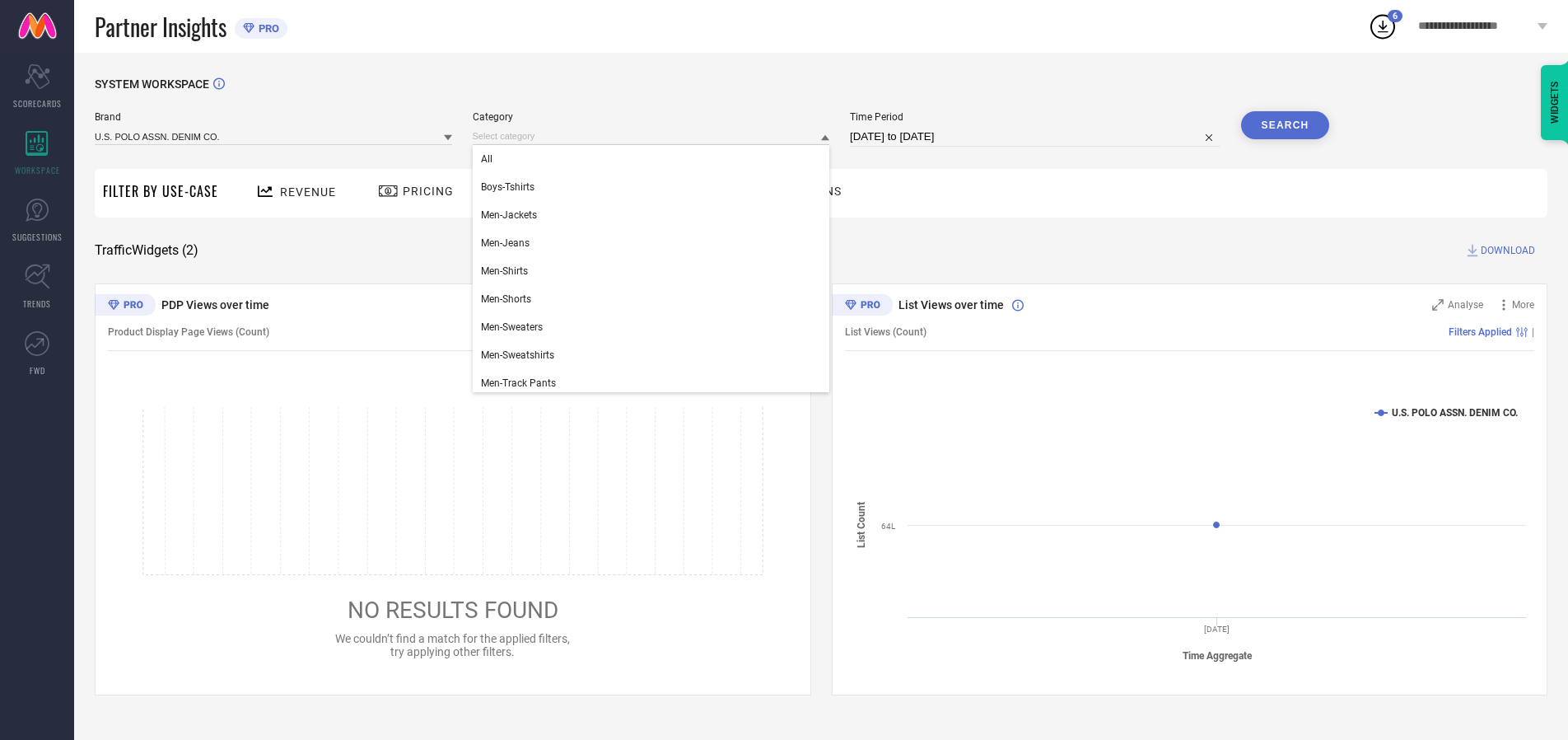
click at [655, 159] on div "All" at bounding box center [651, 158] width 357 height 28
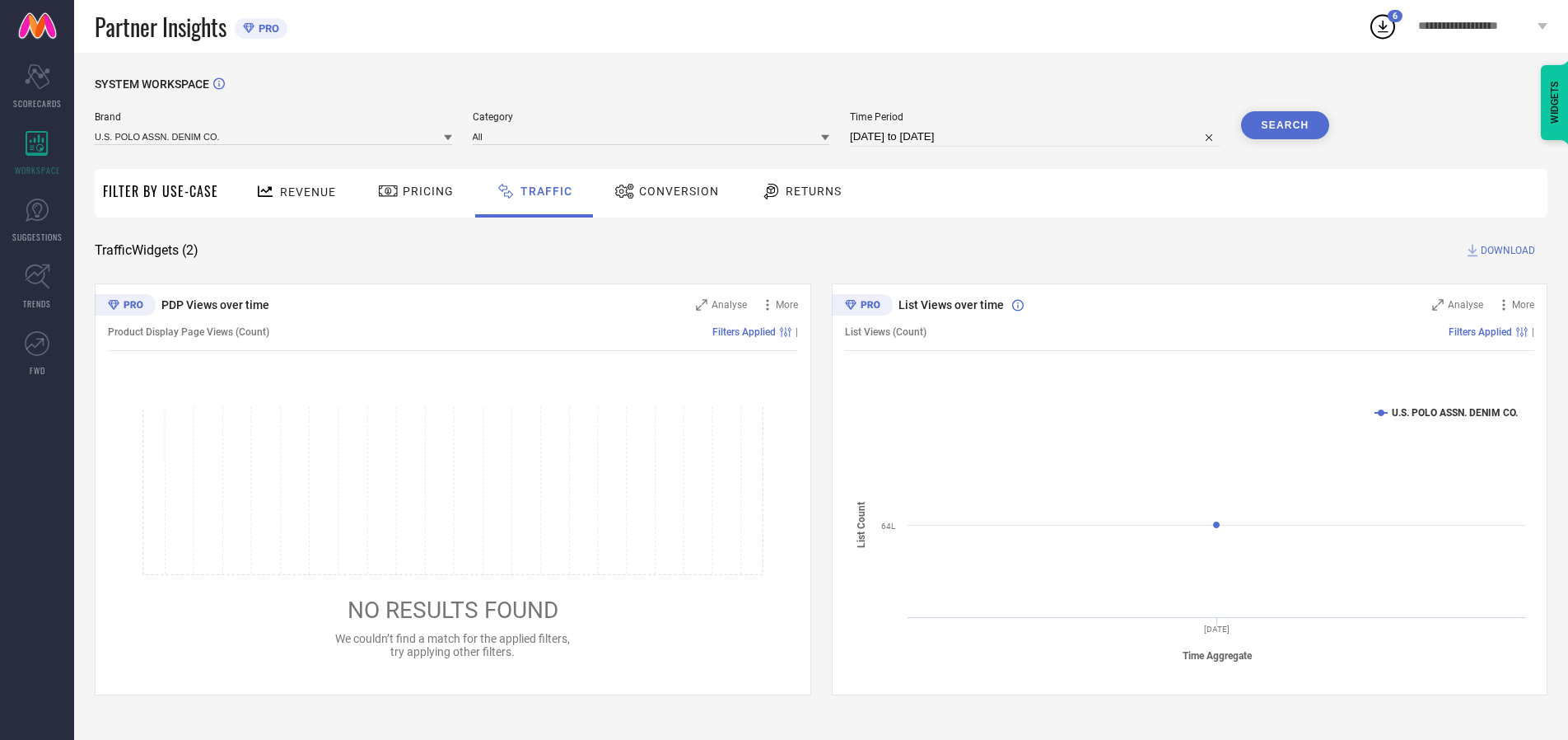
click at [1284, 125] on button "Search" at bounding box center [1285, 125] width 89 height 28
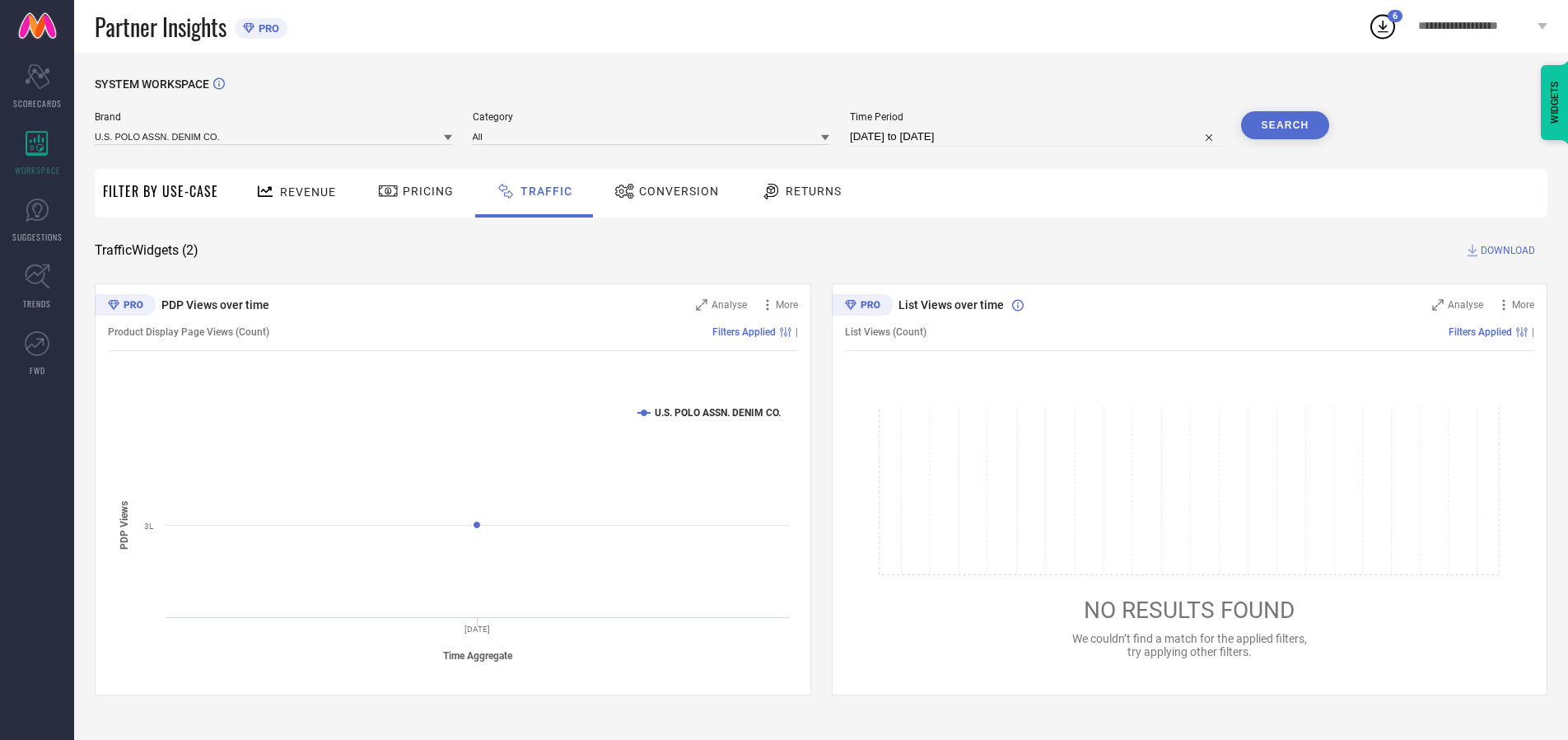
click at [1505, 250] on span "DOWNLOAD" at bounding box center [1507, 250] width 54 height 16
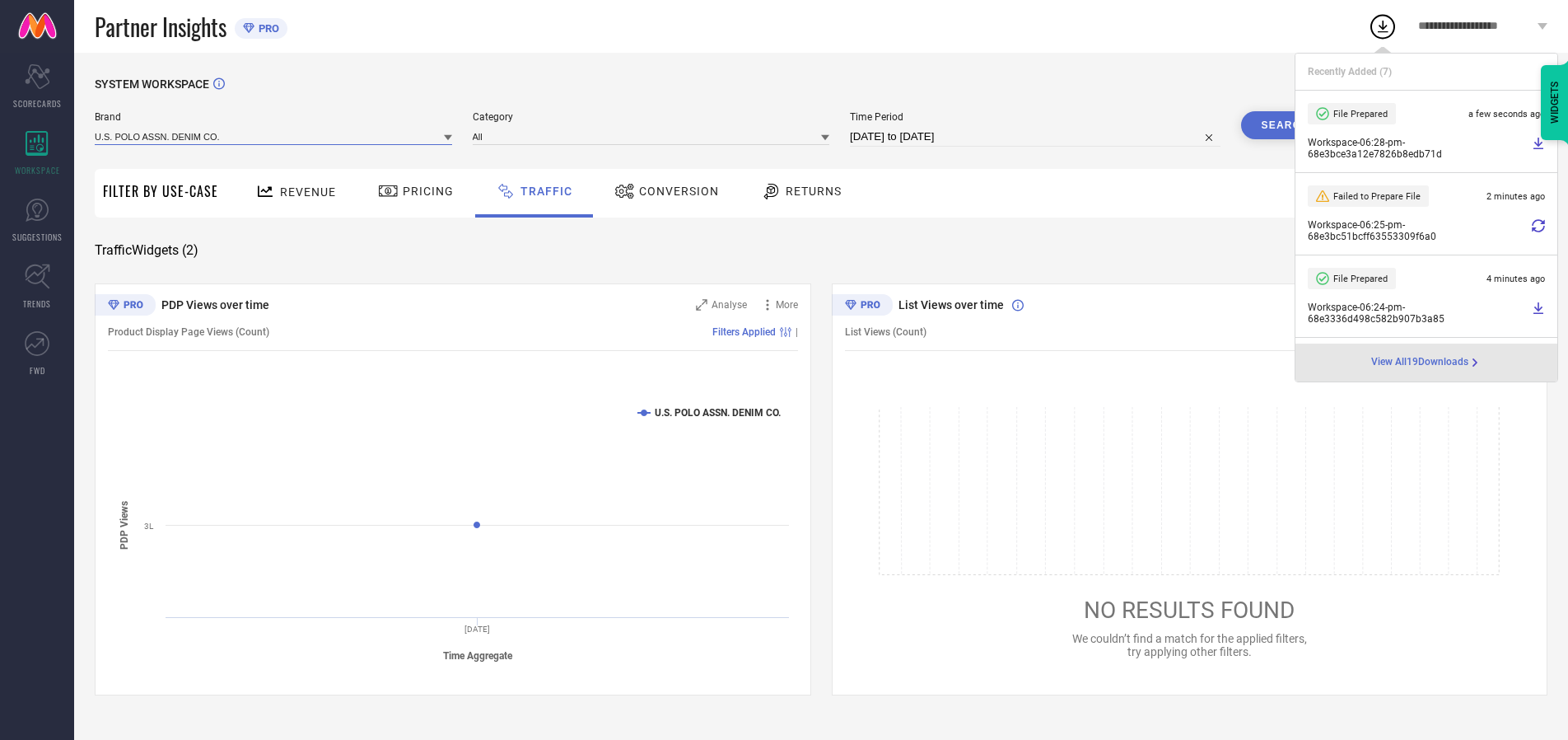
click at [274, 136] on input at bounding box center [272, 136] width 357 height 17
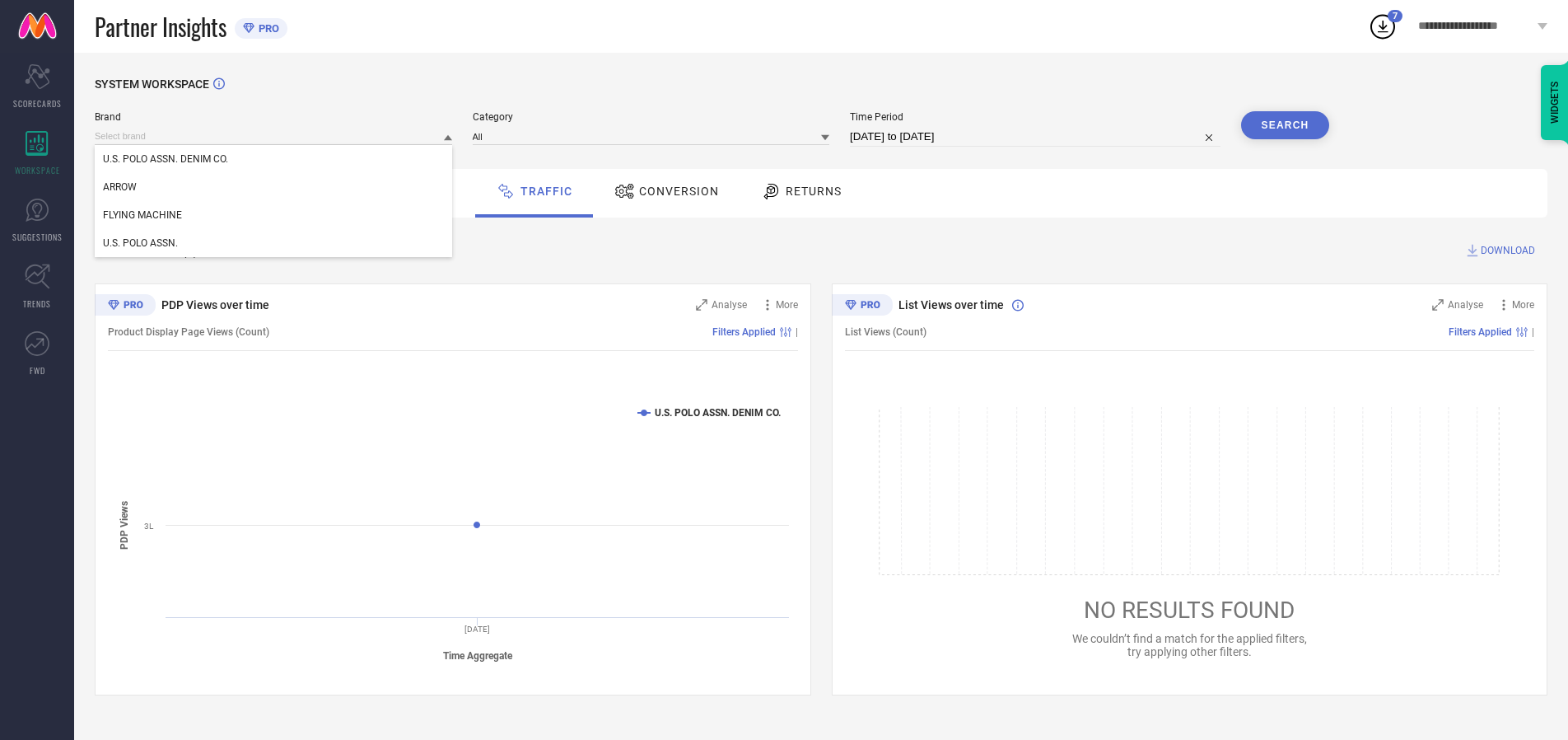
click at [274, 243] on div "U.S. POLO ASSN." at bounding box center [272, 242] width 357 height 28
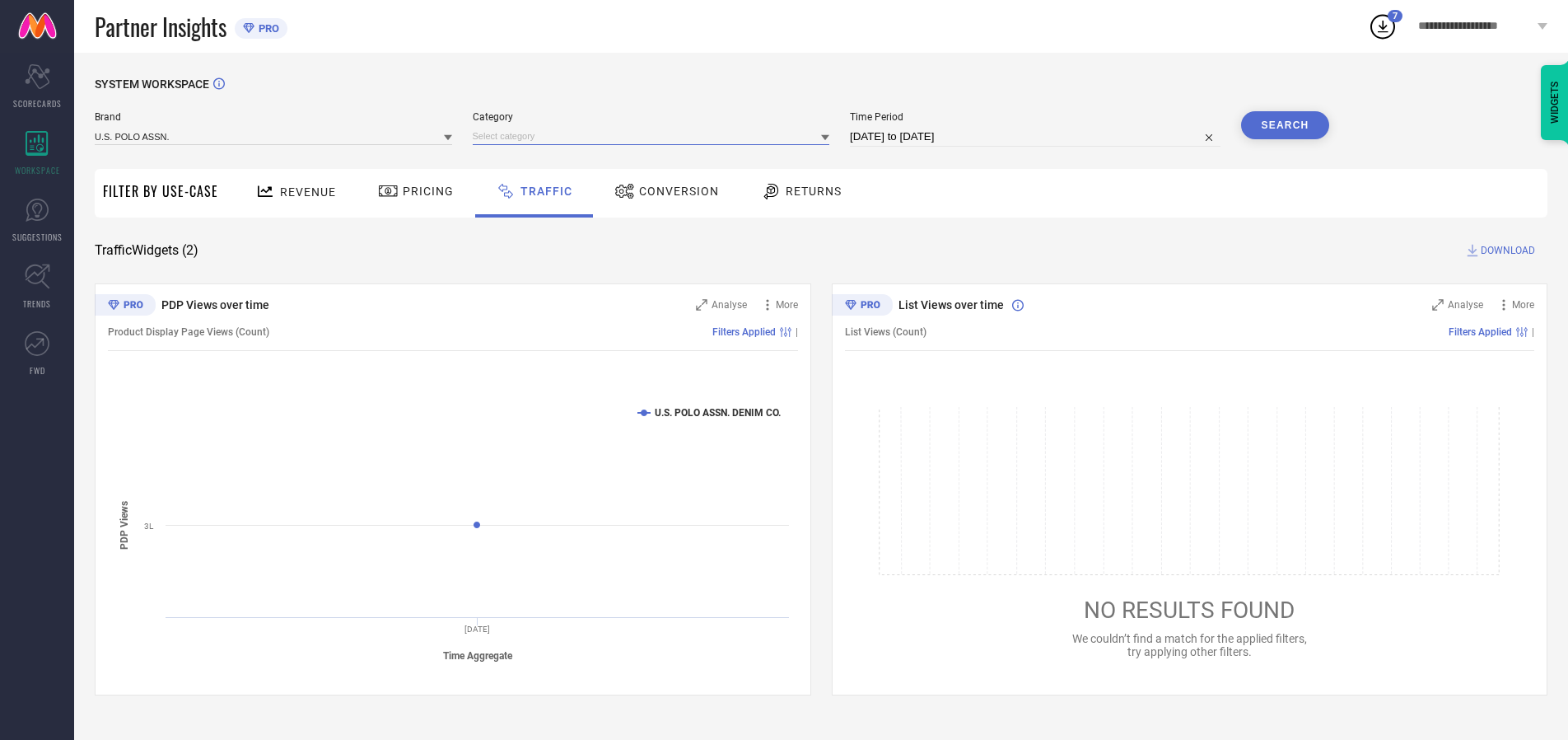
click at [655, 136] on input at bounding box center [651, 136] width 357 height 17
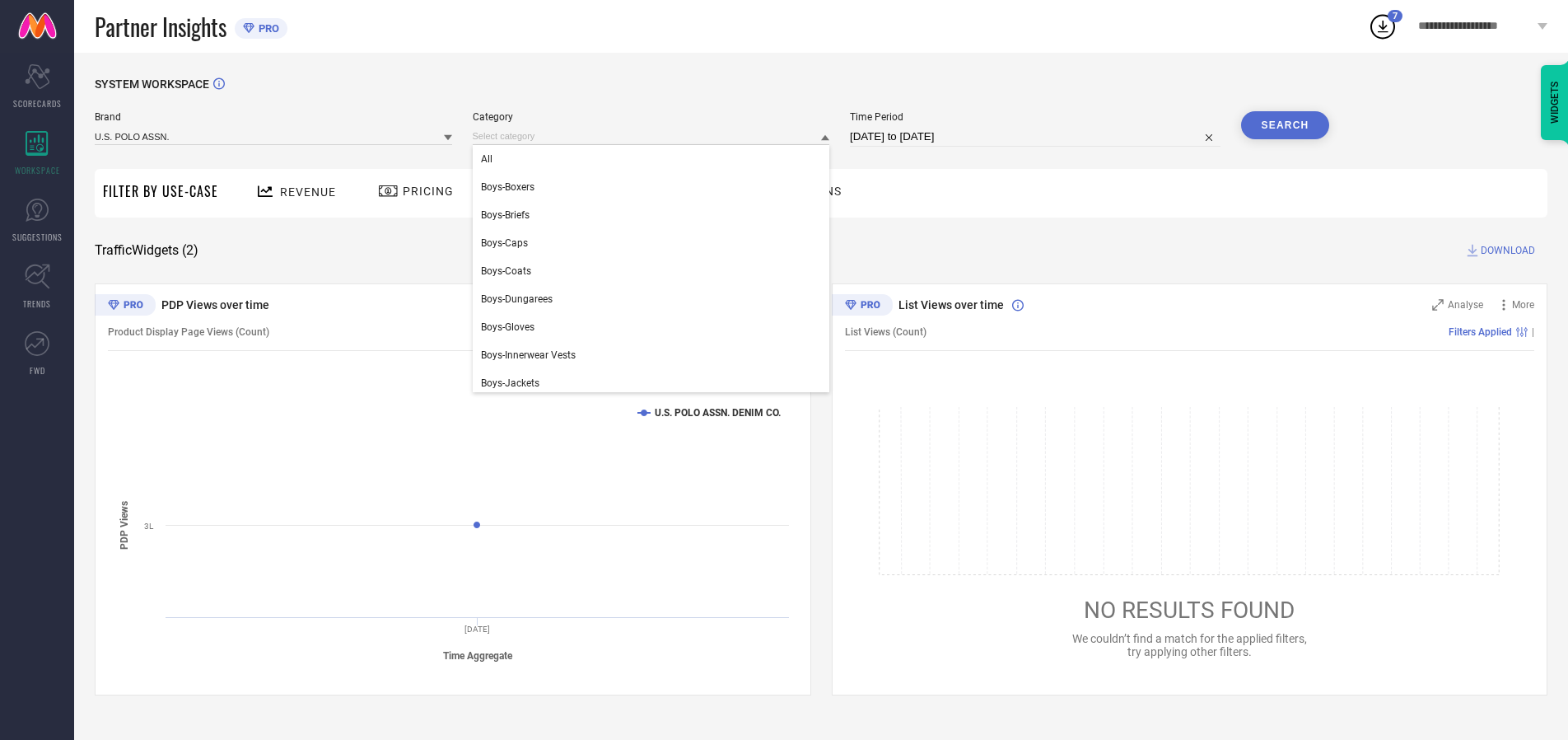
click at [655, 159] on div "All" at bounding box center [651, 158] width 357 height 28
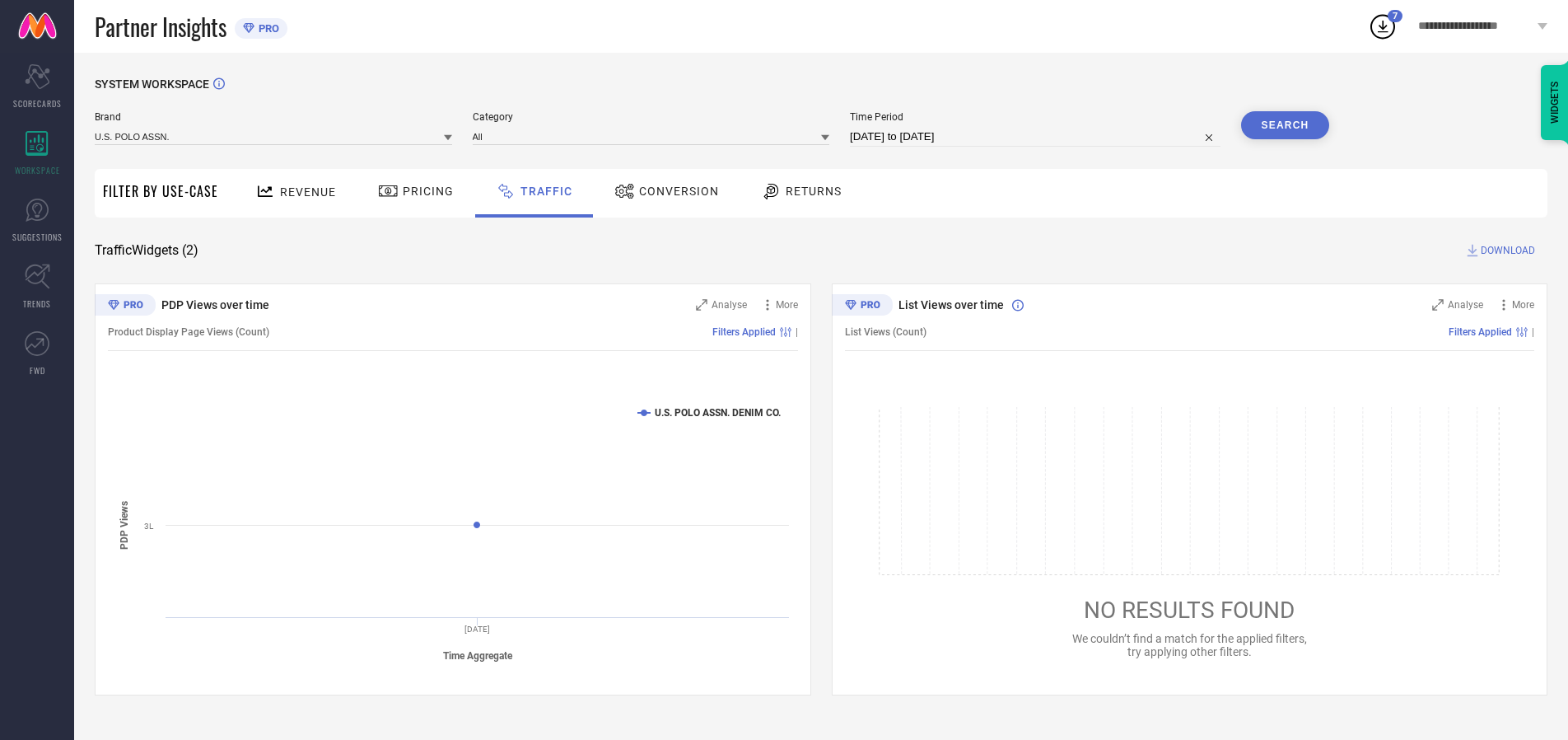
click at [1284, 125] on button "Search" at bounding box center [1285, 125] width 89 height 28
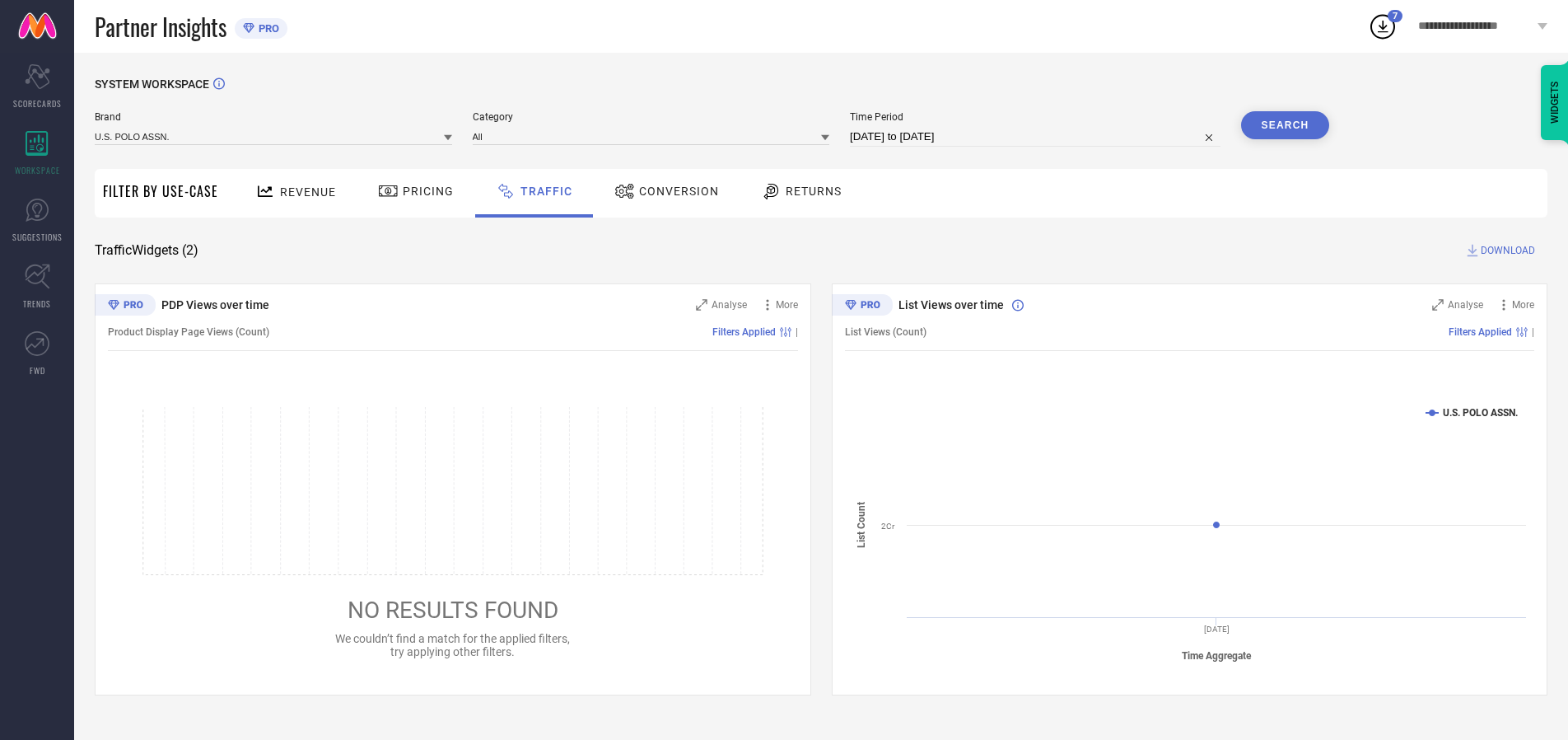
click at [1505, 250] on span "DOWNLOAD" at bounding box center [1507, 250] width 54 height 16
click at [1038, 137] on input at bounding box center [1035, 136] width 370 height 20
select select "9"
select select "2025"
select select "10"
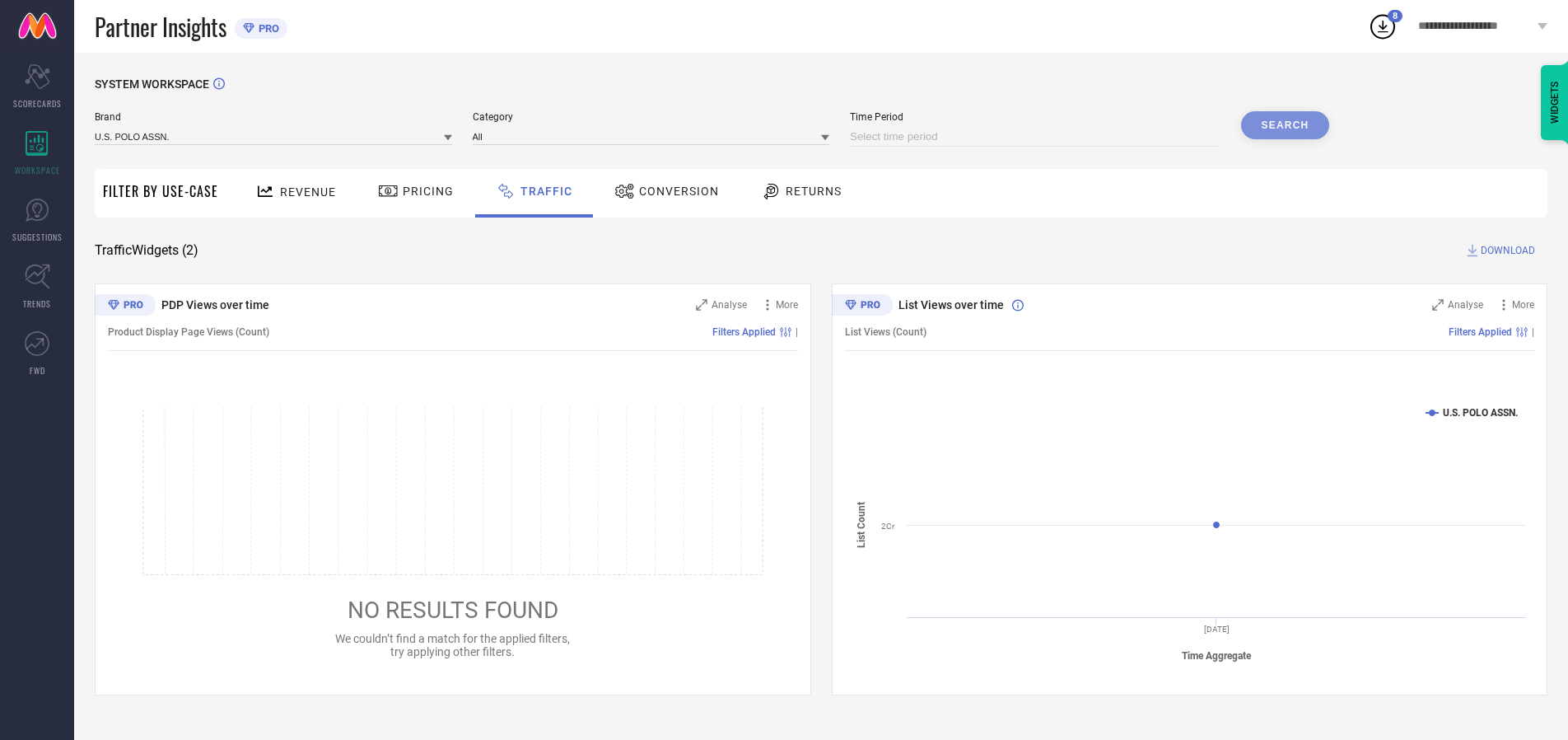
select select "2025"
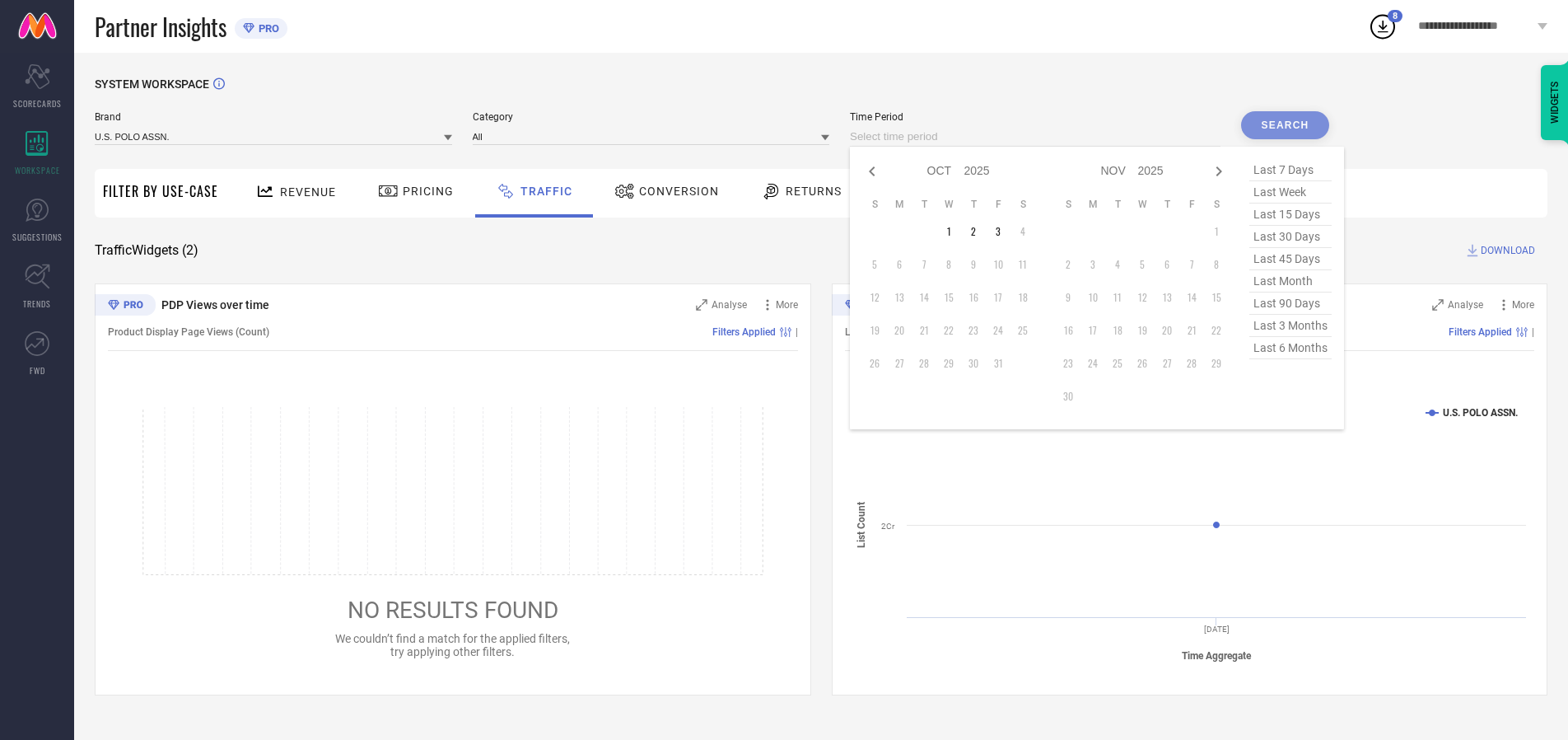
click at [954, 231] on td "1" at bounding box center [948, 231] width 25 height 25
type input "[DATE] to [DATE]"
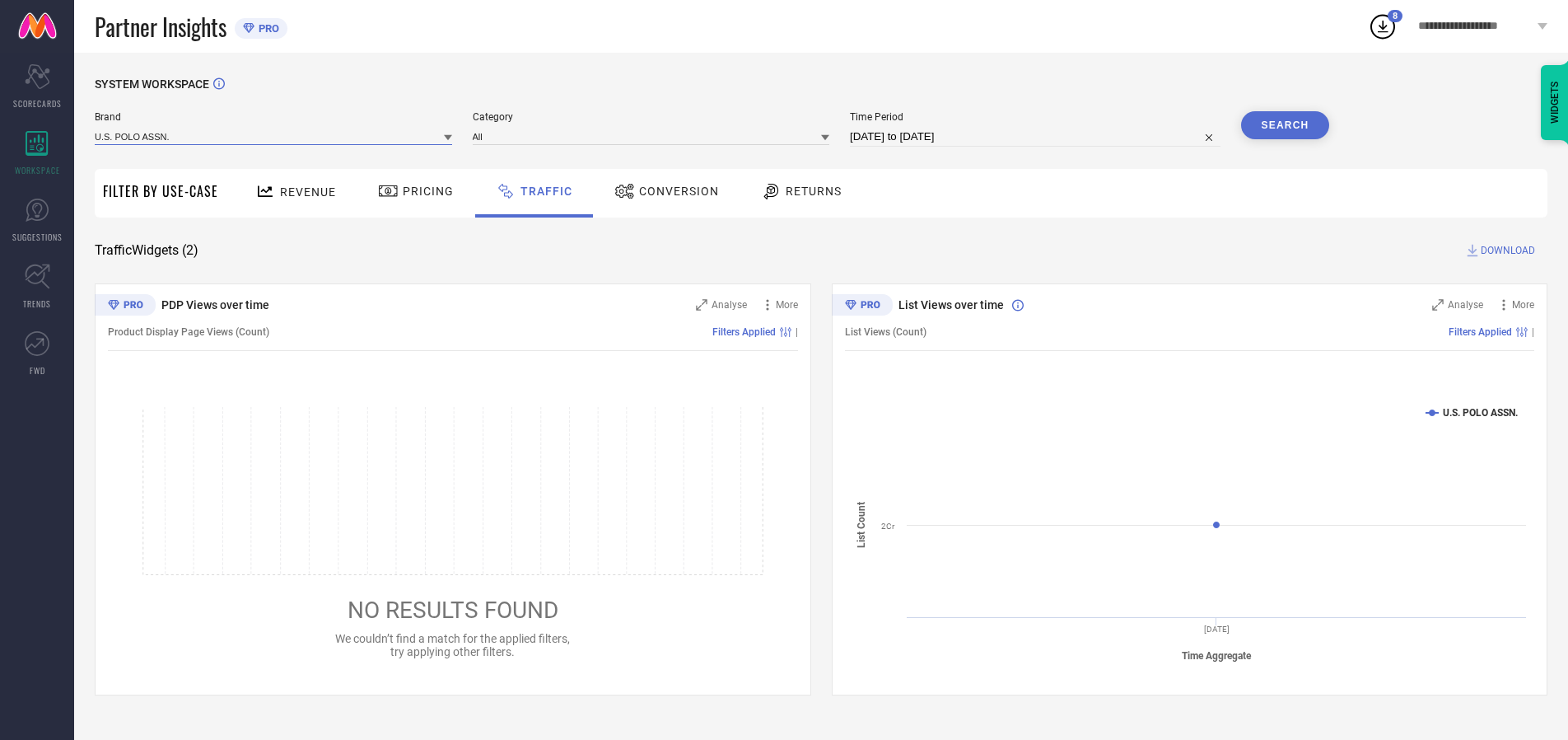
click at [274, 136] on input at bounding box center [272, 136] width 357 height 17
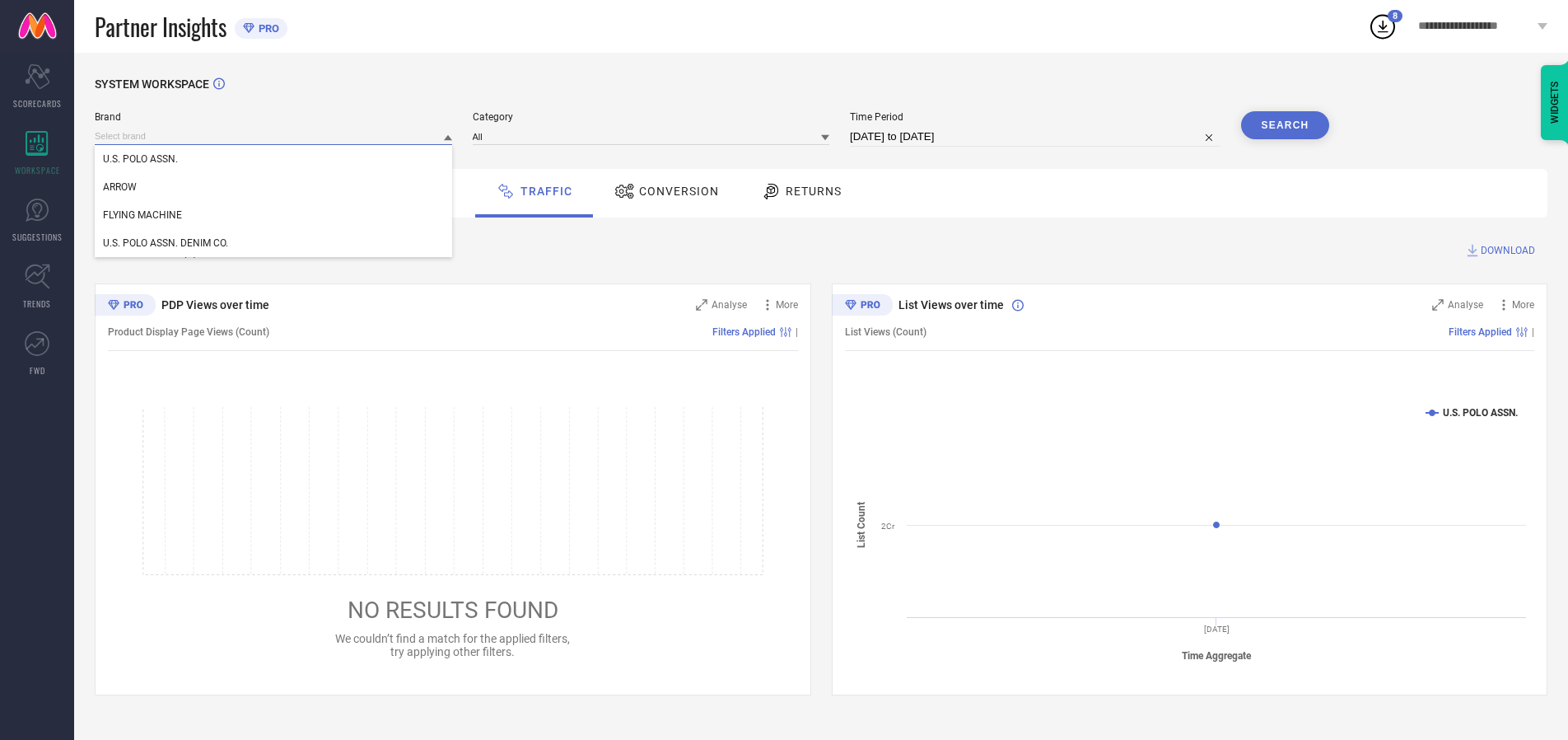
click at [274, 136] on input at bounding box center [272, 136] width 357 height 17
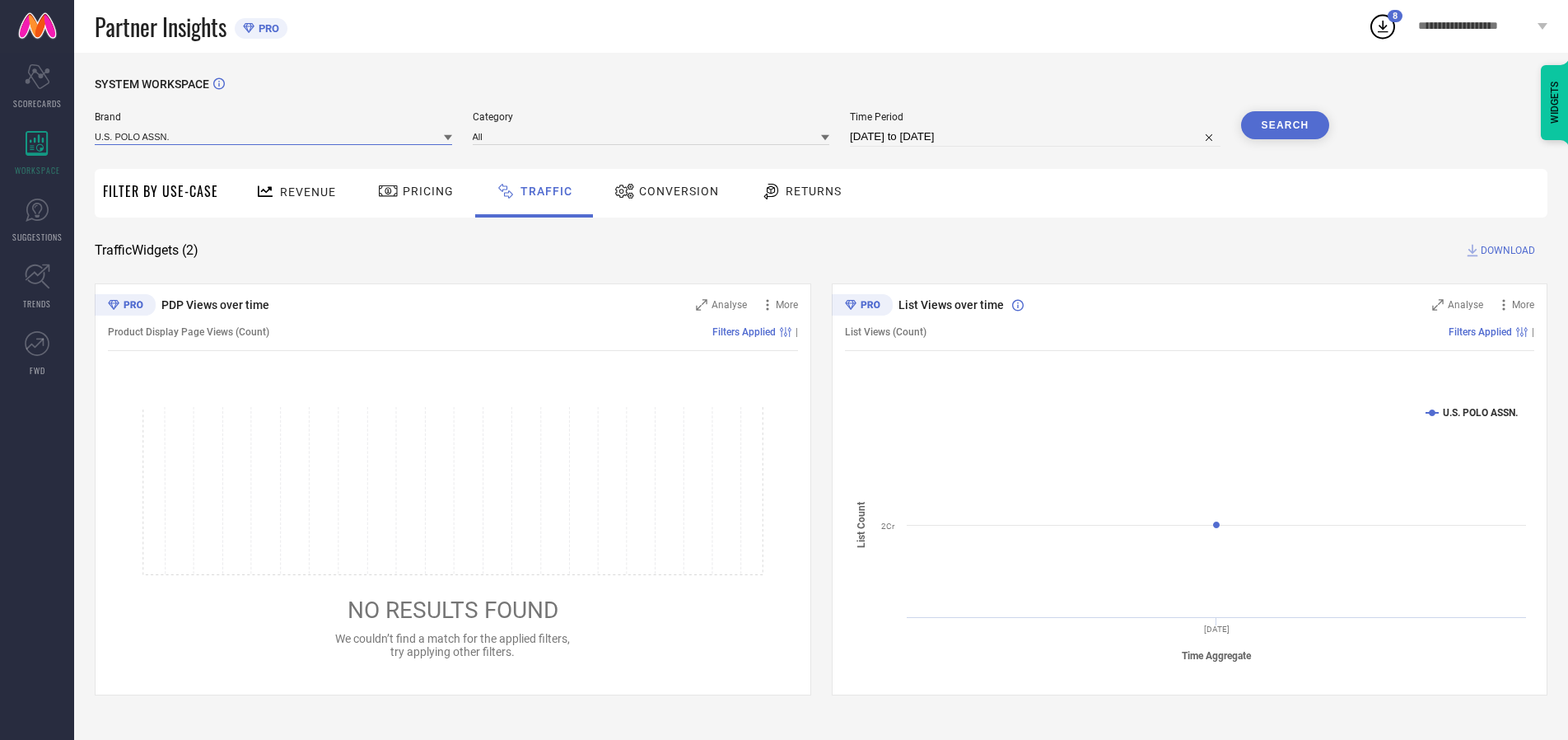
click at [274, 136] on input at bounding box center [272, 136] width 357 height 17
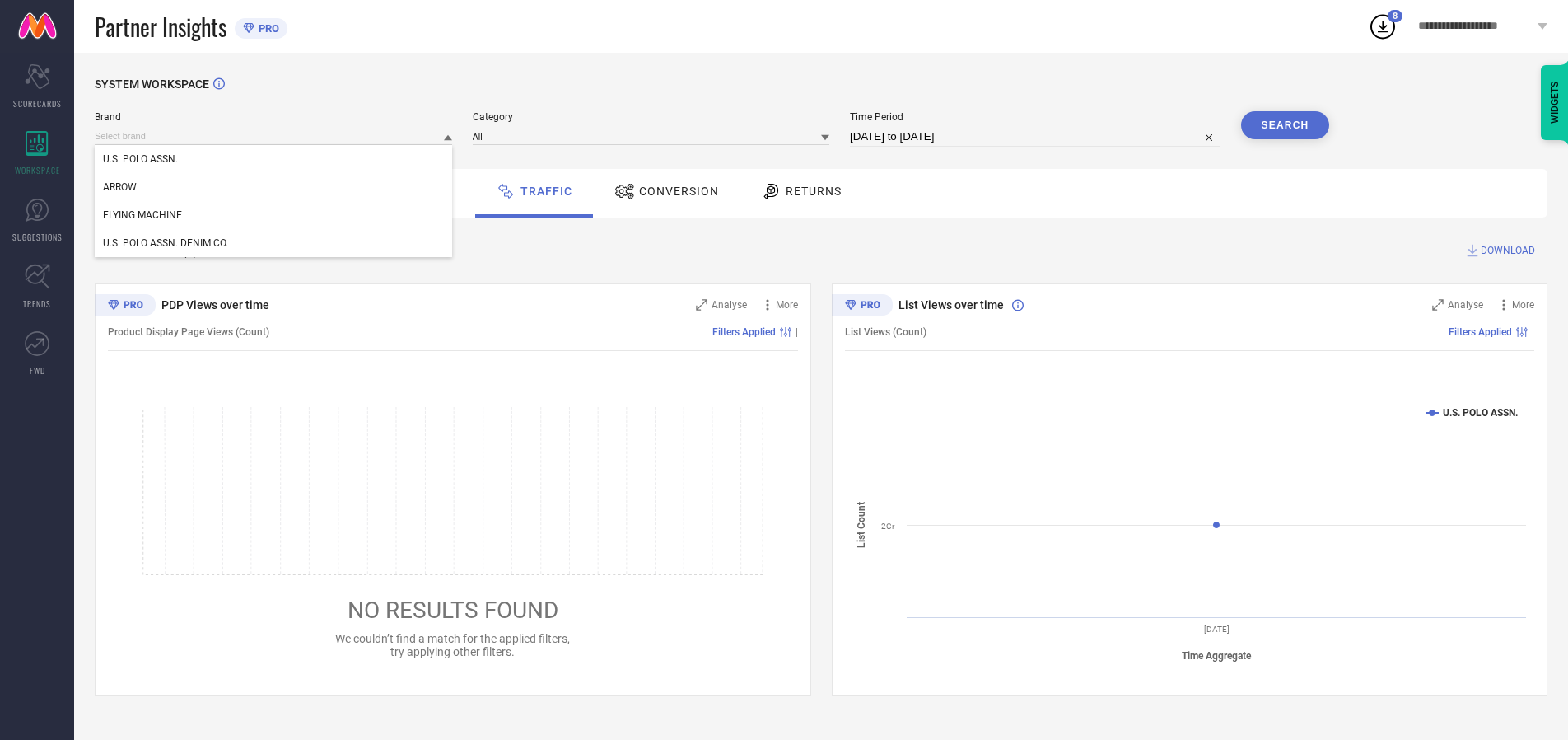
click at [274, 159] on div "U.S. POLO ASSN." at bounding box center [272, 158] width 357 height 28
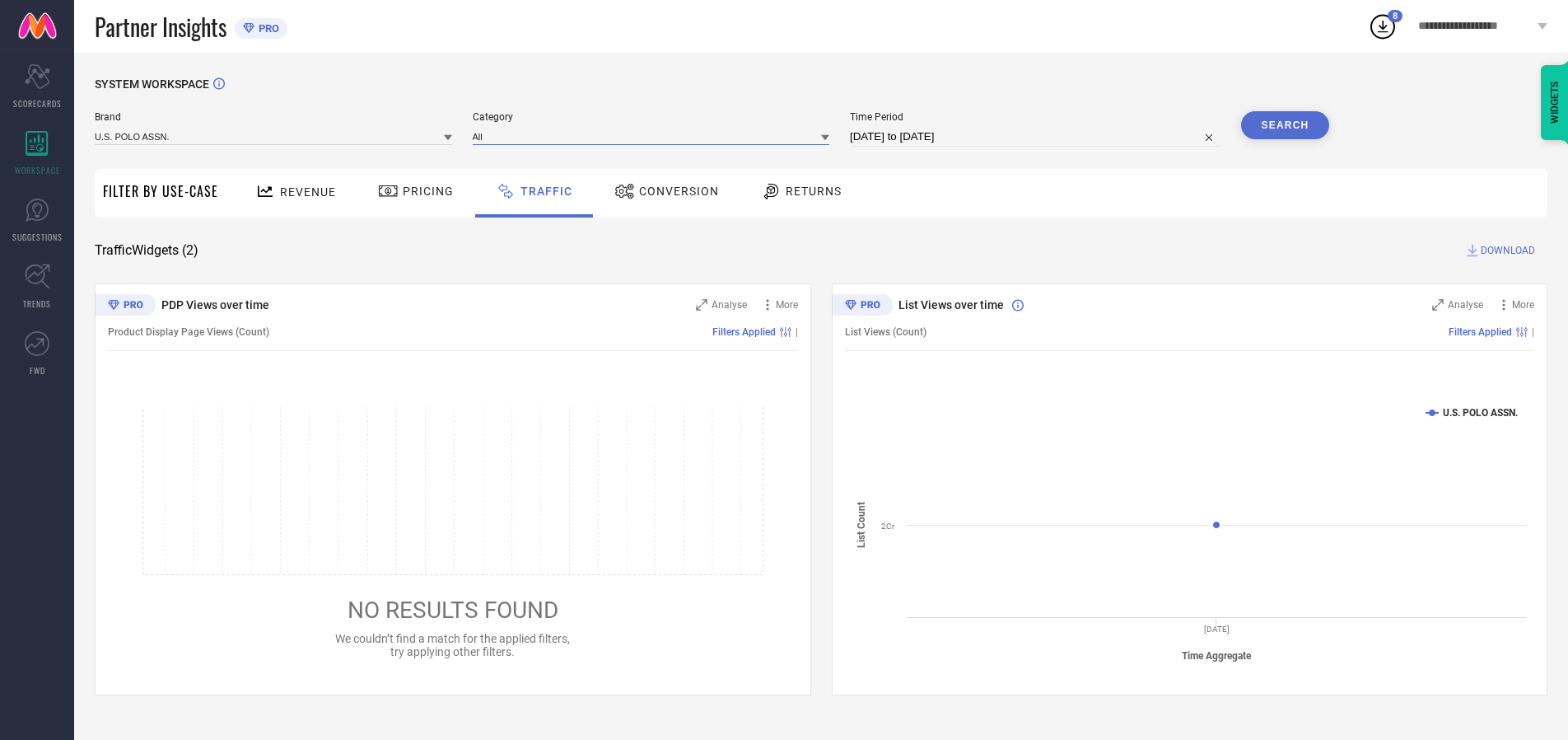
click at [655, 136] on input at bounding box center [651, 136] width 357 height 17
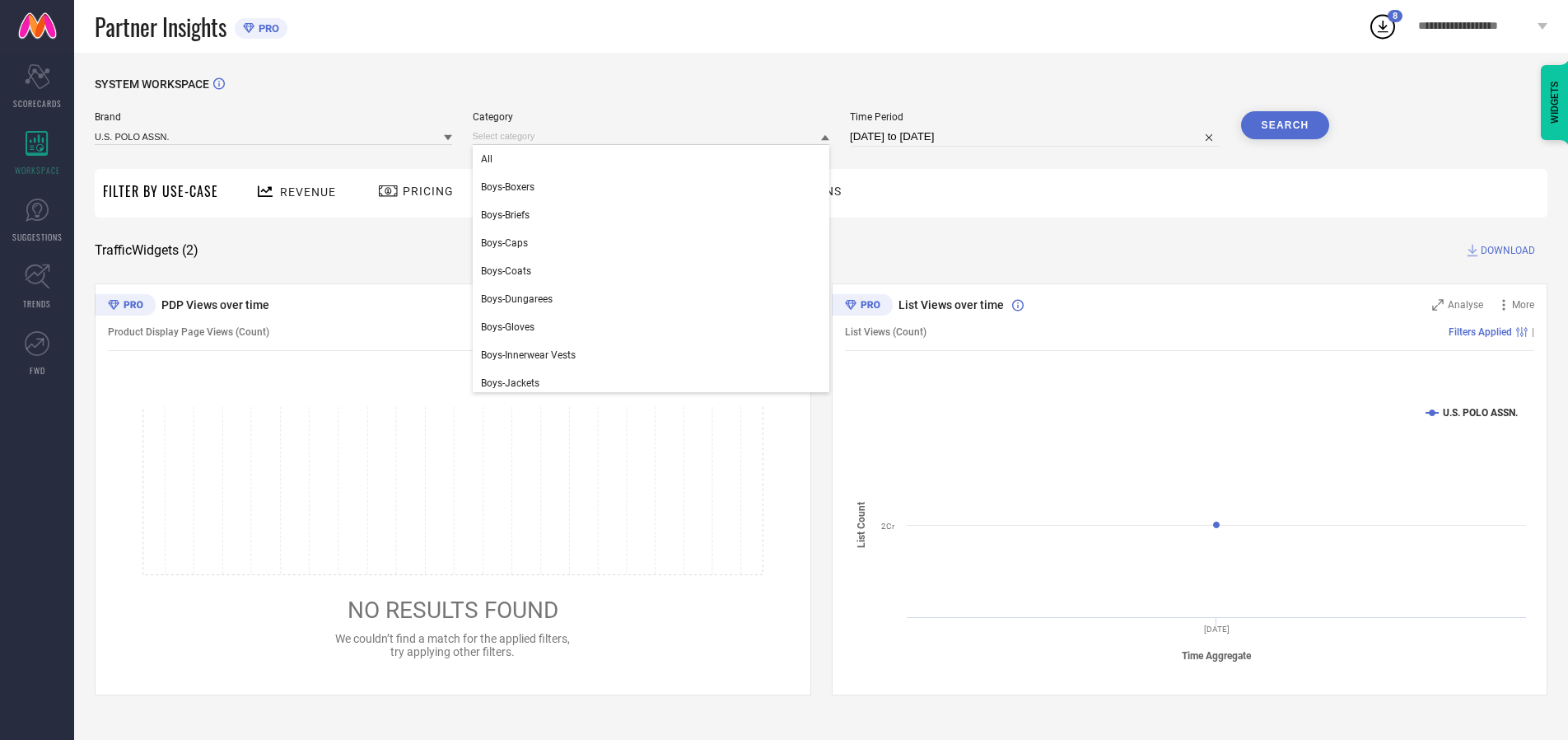
click at [655, 159] on div "All" at bounding box center [651, 158] width 357 height 28
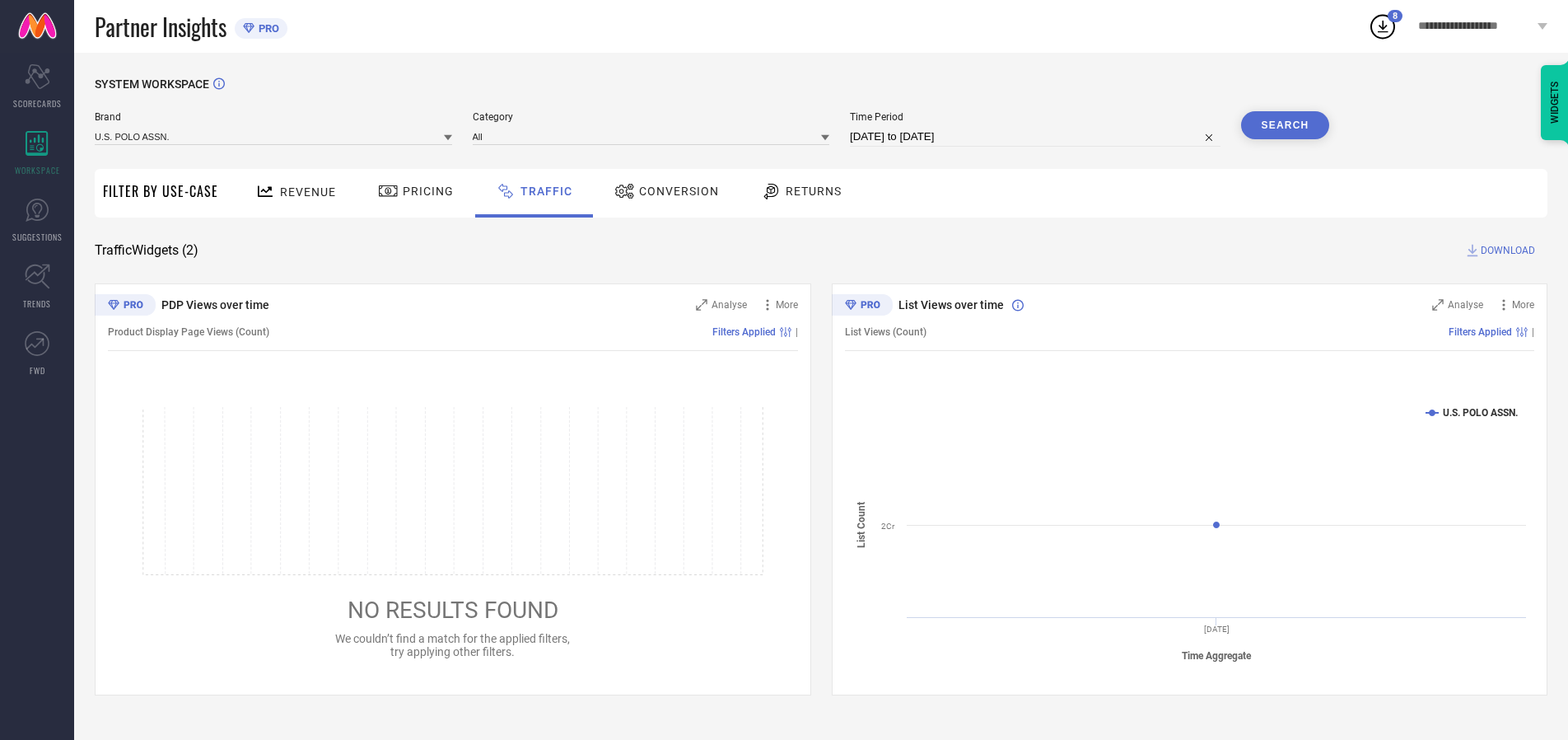
click at [1284, 125] on button "Search" at bounding box center [1285, 125] width 89 height 28
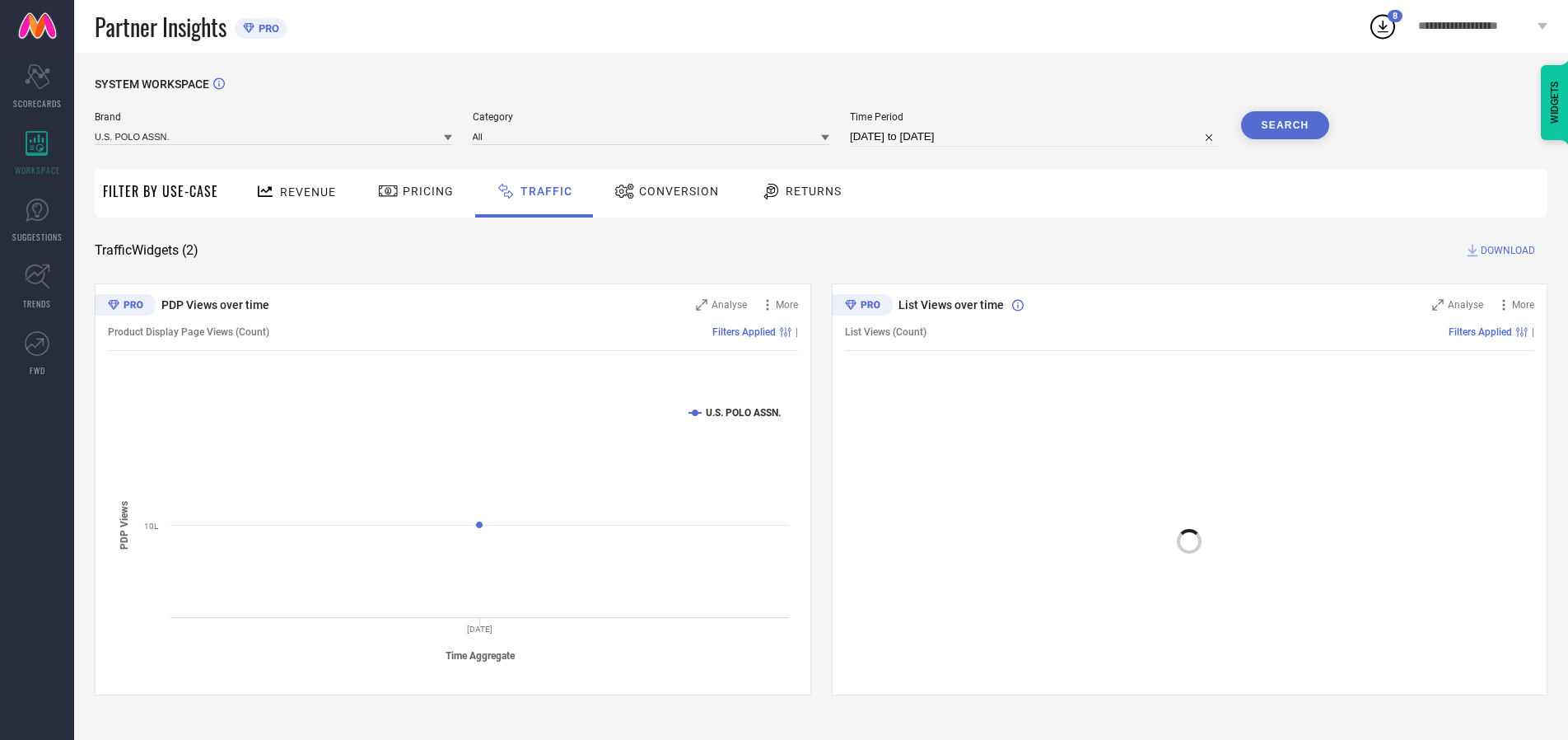
click at [1505, 250] on span "DOWNLOAD" at bounding box center [1507, 250] width 54 height 16
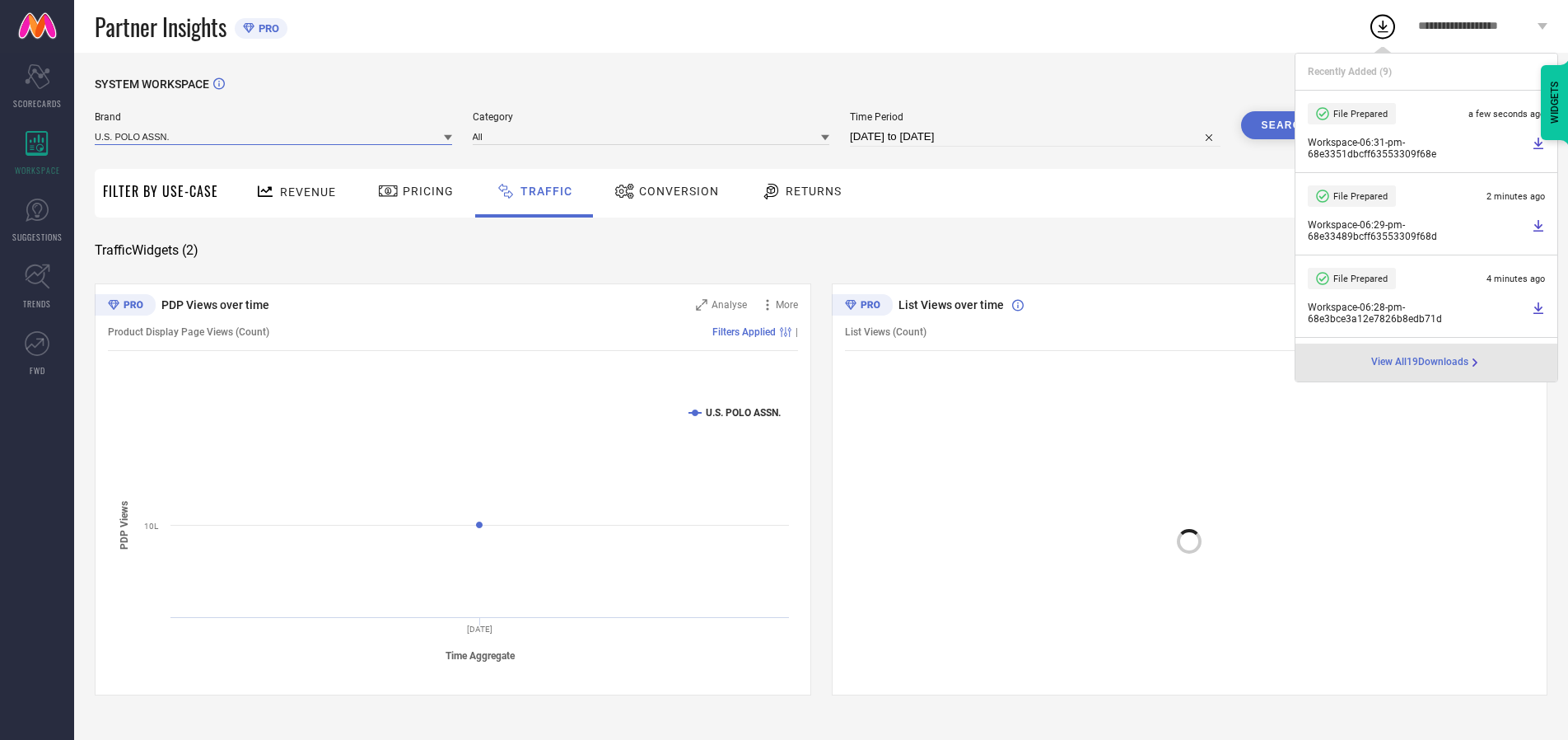
click at [274, 136] on input at bounding box center [272, 136] width 357 height 17
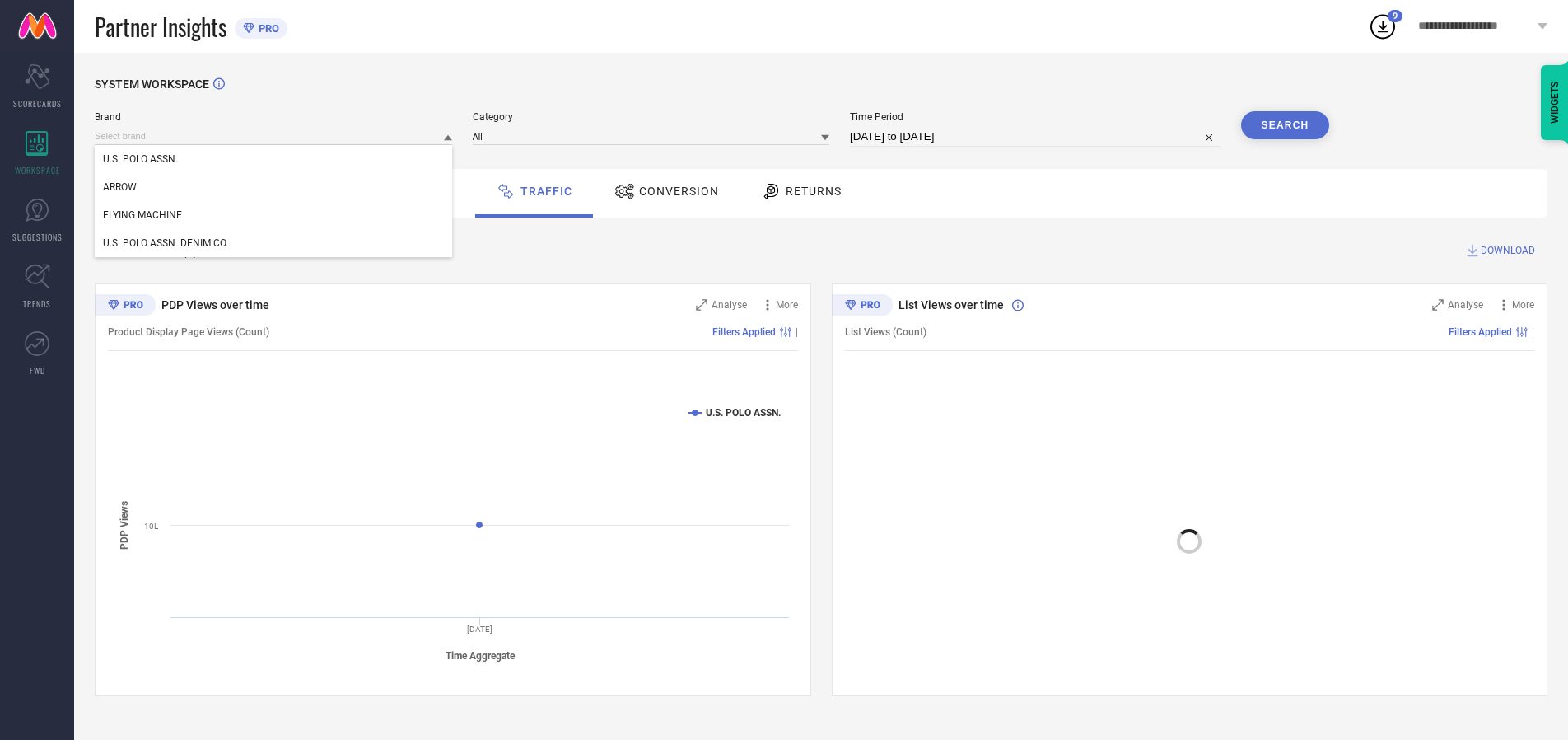
click at [274, 243] on div "U.S. POLO ASSN. DENIM CO." at bounding box center [272, 242] width 357 height 28
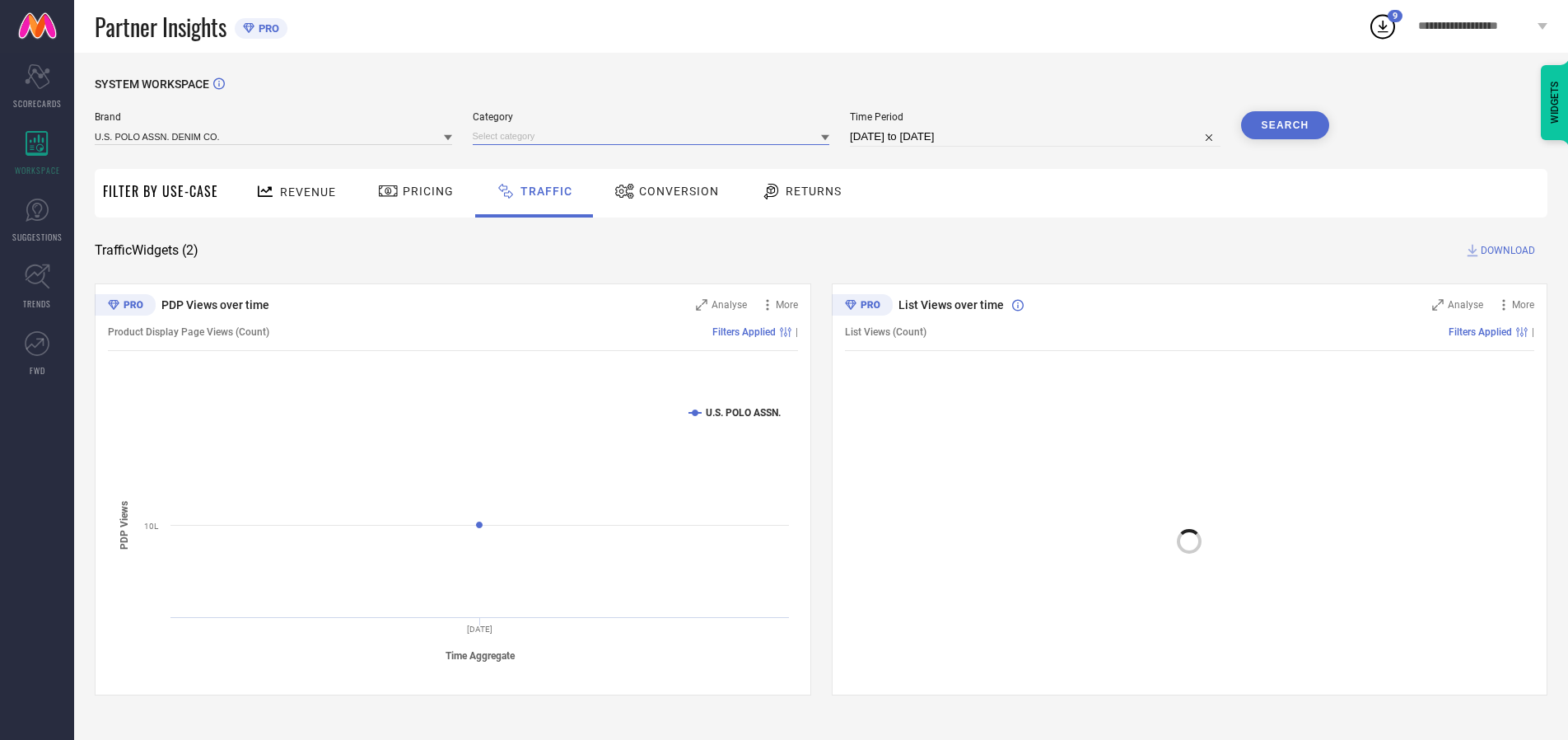
click at [655, 136] on input at bounding box center [651, 136] width 357 height 17
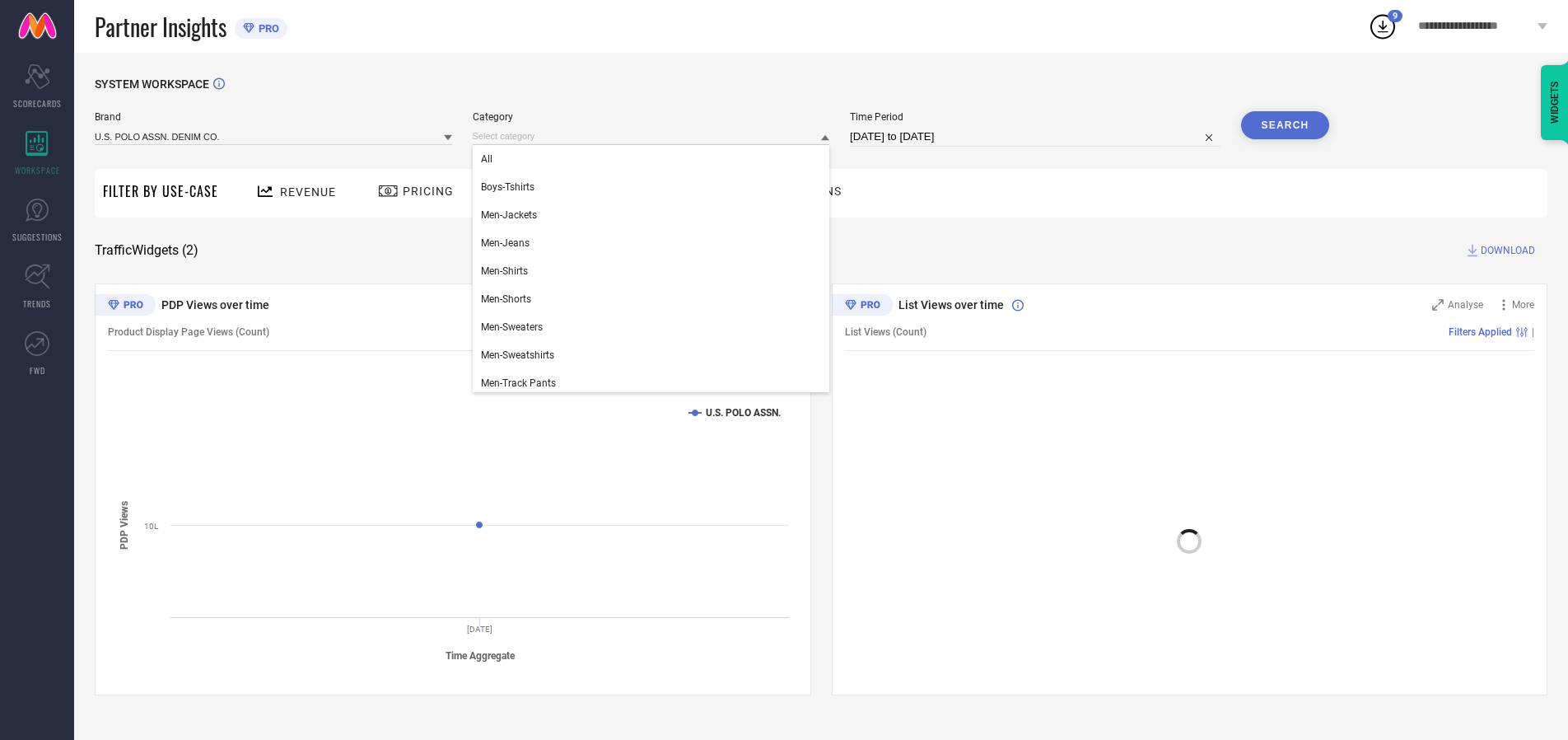
click at [655, 159] on div "All" at bounding box center [651, 158] width 357 height 28
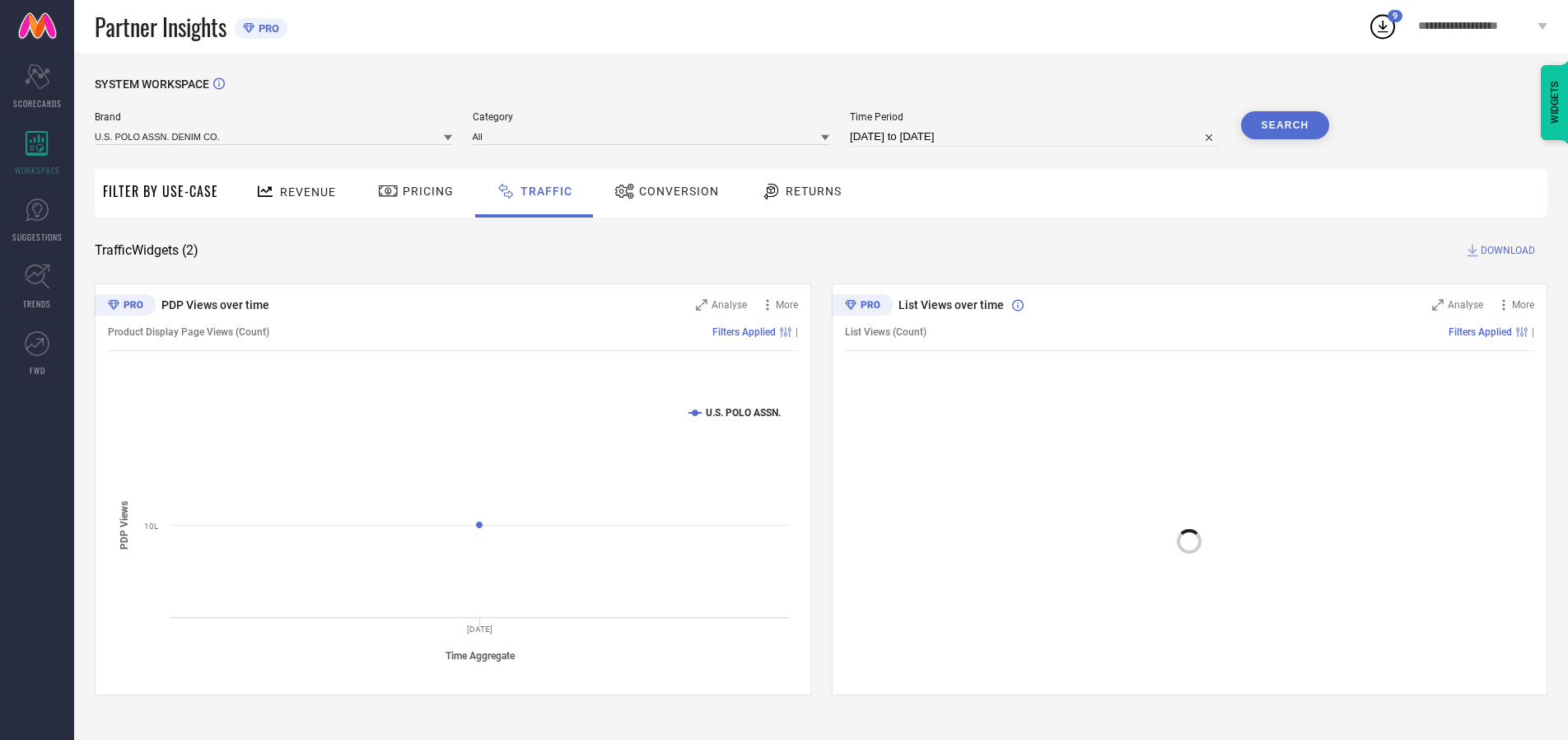
click at [1284, 125] on button "Search" at bounding box center [1285, 125] width 89 height 28
click at [1505, 250] on span "DOWNLOAD" at bounding box center [1507, 250] width 54 height 16
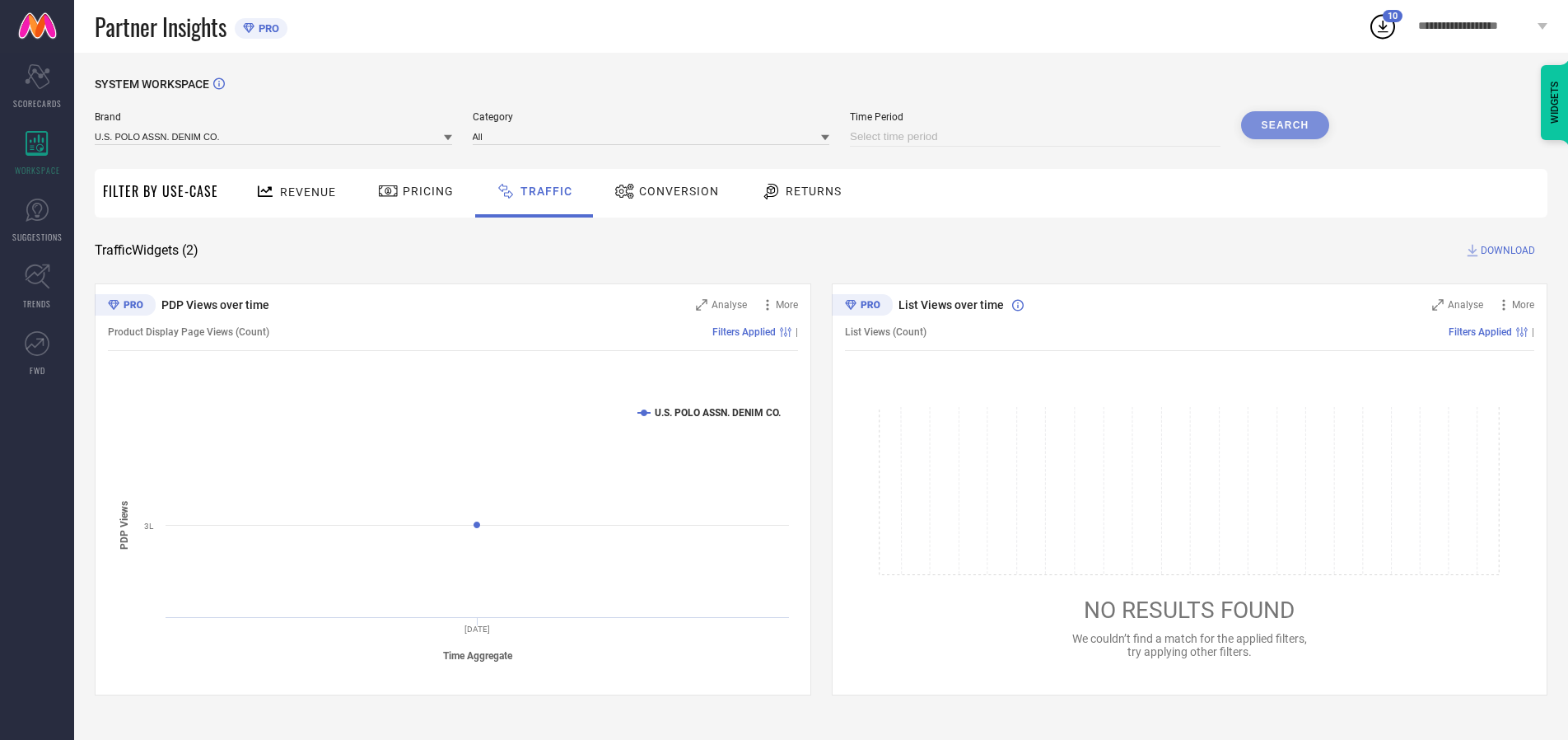
click at [1038, 137] on input at bounding box center [1035, 136] width 370 height 20
select select "9"
select select "2025"
select select "10"
select select "2025"
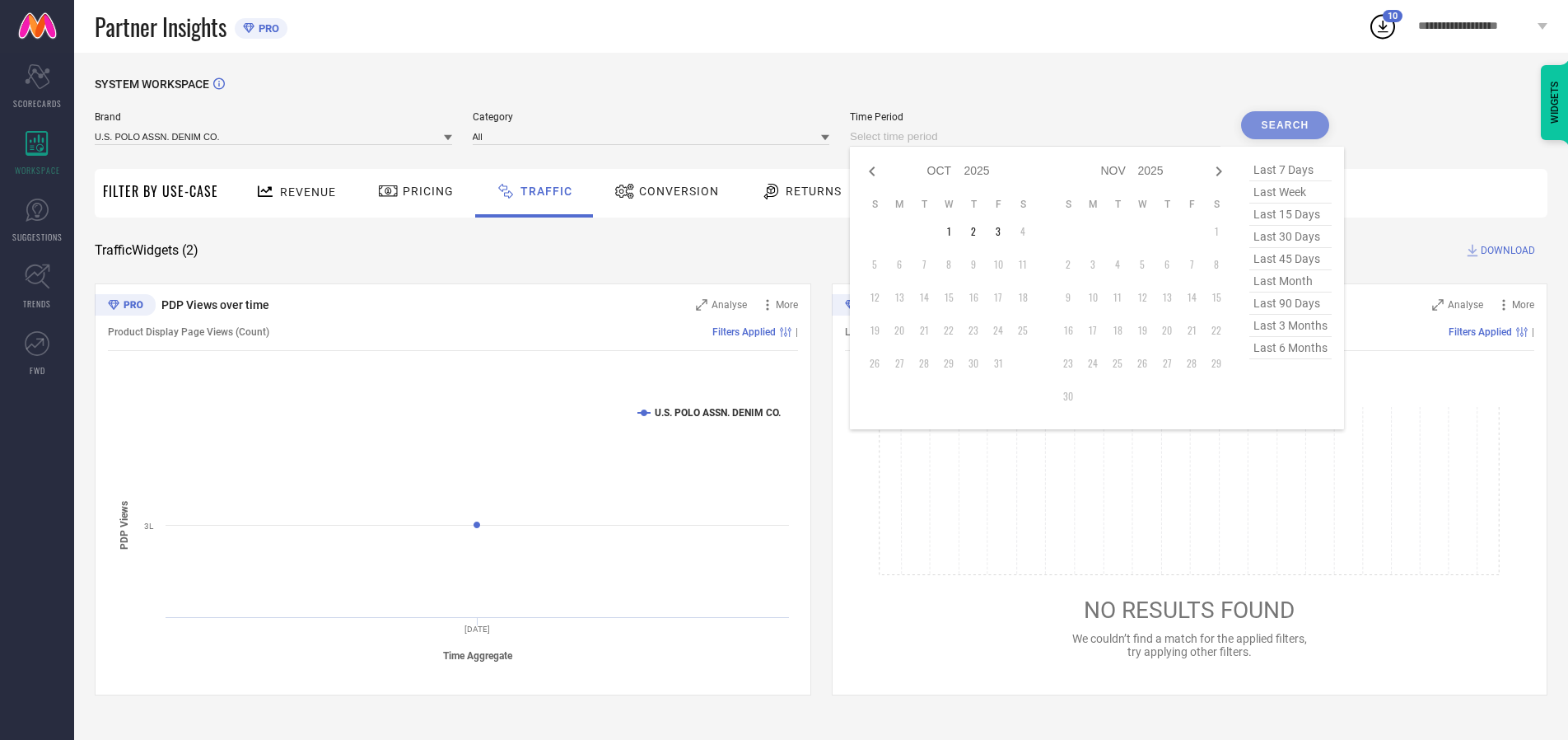
click at [979, 231] on td "2" at bounding box center [973, 231] width 25 height 25
type input "[DATE] to [DATE]"
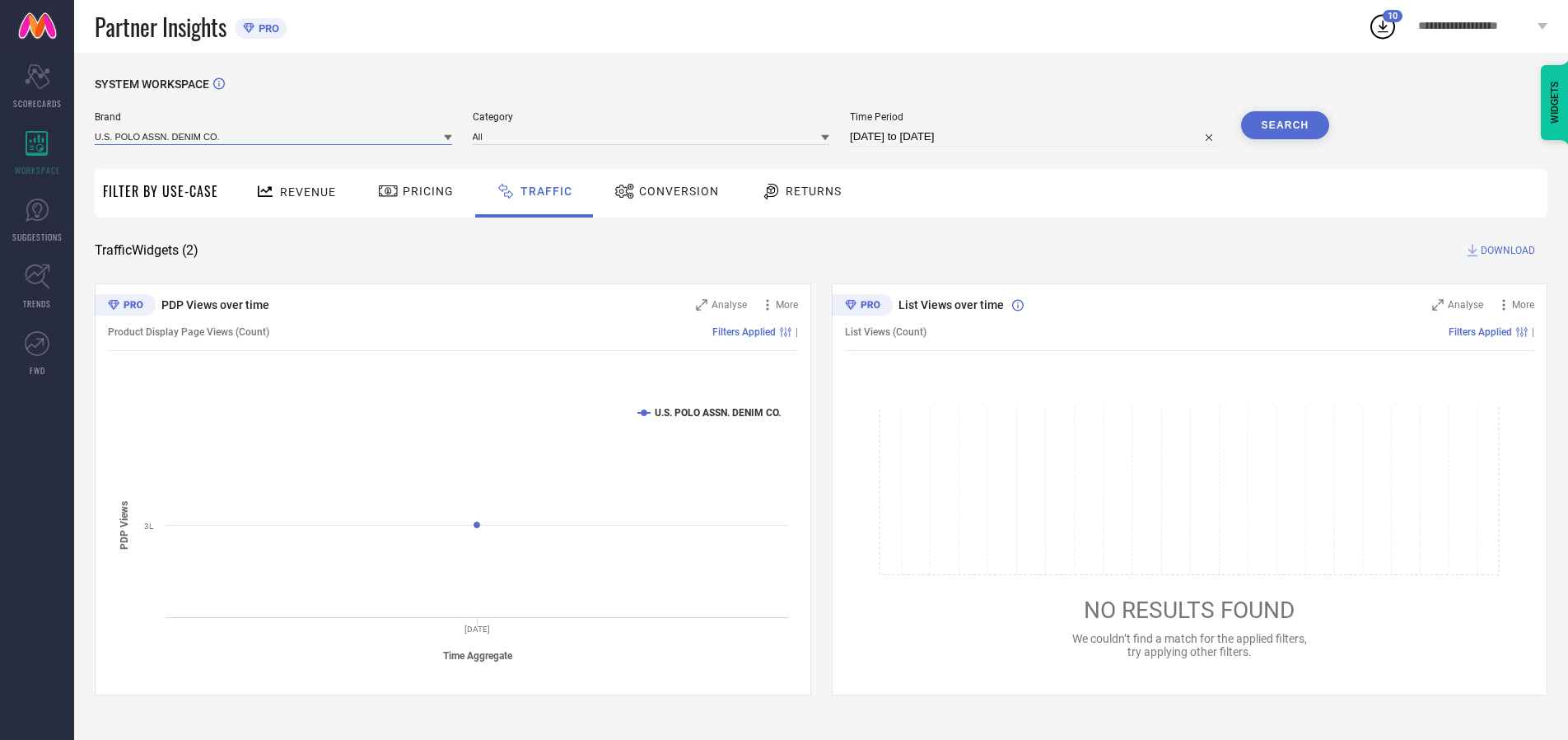
click at [274, 136] on input at bounding box center [272, 136] width 357 height 17
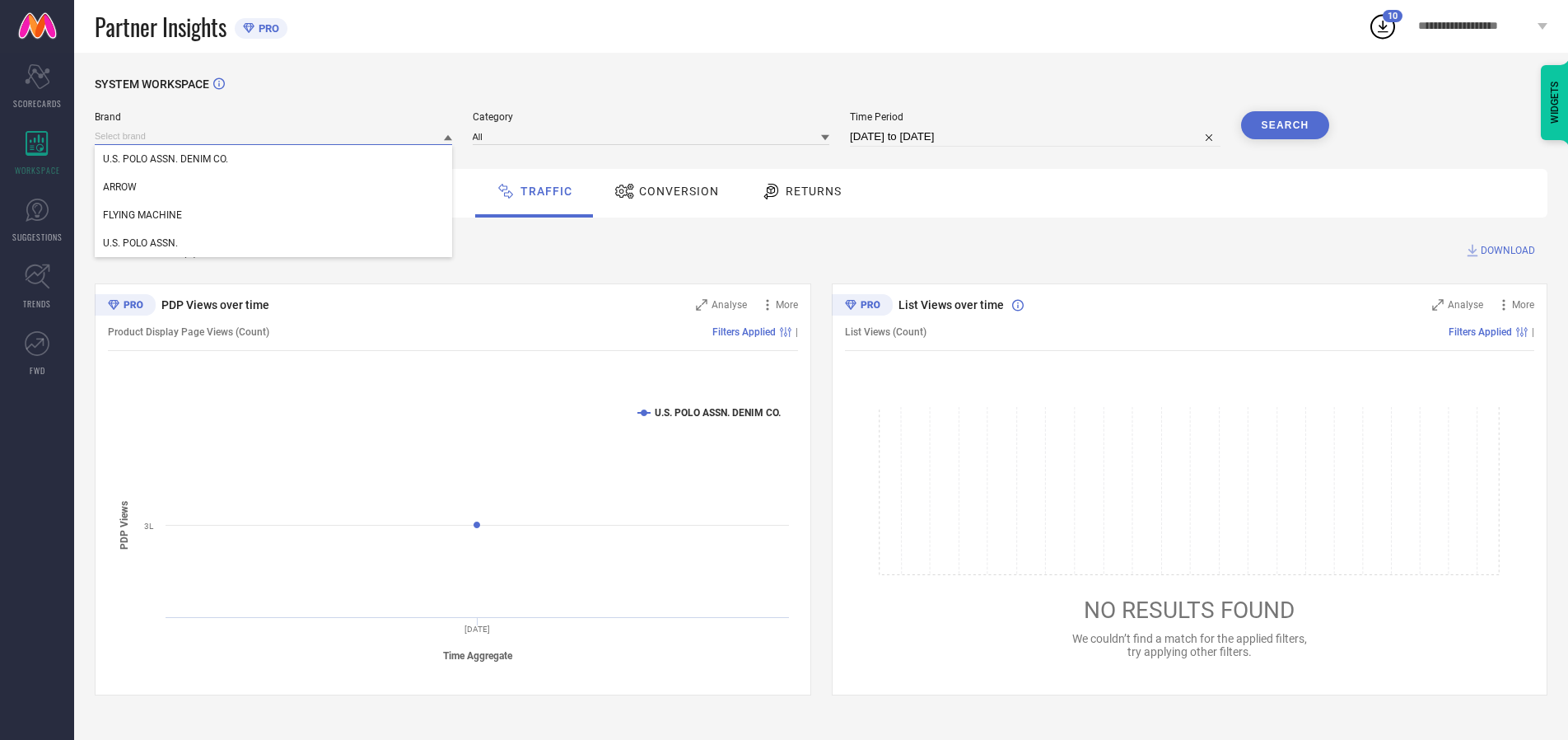
click at [274, 136] on input at bounding box center [272, 136] width 357 height 17
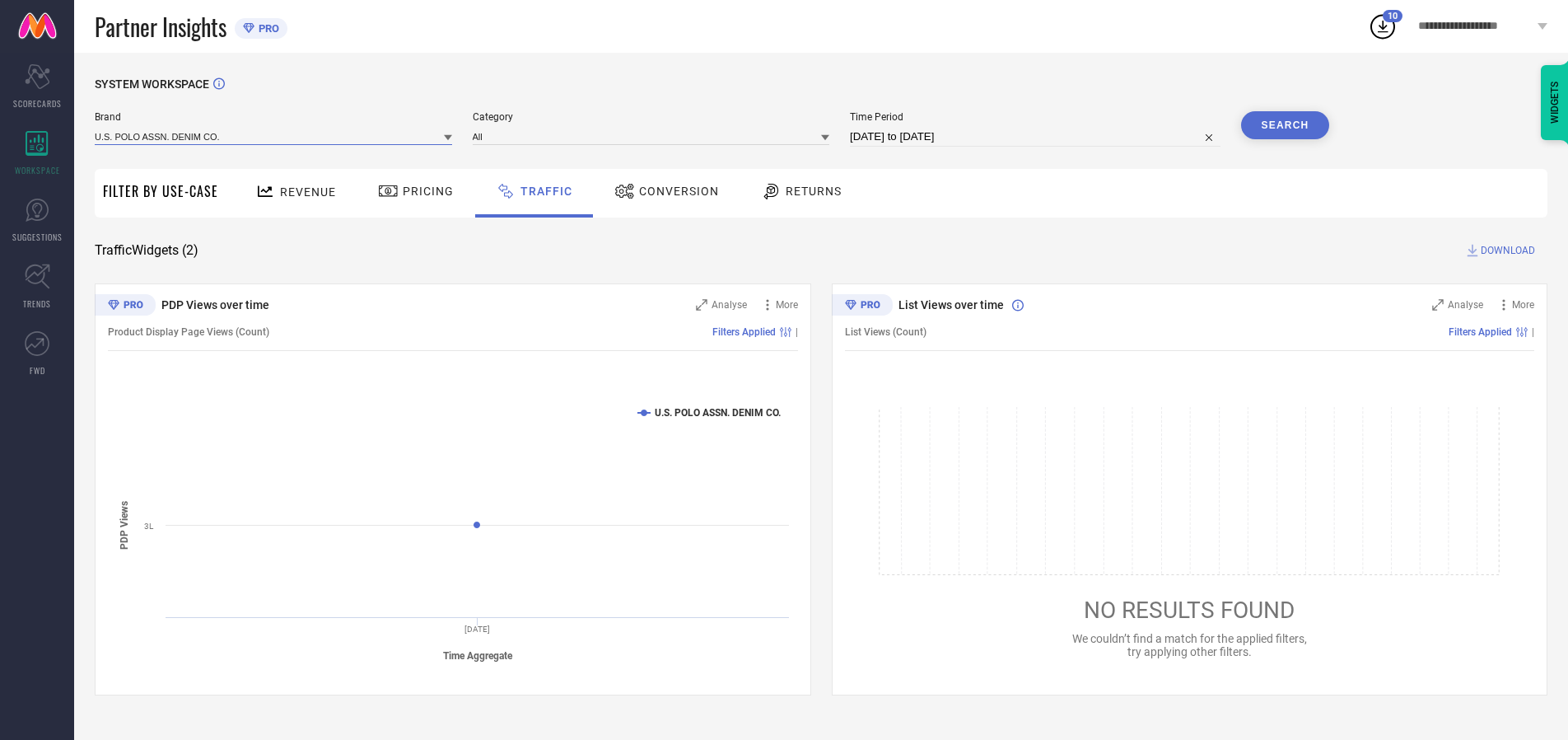
click at [274, 136] on input at bounding box center [272, 136] width 357 height 17
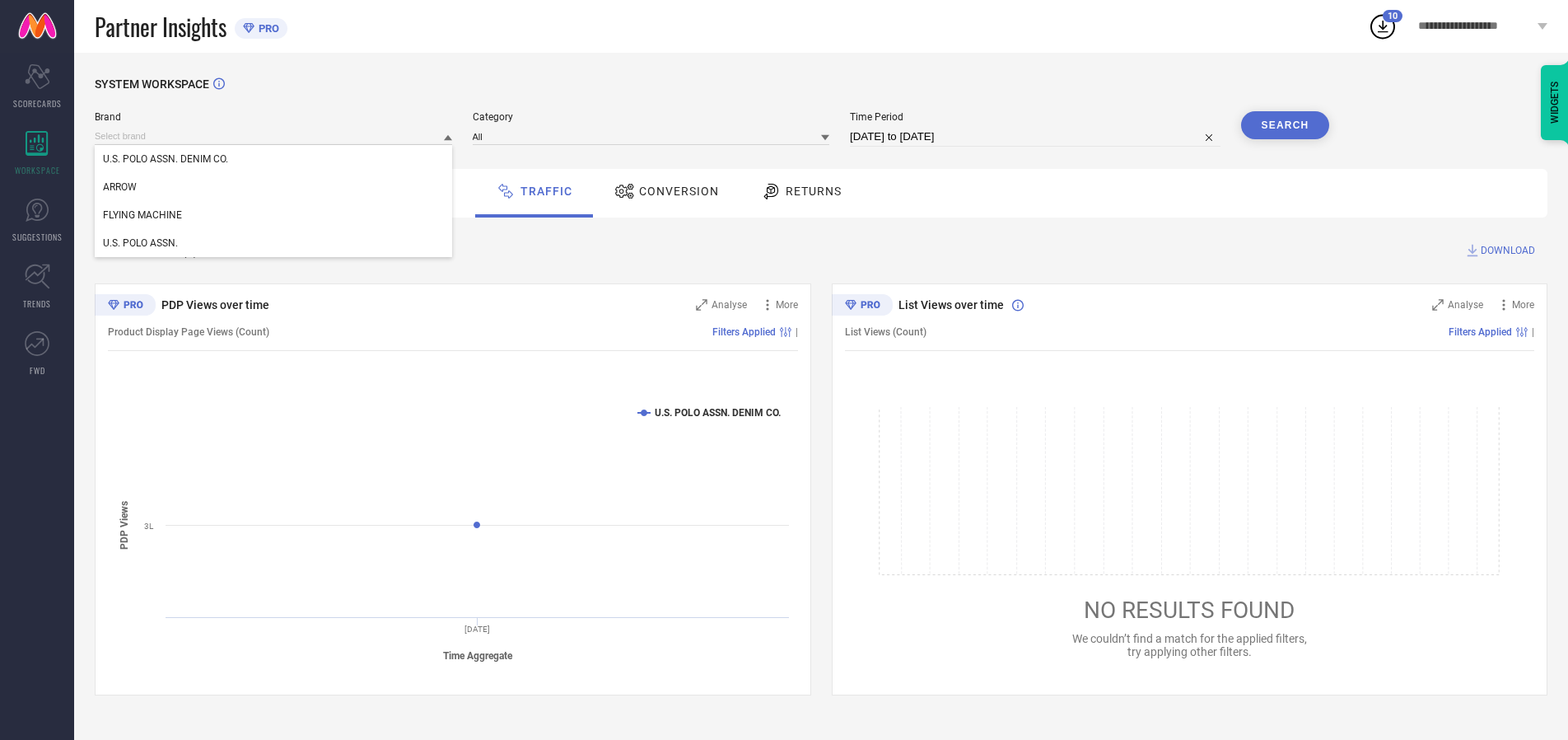
click at [274, 159] on div "U.S. POLO ASSN. DENIM CO." at bounding box center [272, 158] width 357 height 28
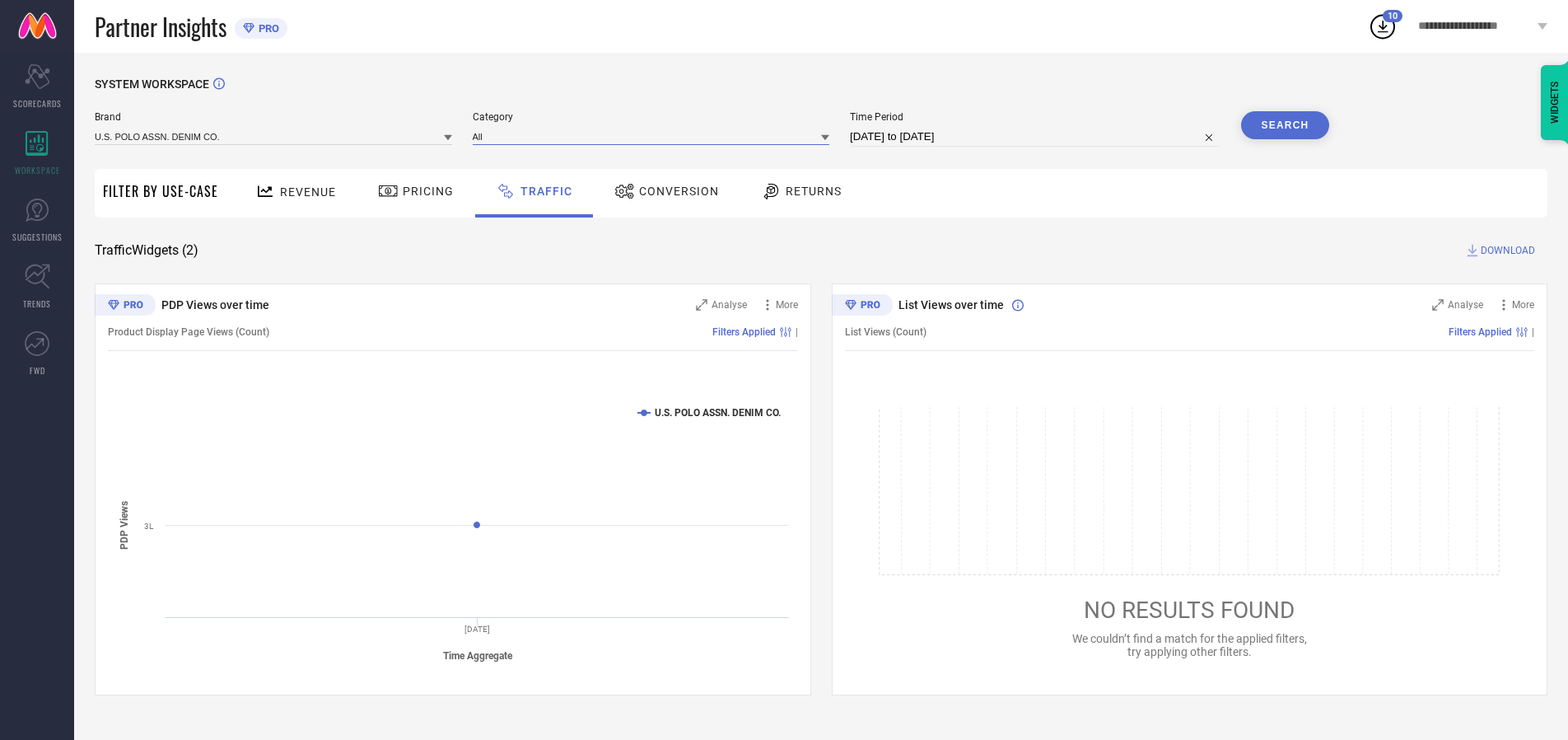
click at [655, 136] on input at bounding box center [651, 136] width 357 height 17
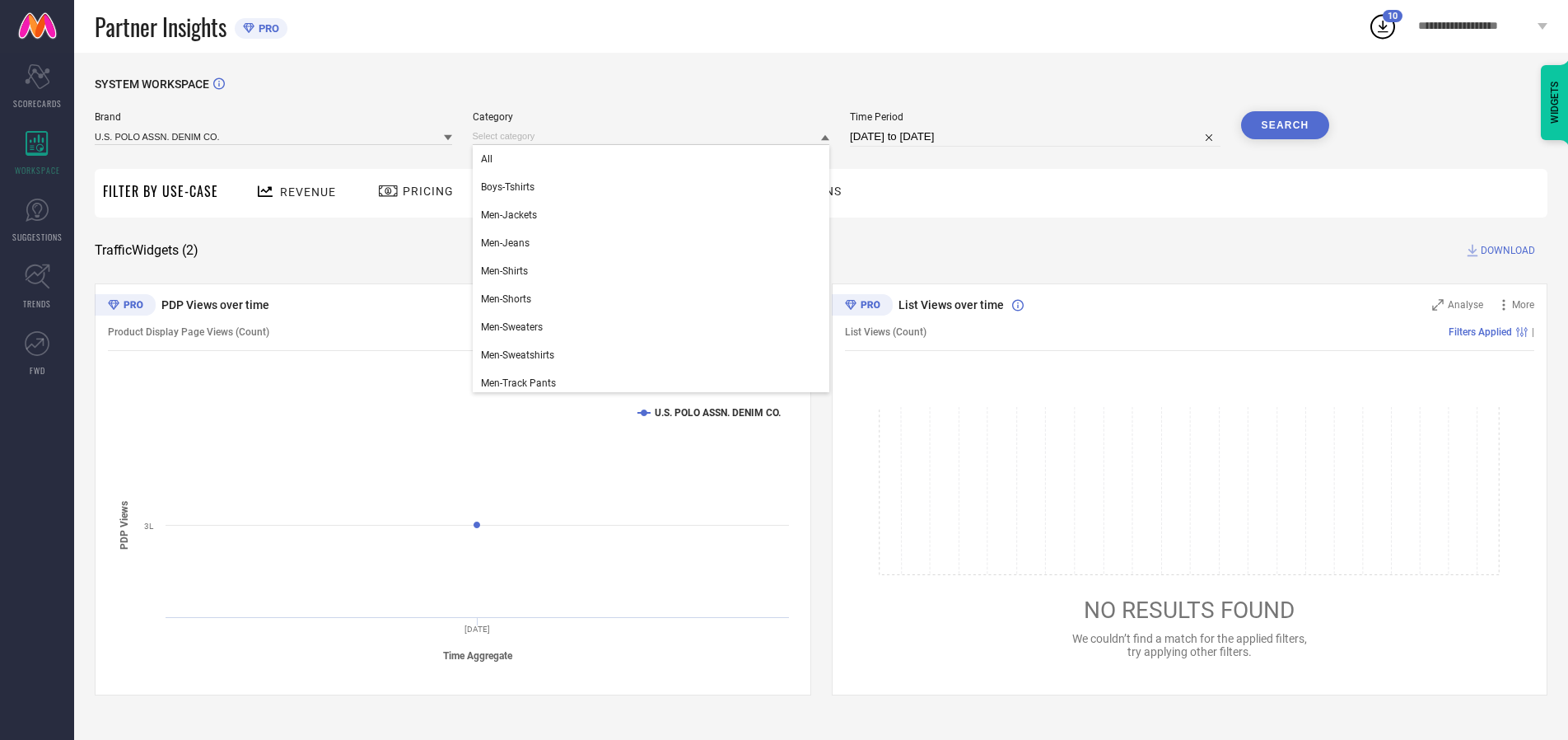
click at [655, 159] on div "All" at bounding box center [651, 158] width 357 height 28
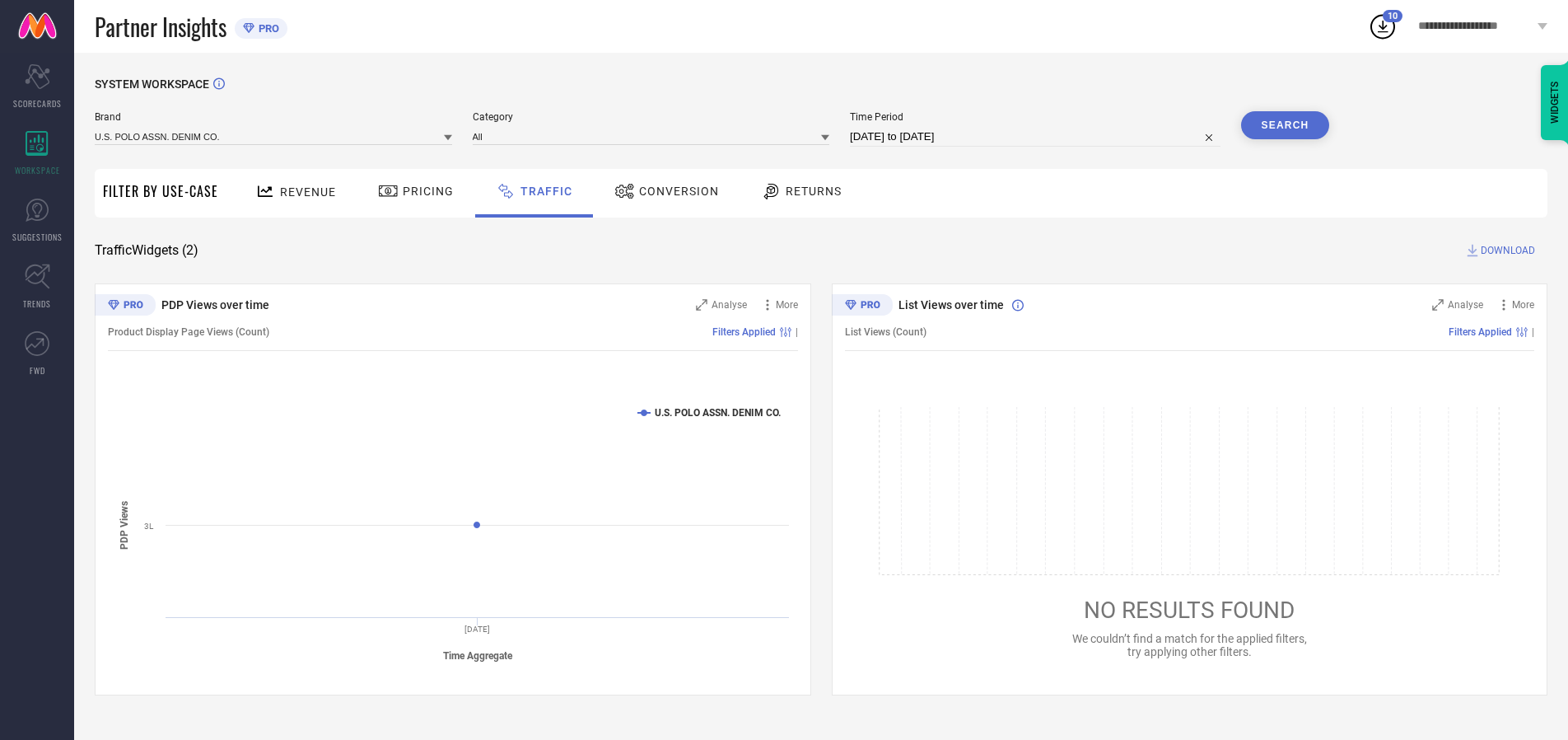
click at [1284, 125] on button "Search" at bounding box center [1285, 125] width 89 height 28
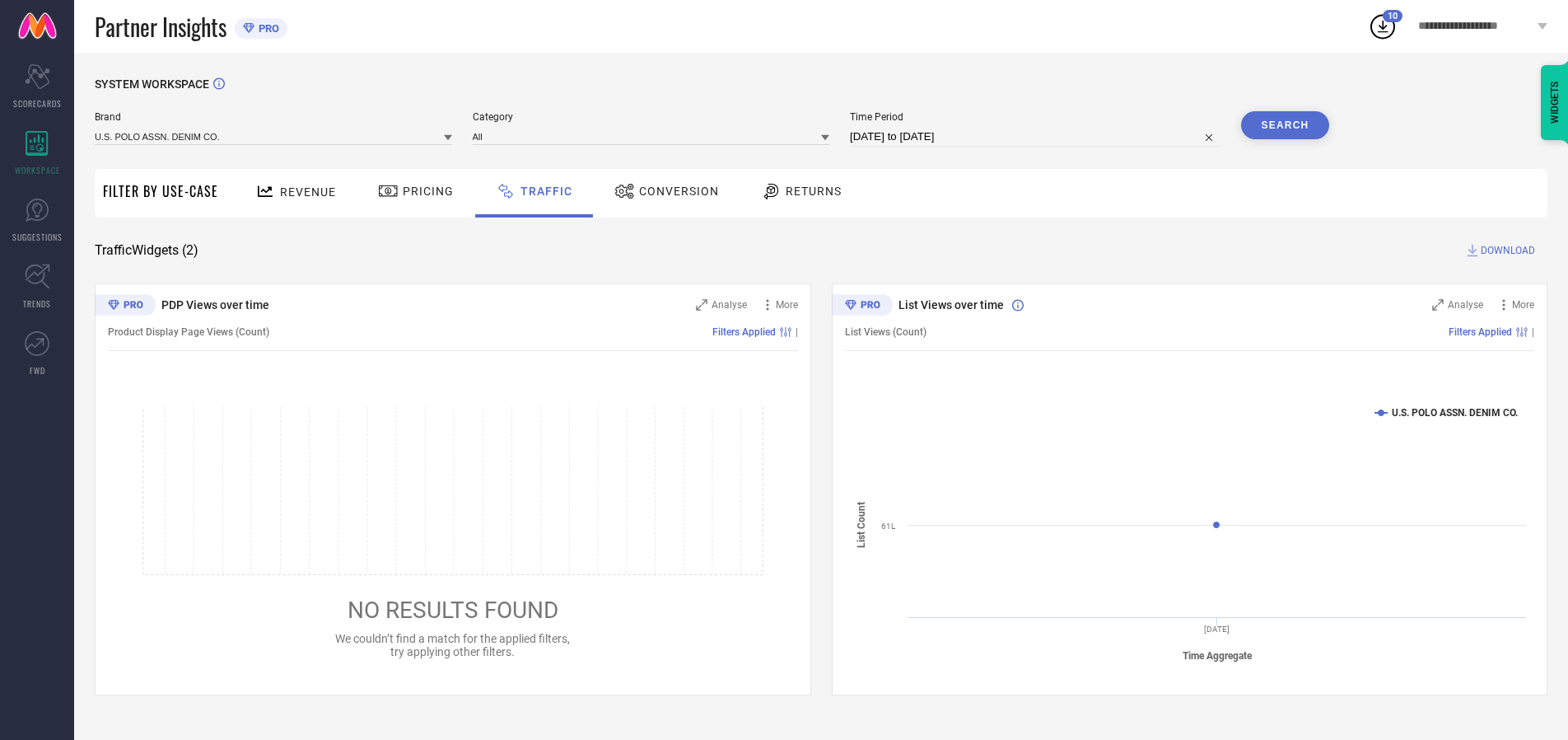
click at [1505, 250] on span "DOWNLOAD" at bounding box center [1507, 250] width 54 height 16
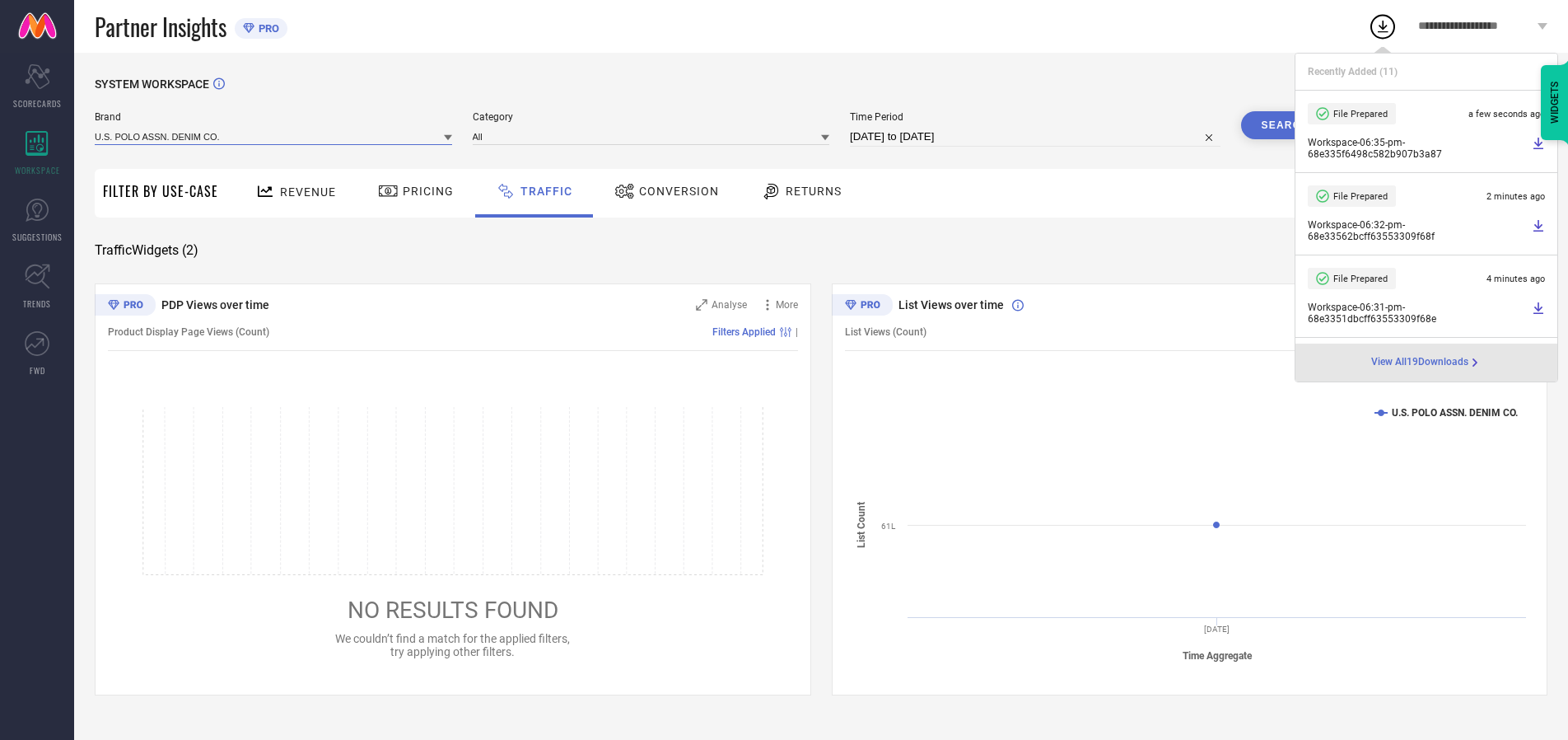
click at [274, 136] on input at bounding box center [272, 136] width 357 height 17
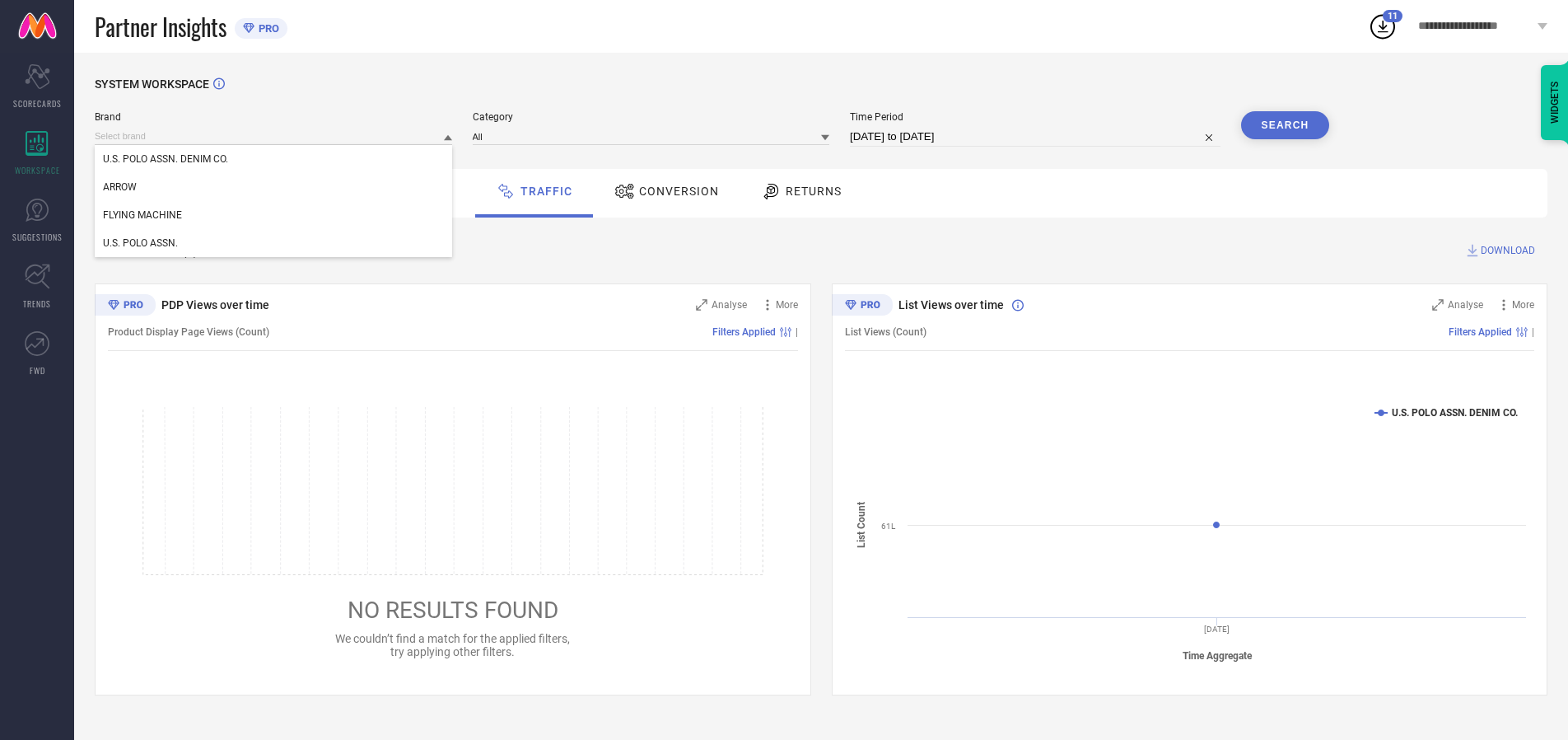
click at [274, 243] on div "U.S. POLO ASSN." at bounding box center [272, 242] width 357 height 28
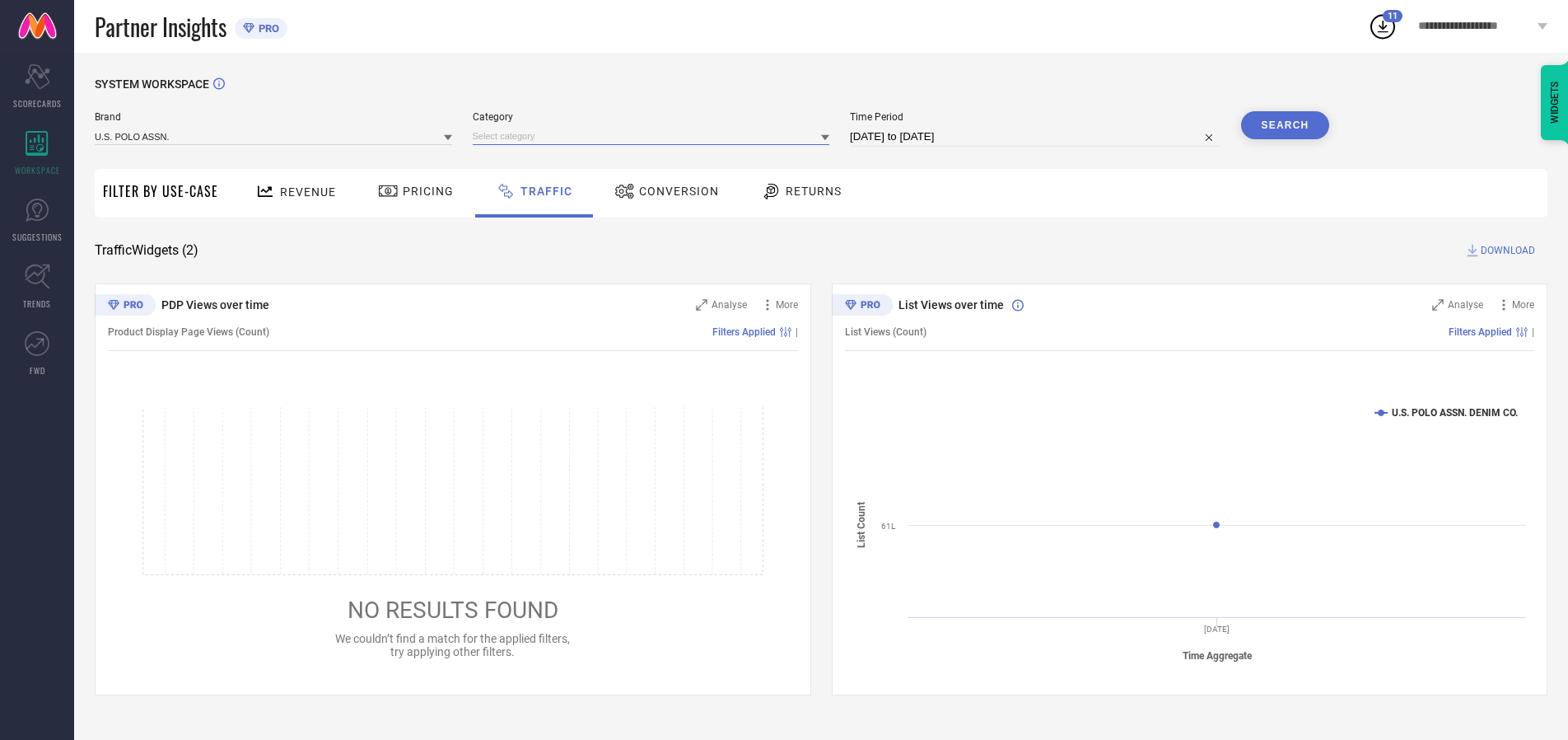
click at [655, 136] on input at bounding box center [651, 136] width 357 height 17
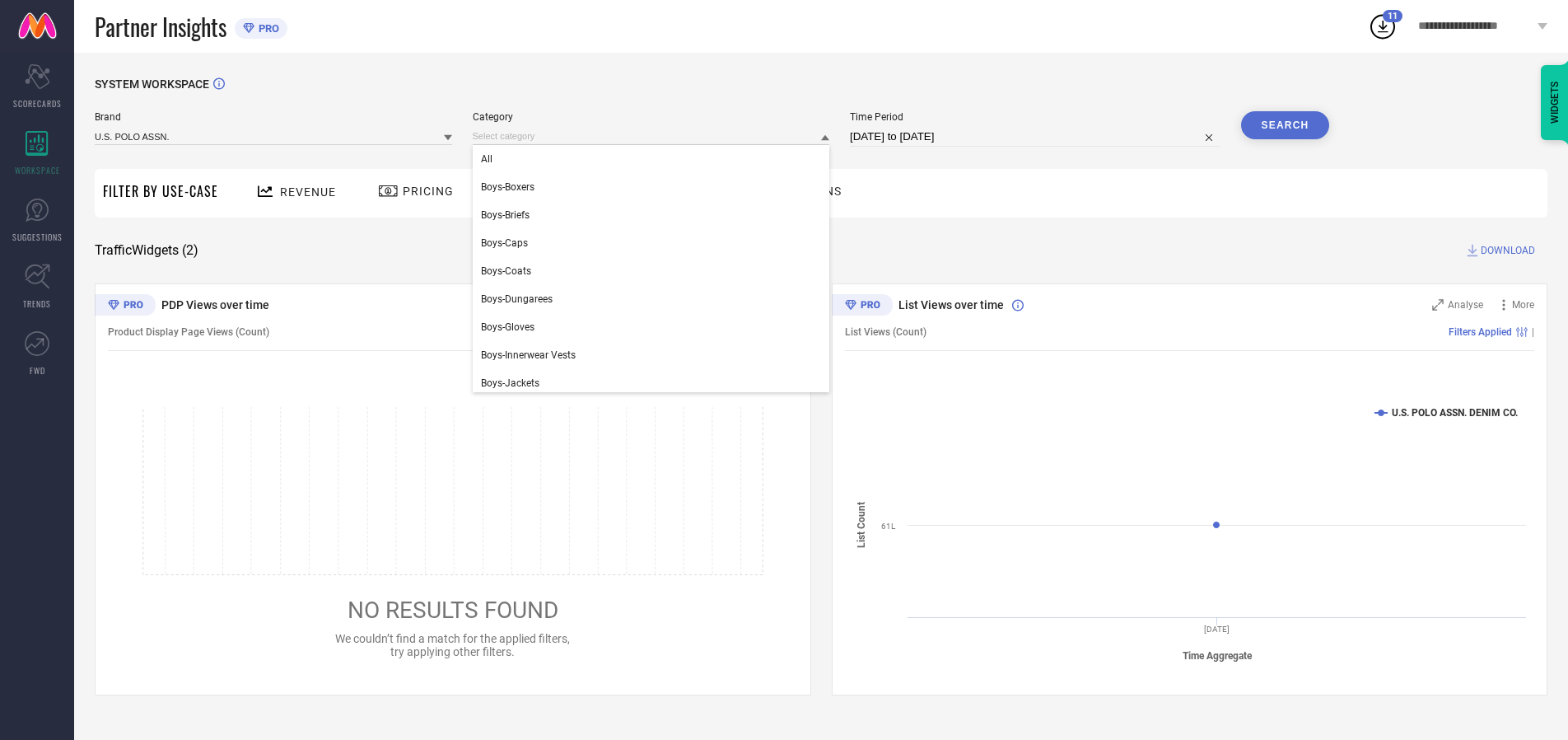
click at [655, 159] on div "All" at bounding box center [651, 158] width 357 height 28
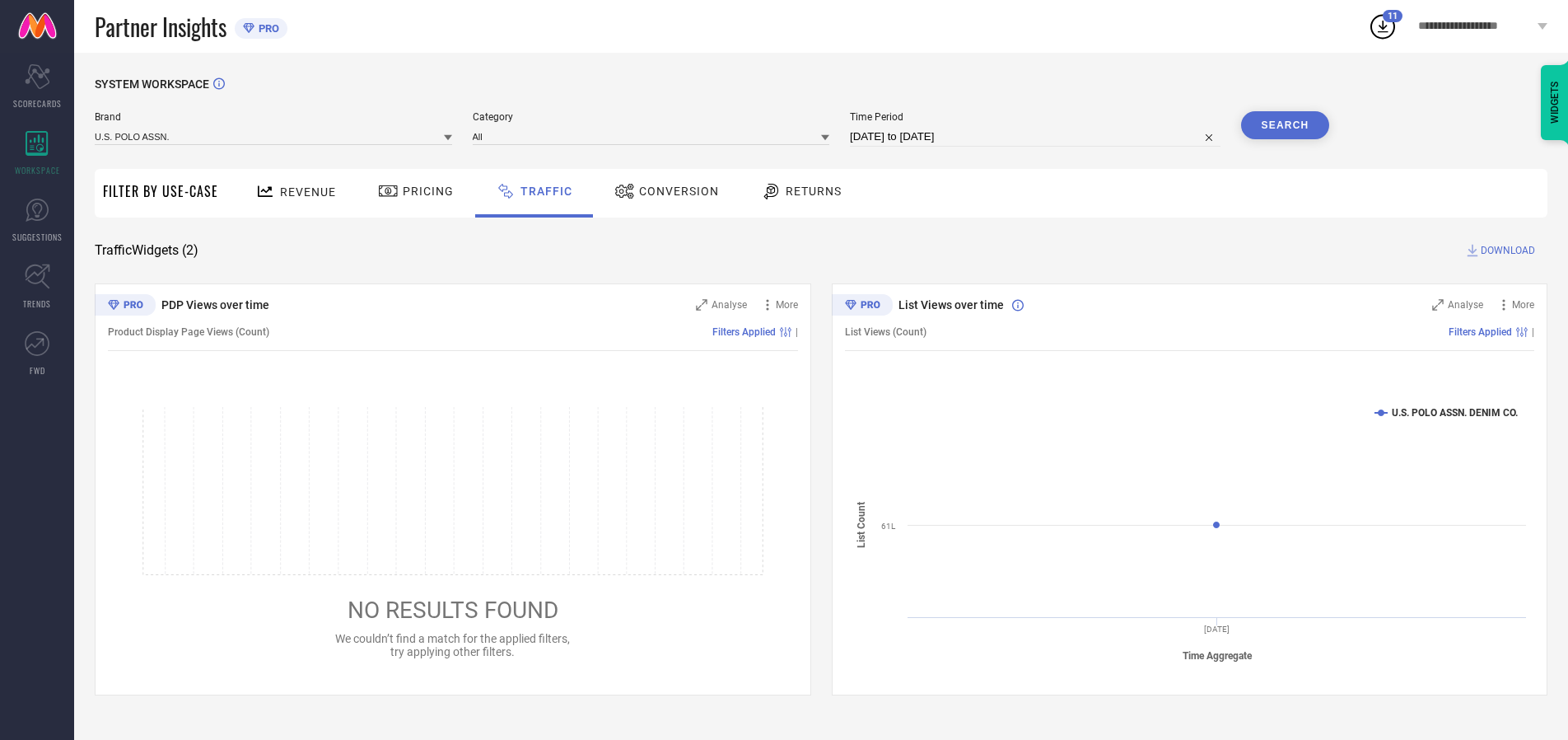
click at [1284, 125] on button "Search" at bounding box center [1285, 125] width 89 height 28
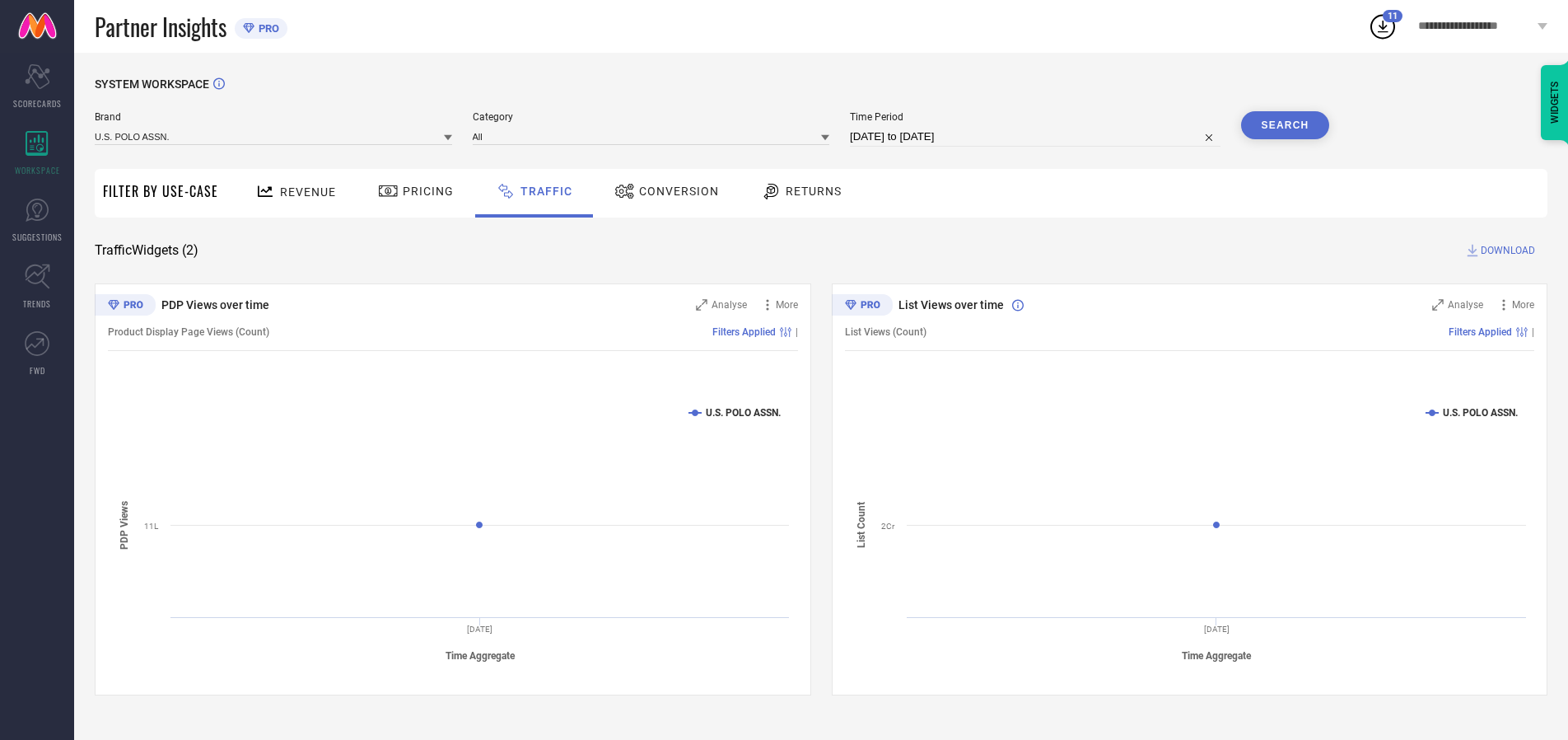
click at [1505, 250] on span "DOWNLOAD" at bounding box center [1507, 250] width 54 height 16
click at [1038, 137] on input at bounding box center [1035, 136] width 370 height 20
select select "9"
select select "2025"
select select "10"
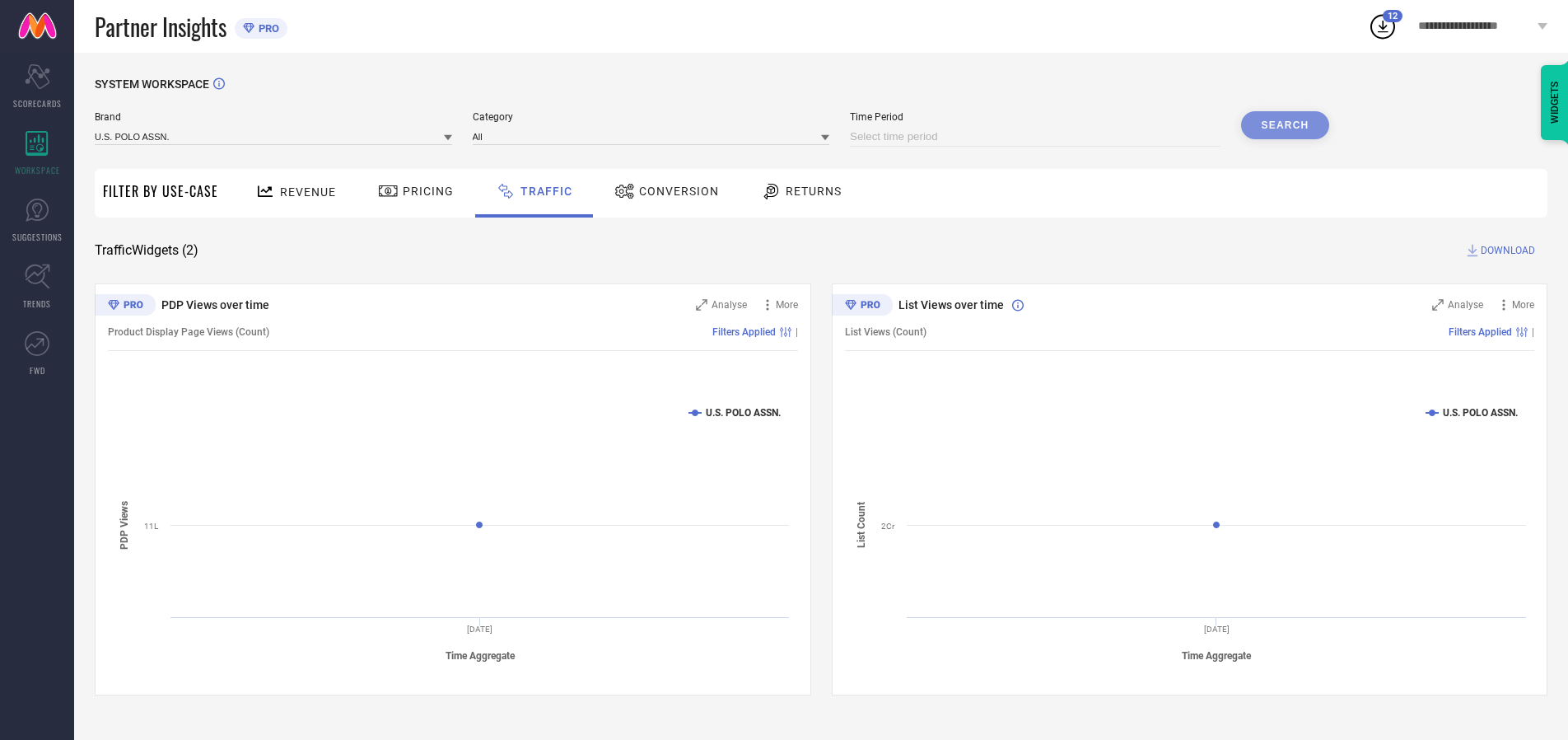
select select "2025"
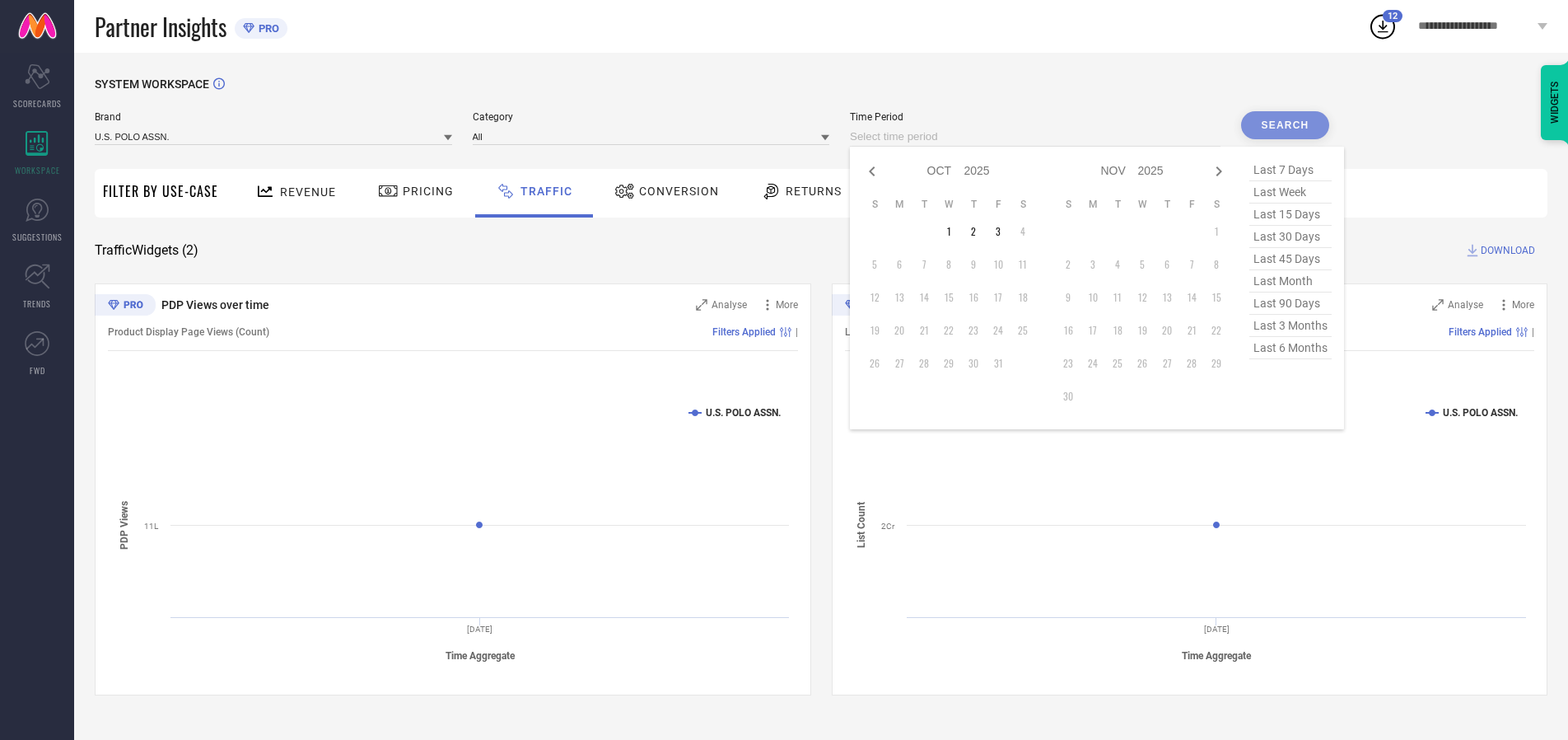
click at [1003, 231] on td "3" at bounding box center [998, 231] width 25 height 25
type input "[DATE] to [DATE]"
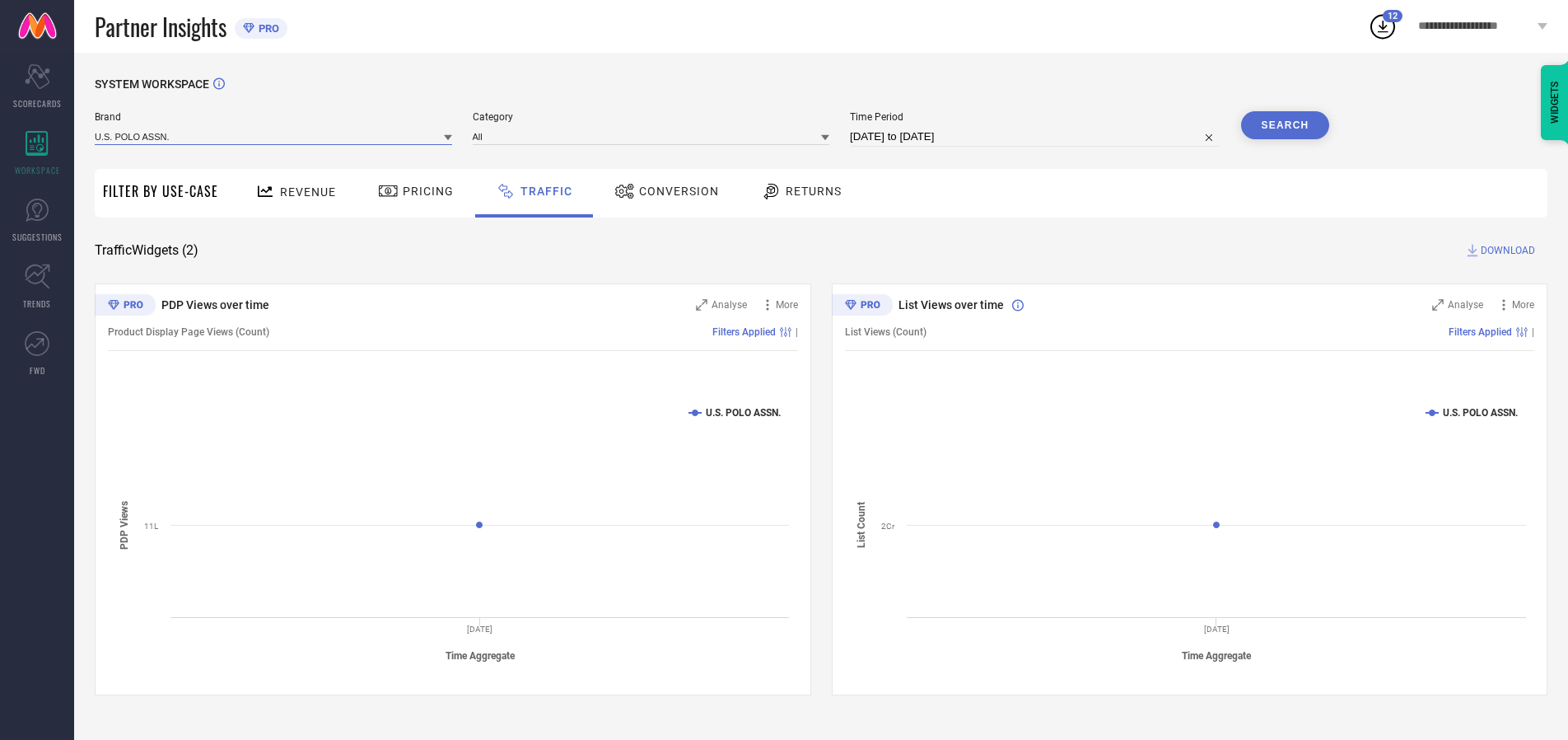
click at [274, 136] on input at bounding box center [272, 136] width 357 height 17
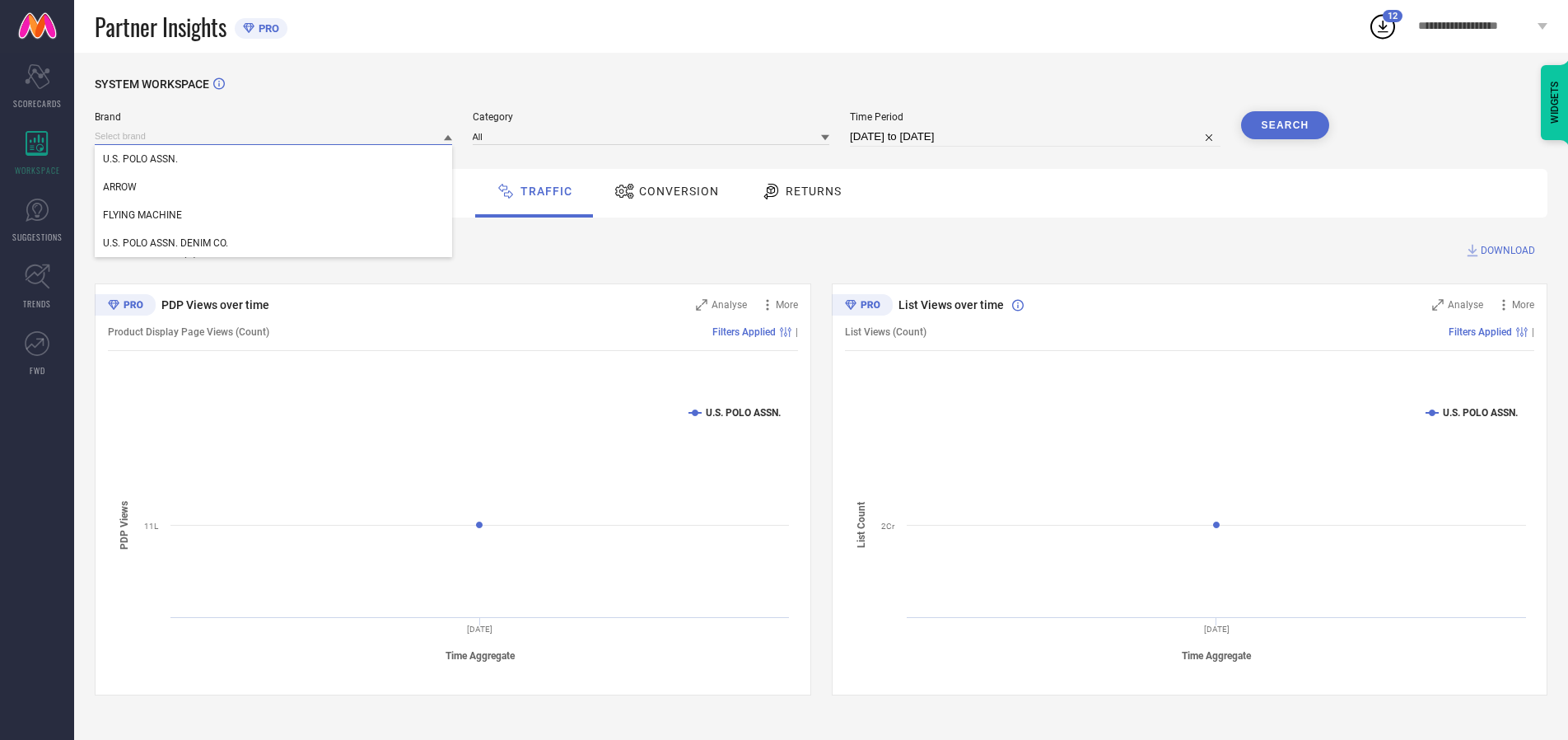
click at [274, 136] on input at bounding box center [272, 136] width 357 height 17
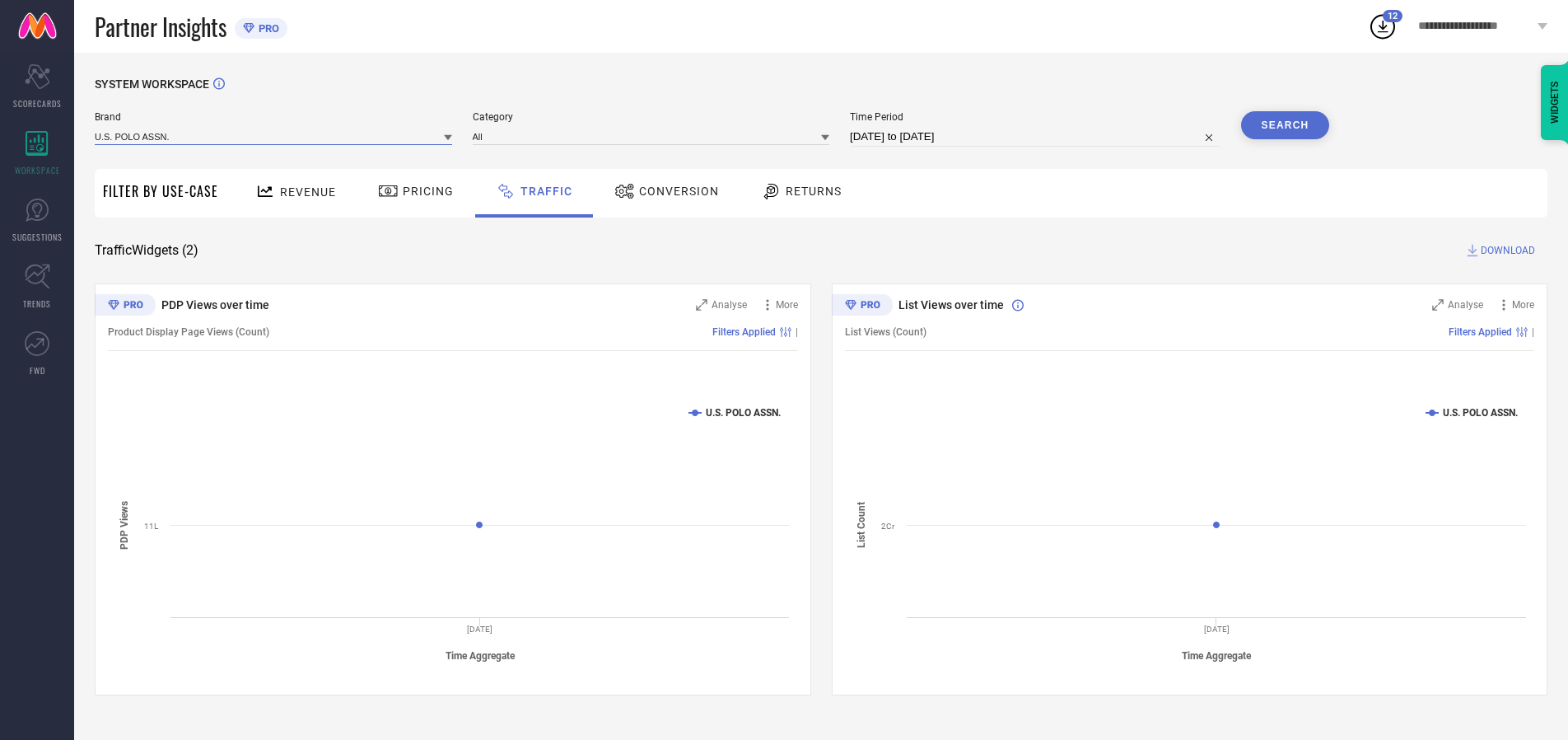
click at [274, 136] on input at bounding box center [272, 136] width 357 height 17
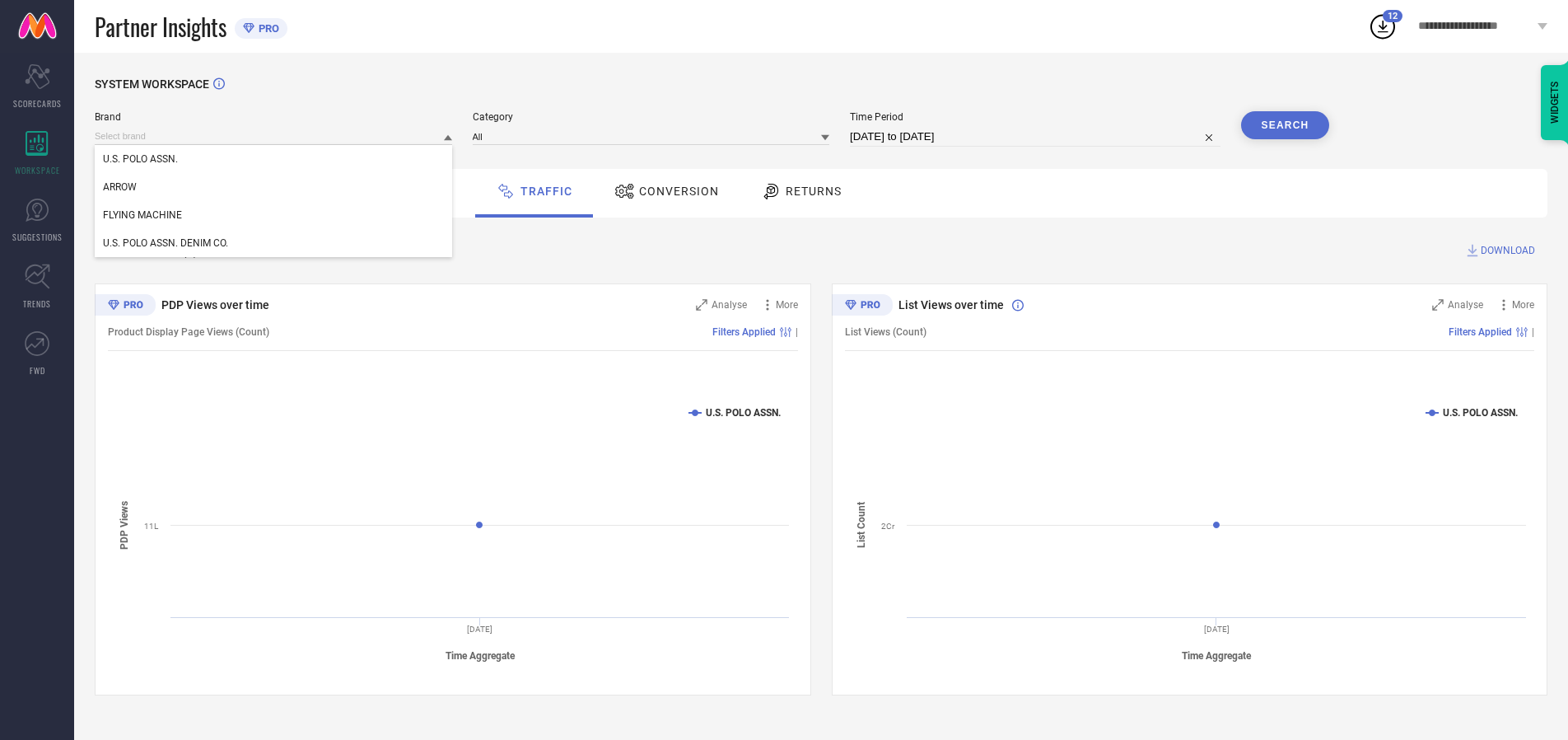
click at [274, 159] on div "U.S. POLO ASSN." at bounding box center [272, 158] width 357 height 28
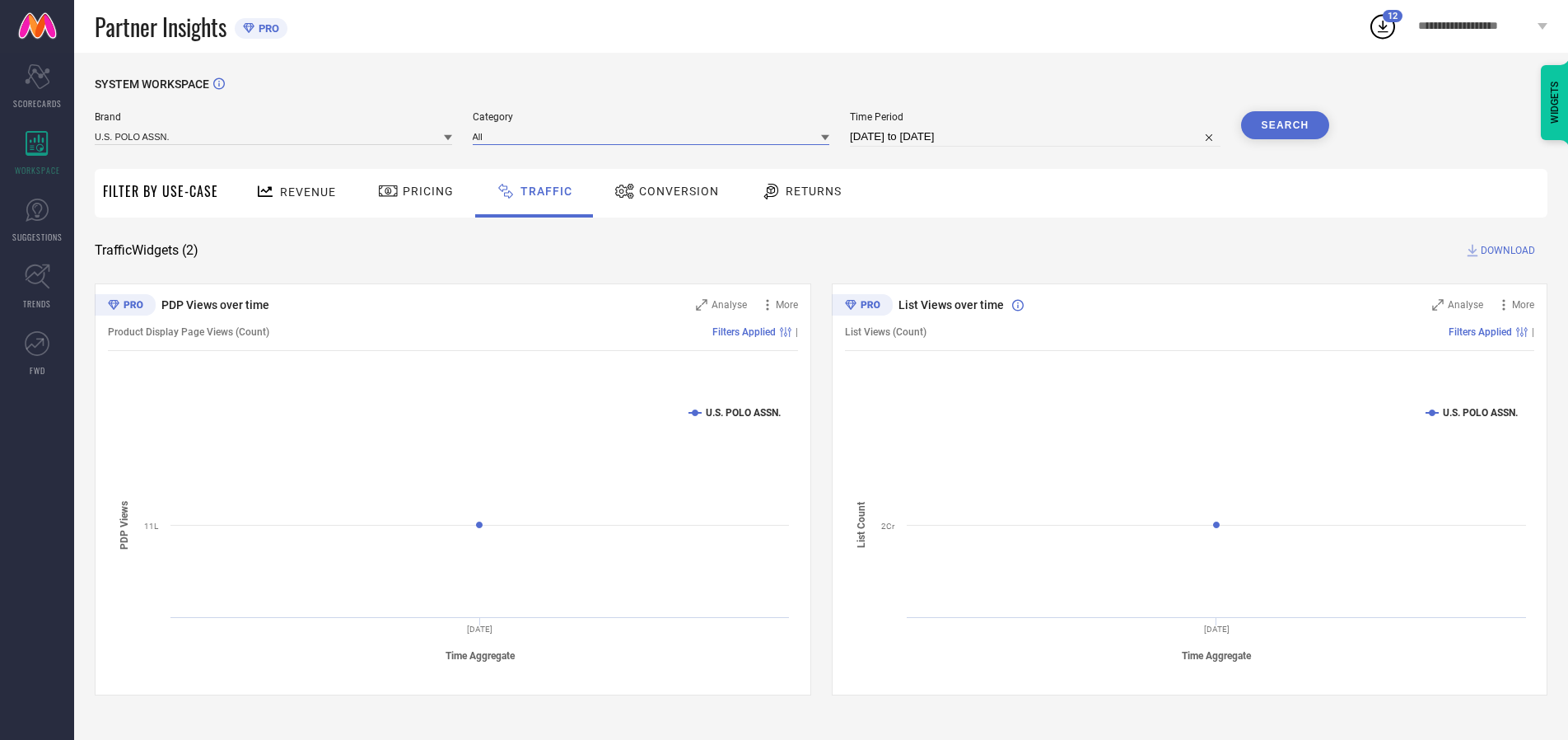
click at [655, 136] on input at bounding box center [651, 136] width 357 height 17
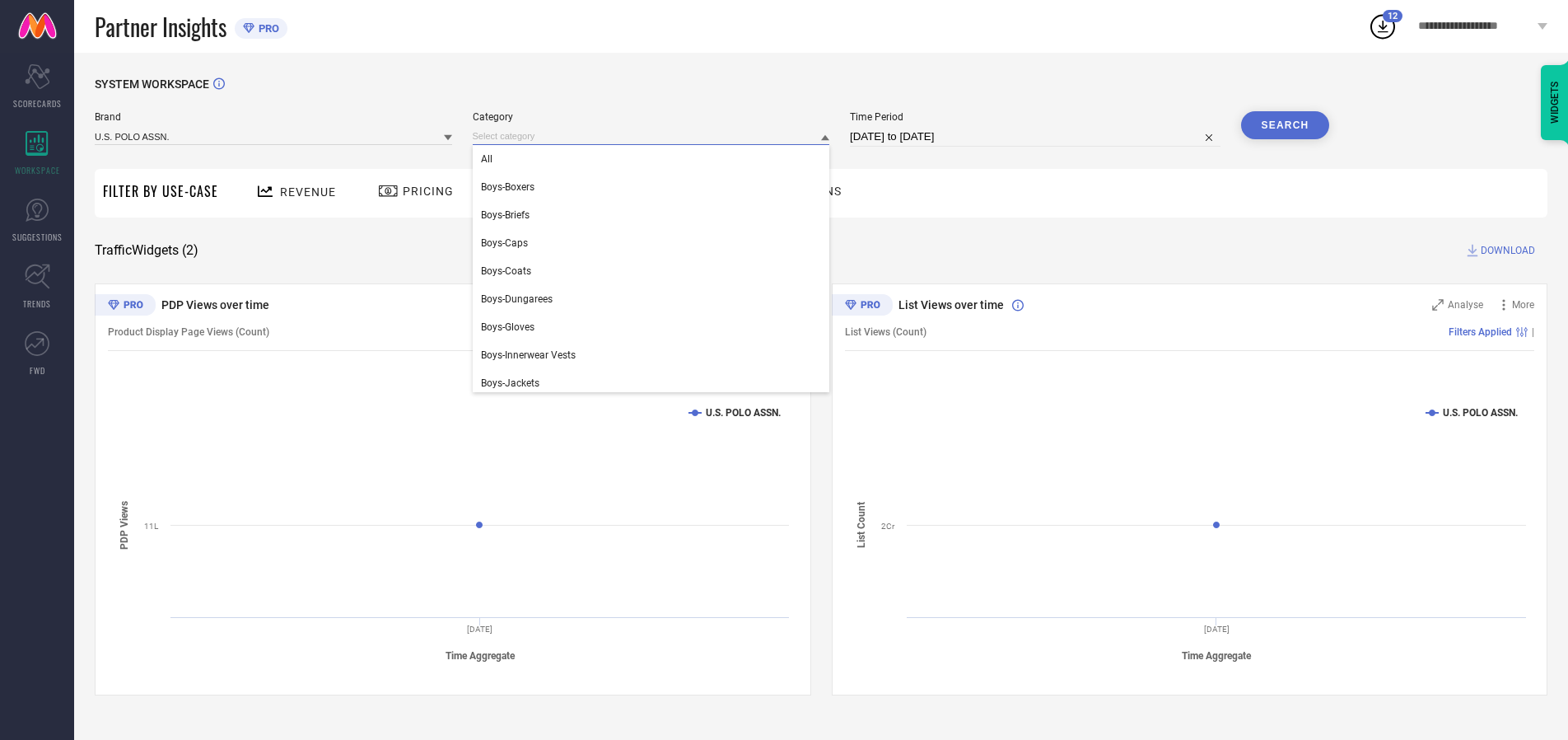
click at [655, 159] on div "All" at bounding box center [651, 158] width 357 height 28
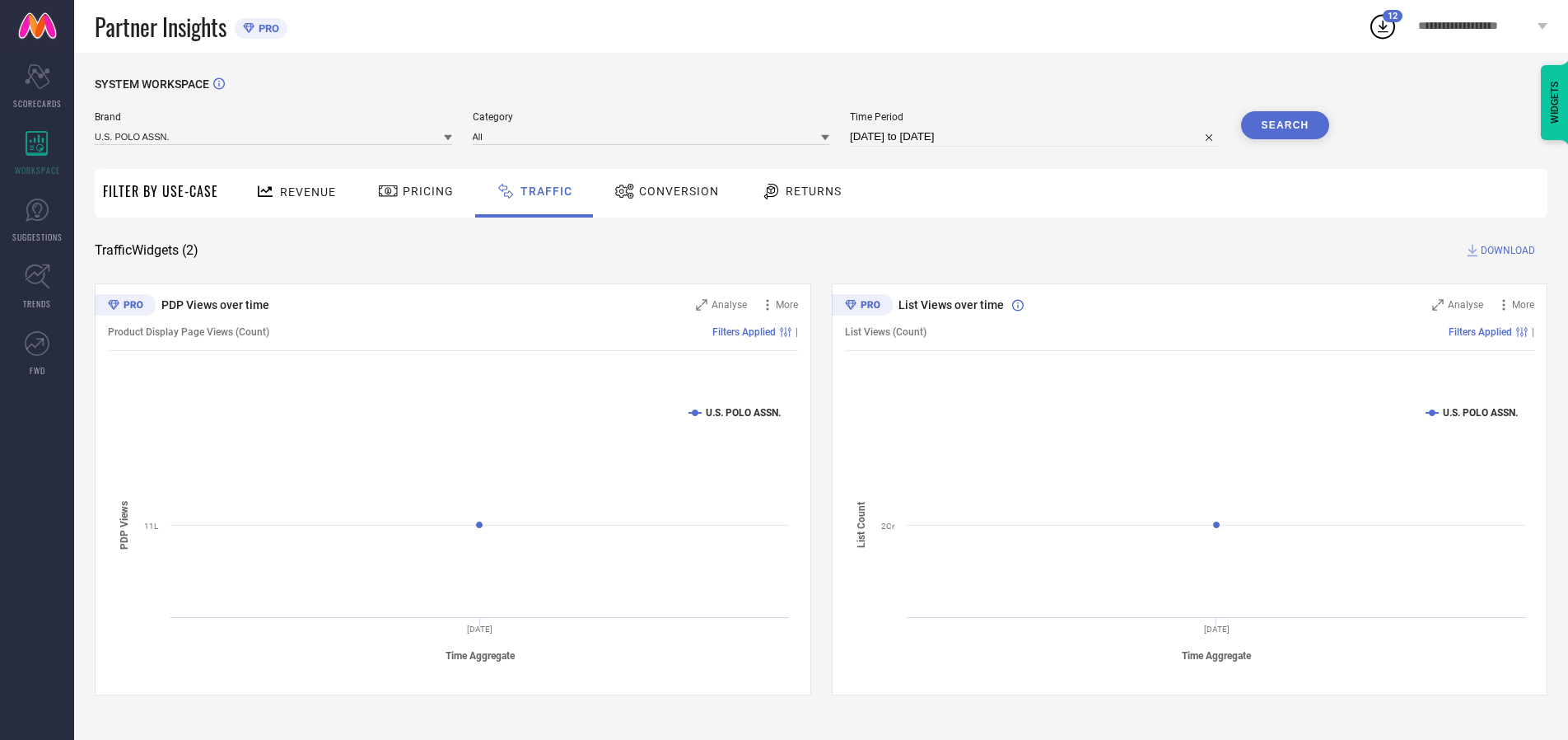
click at [1284, 125] on button "Search" at bounding box center [1285, 125] width 89 height 28
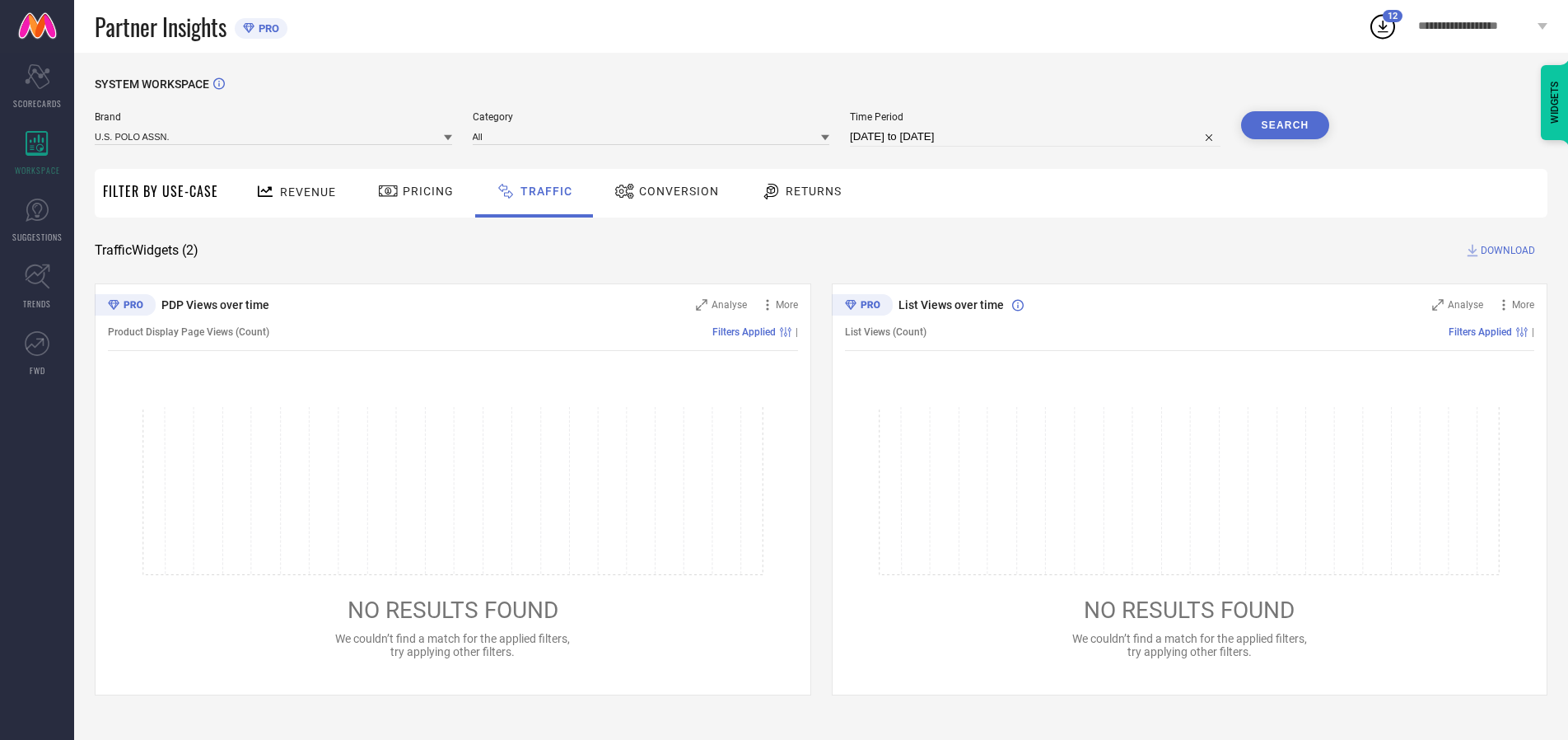
click at [1505, 250] on span "DOWNLOAD" at bounding box center [1507, 250] width 54 height 16
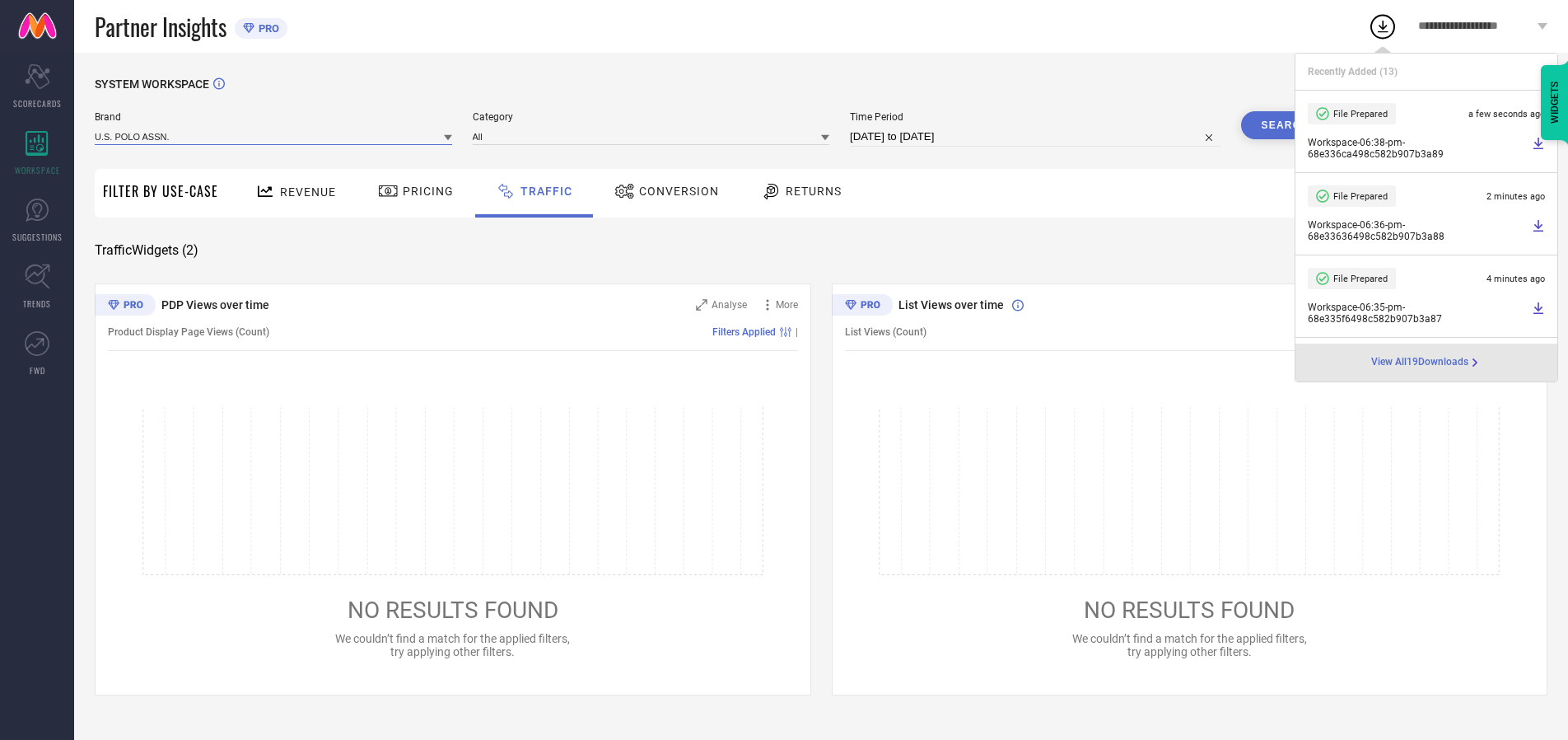
click at [274, 136] on input at bounding box center [272, 136] width 357 height 17
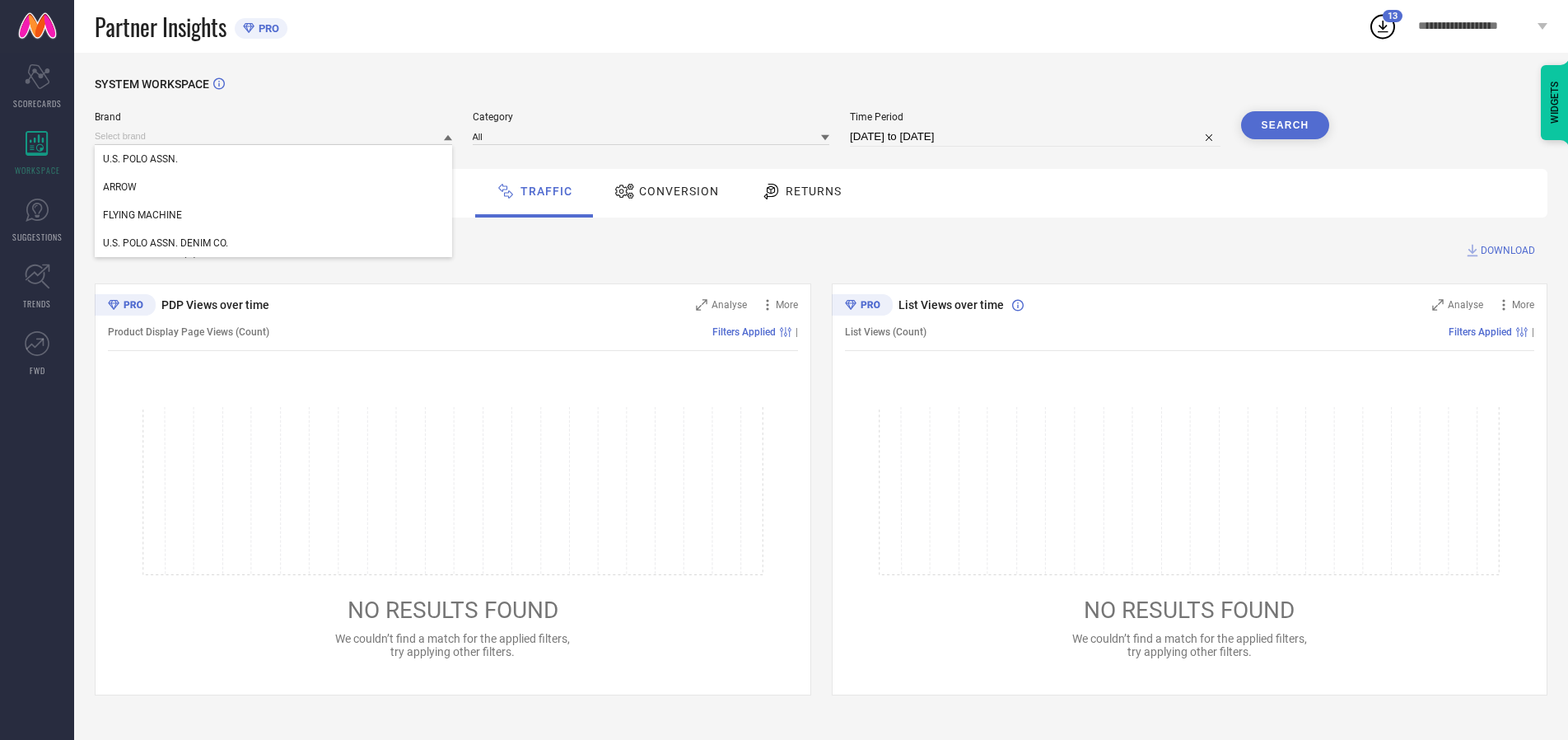
click at [274, 243] on div "U.S. POLO ASSN. DENIM CO." at bounding box center [272, 242] width 357 height 28
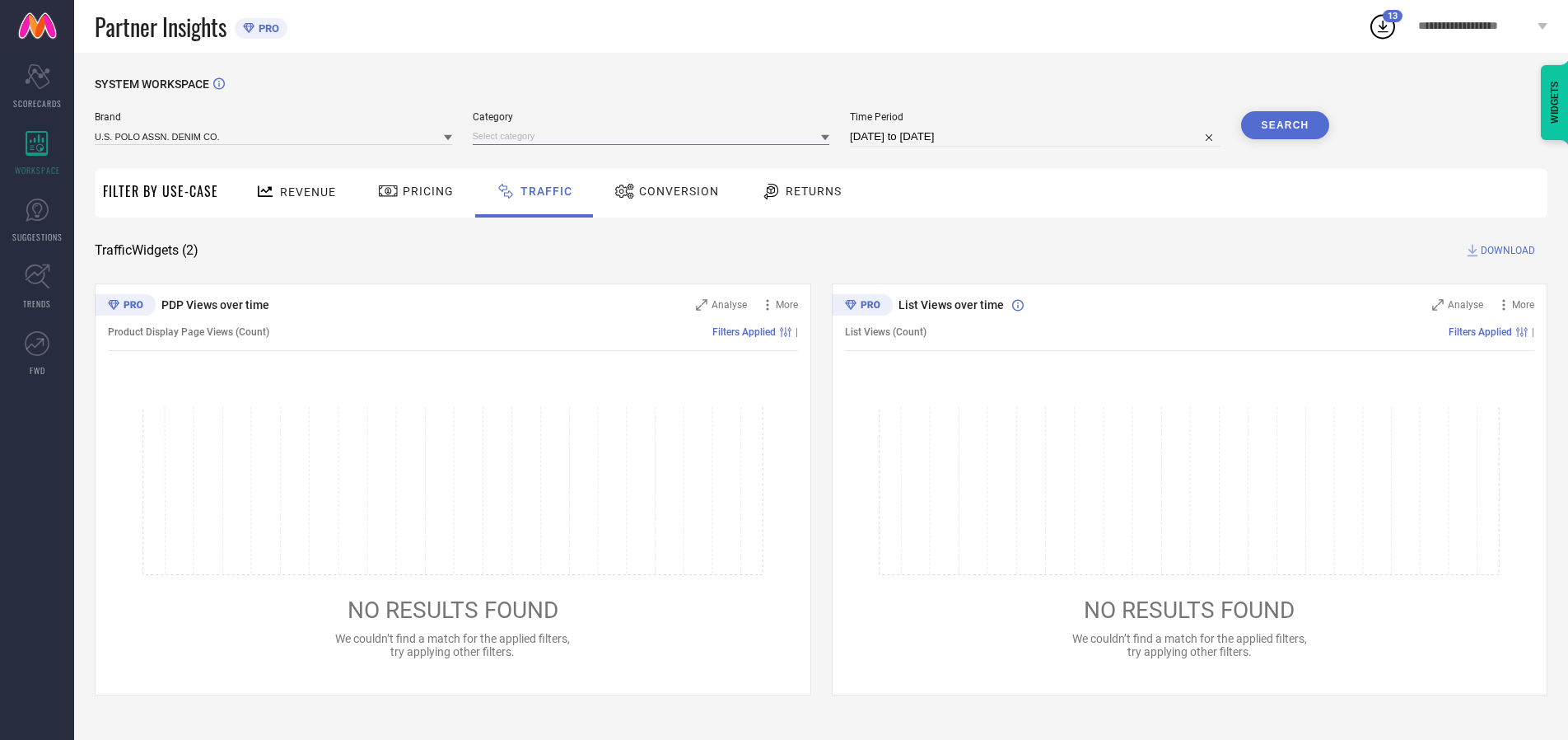
click at [655, 136] on input at bounding box center [651, 136] width 357 height 17
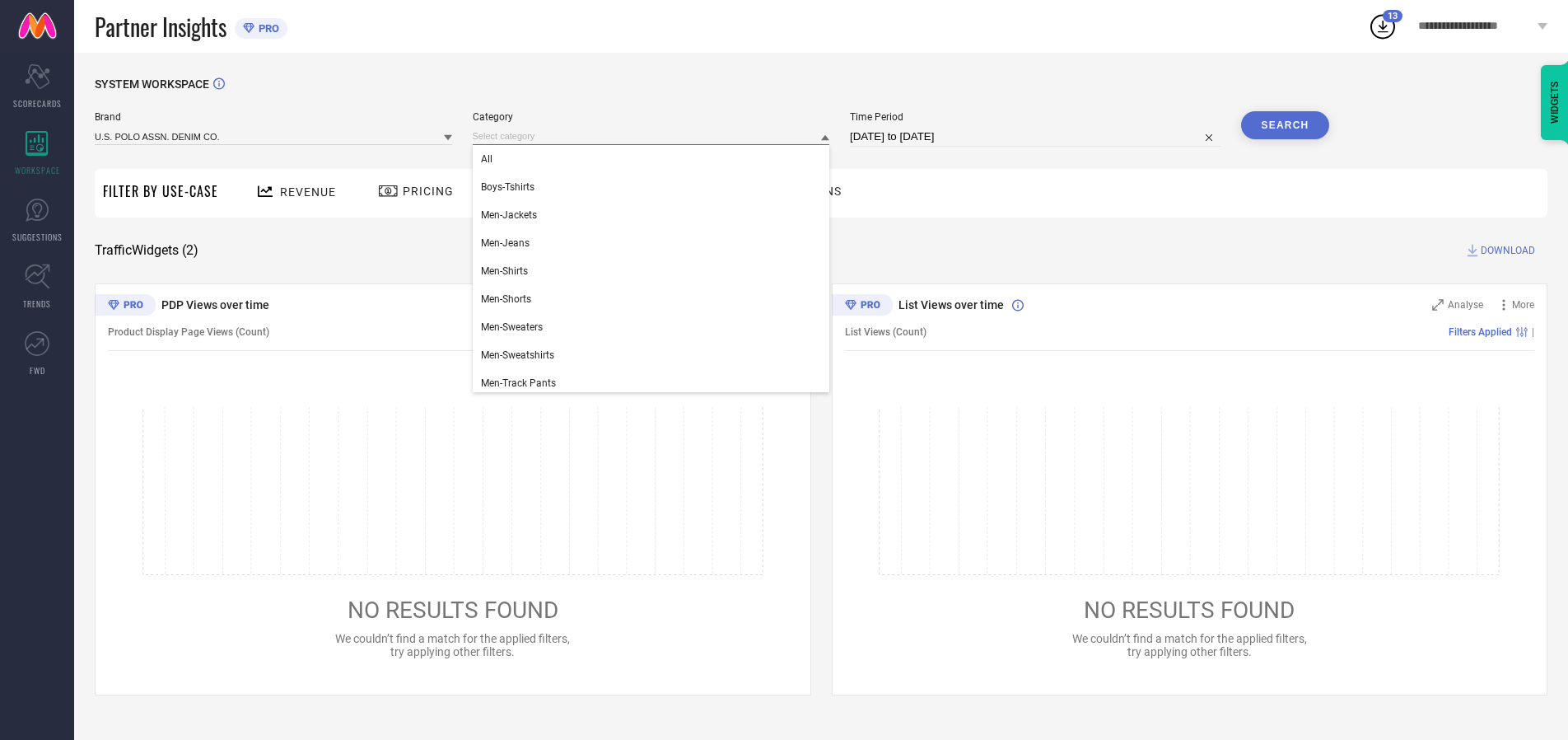
click at [655, 159] on div "All" at bounding box center [651, 158] width 357 height 28
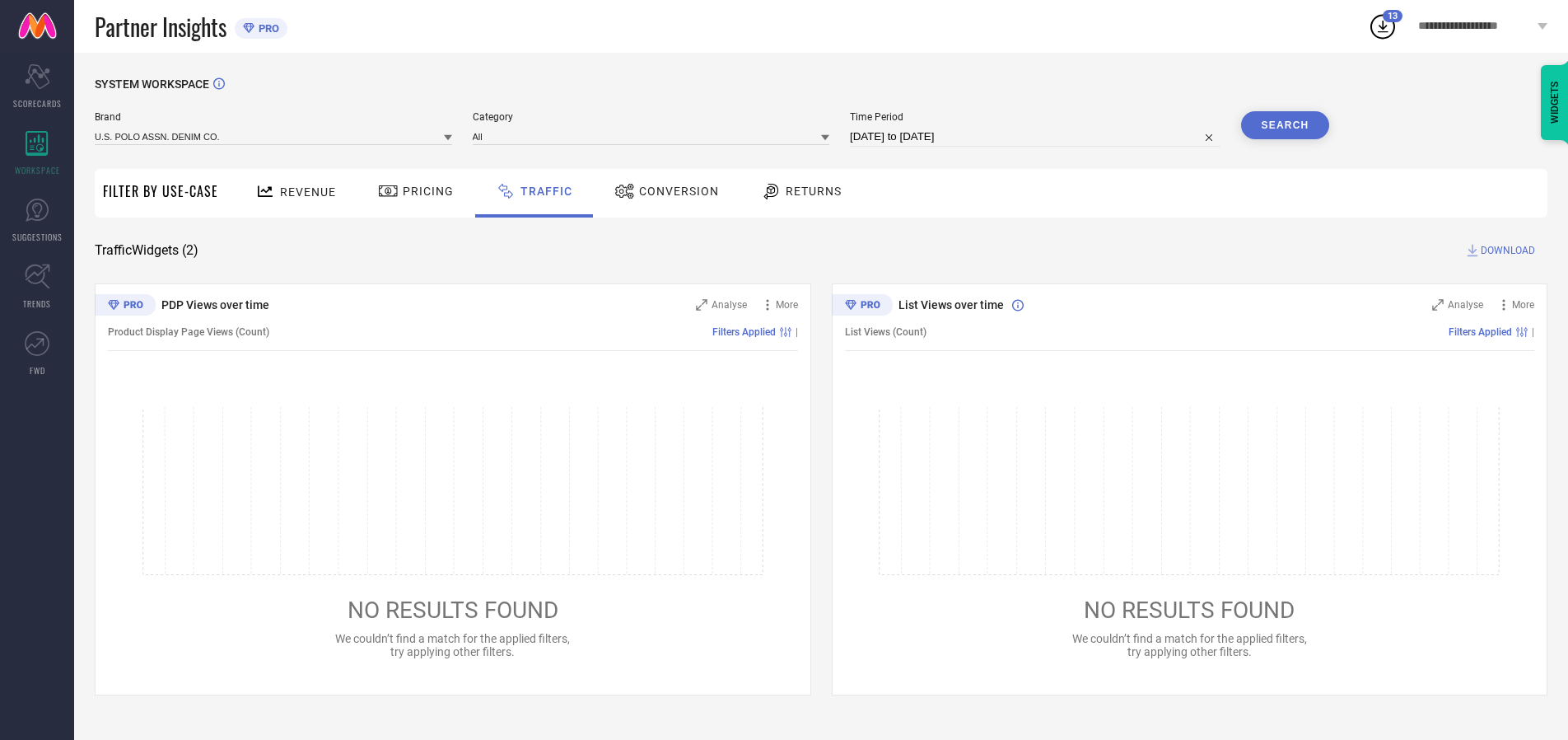
click at [1284, 125] on button "Search" at bounding box center [1285, 125] width 89 height 28
click at [1505, 250] on span "DOWNLOAD" at bounding box center [1507, 250] width 54 height 16
